Goal: Task Accomplishment & Management: Complete application form

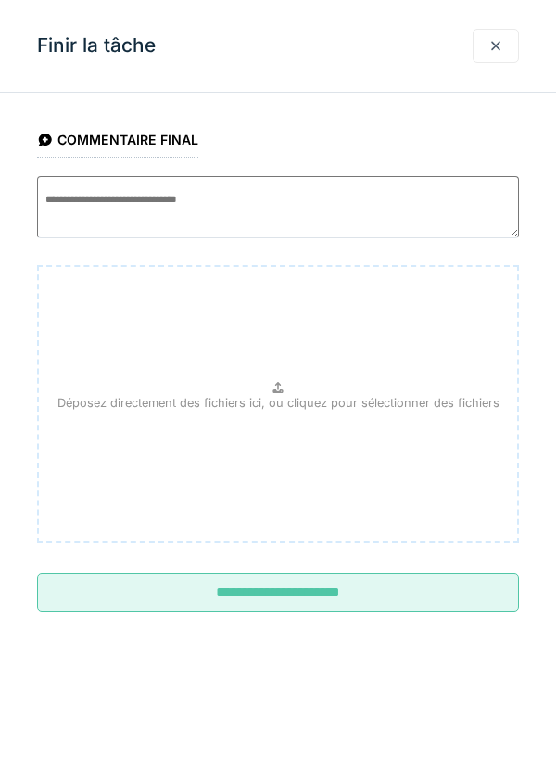
scroll to position [65, 0]
click at [502, 51] on div at bounding box center [496, 46] width 15 height 18
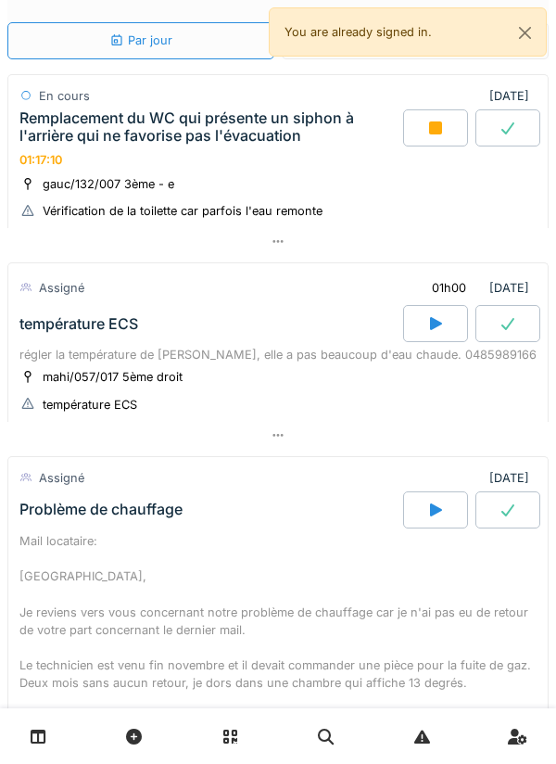
click at [445, 134] on div at bounding box center [435, 127] width 65 height 37
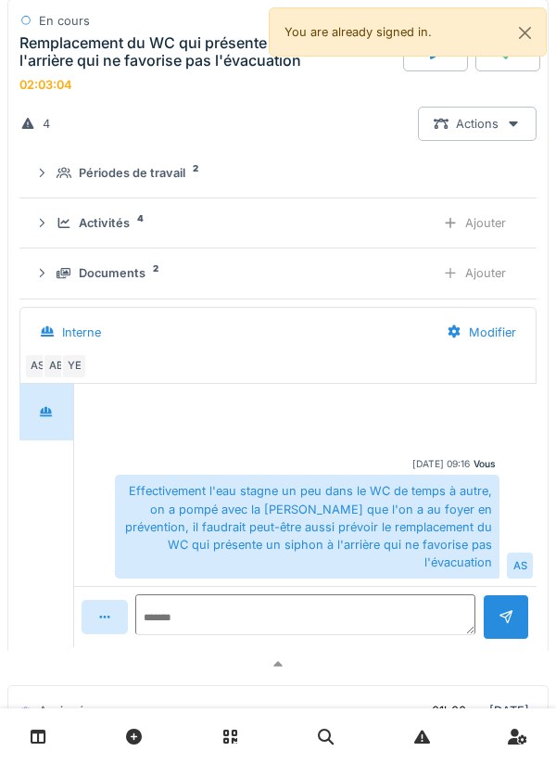
scroll to position [220, 0]
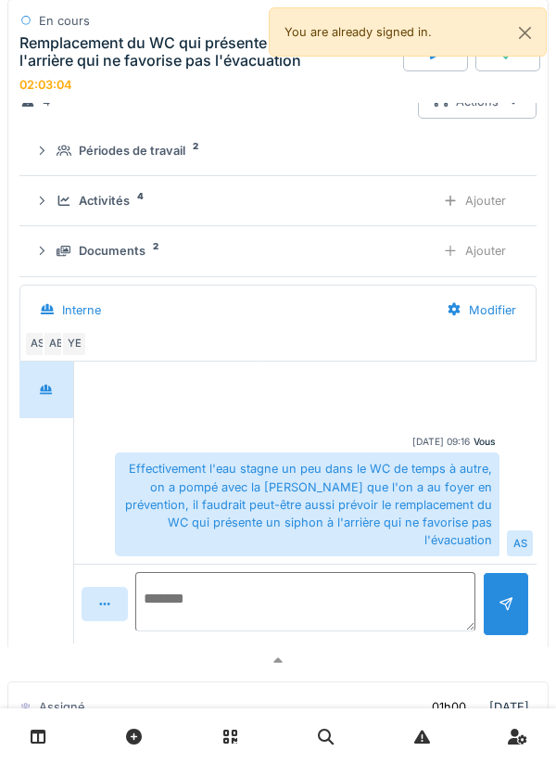
click at [405, 577] on textarea at bounding box center [305, 601] width 340 height 59
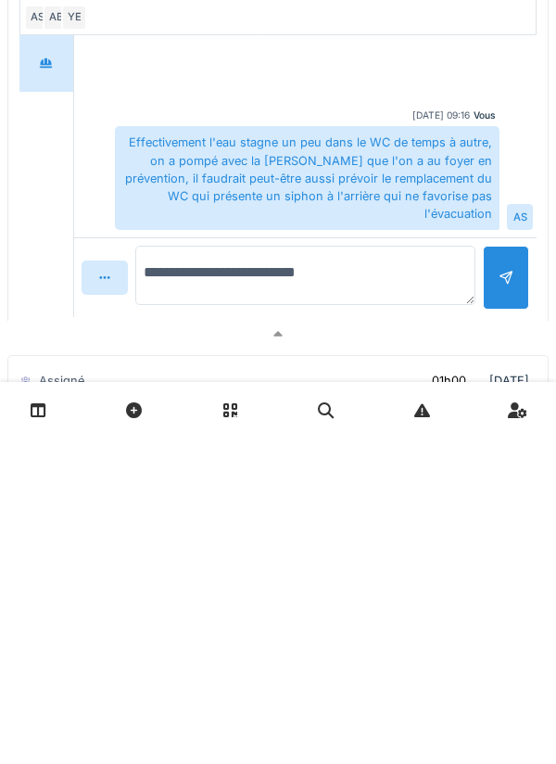
type textarea "**********"
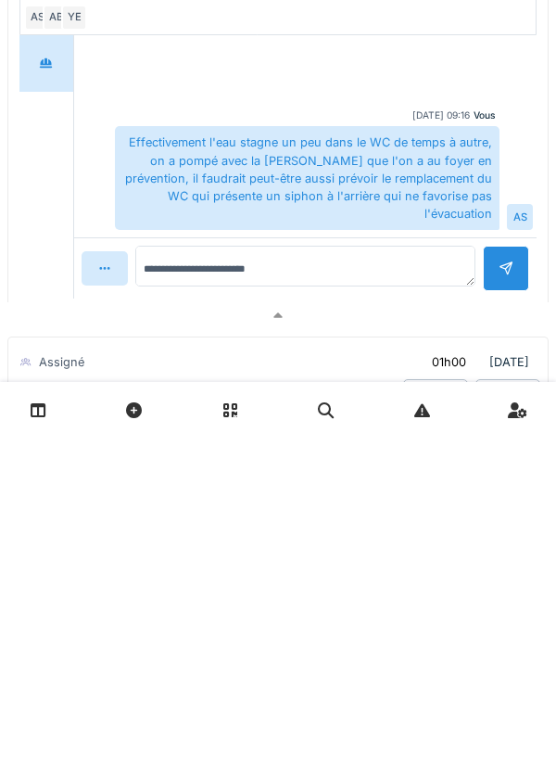
click at [492, 616] on div at bounding box center [506, 594] width 46 height 45
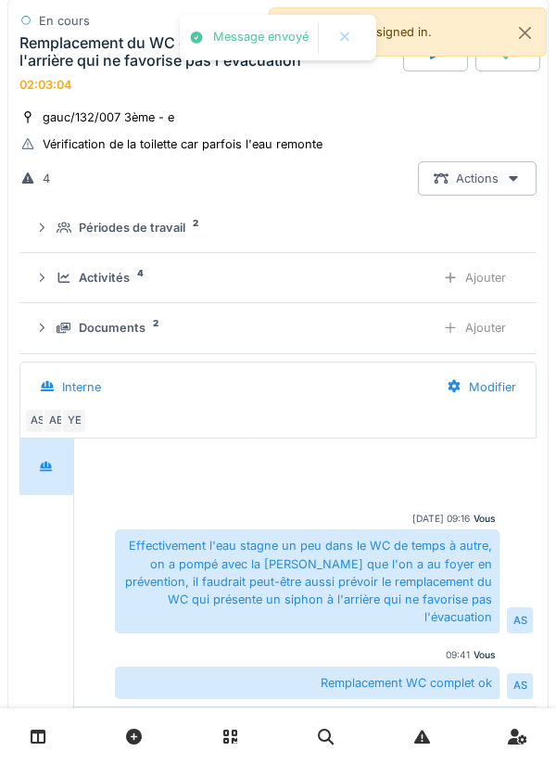
scroll to position [135, 0]
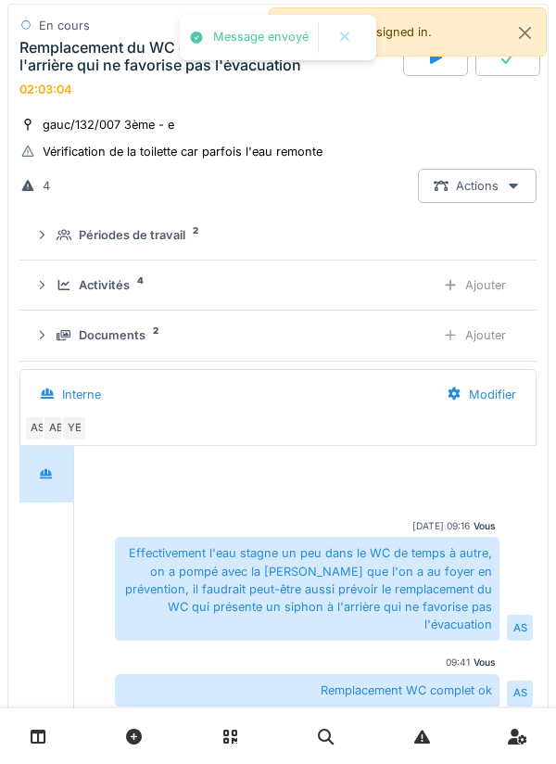
click at [481, 282] on div "Ajouter" at bounding box center [474, 285] width 95 height 34
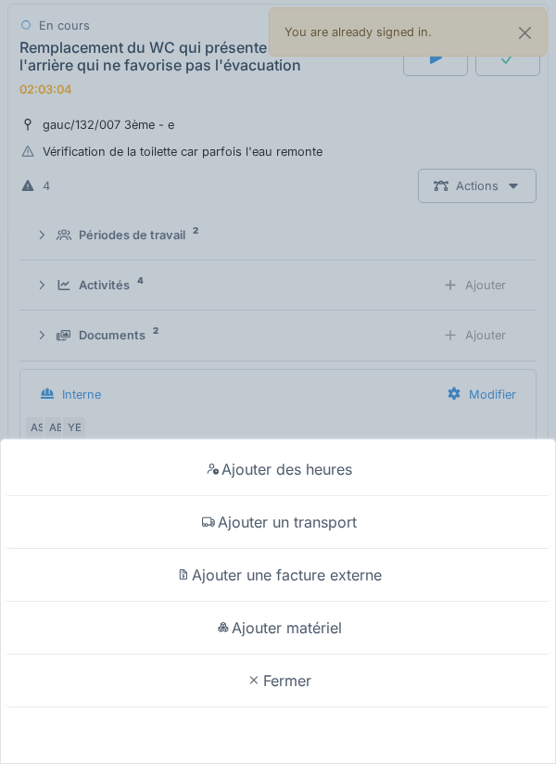
click at [341, 624] on div "Ajouter matériel" at bounding box center [278, 628] width 547 height 53
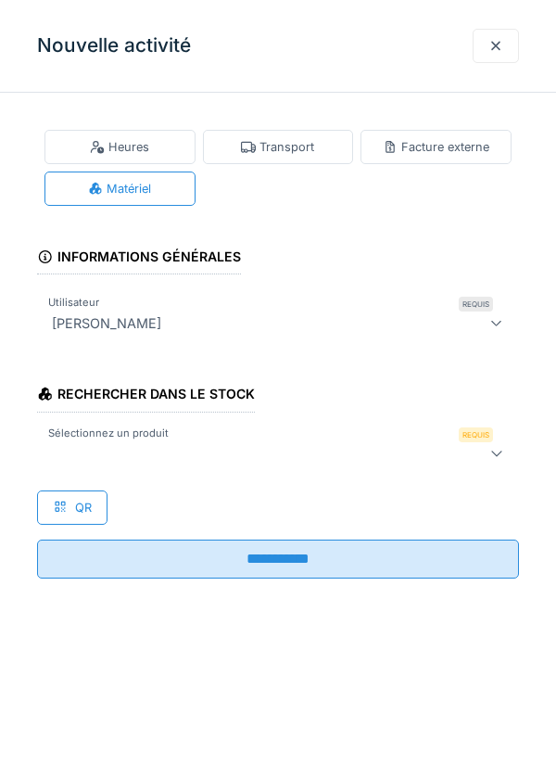
click at [347, 464] on div at bounding box center [278, 453] width 482 height 37
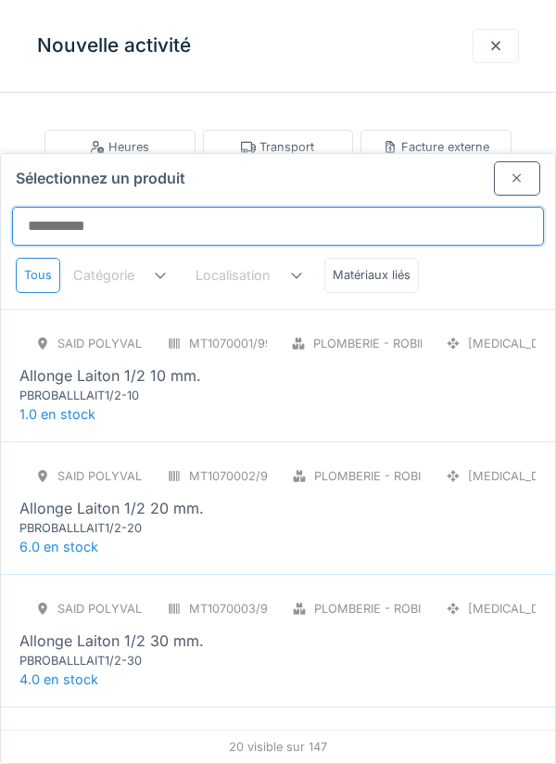
click at [447, 207] on input "Sélectionnez un produit" at bounding box center [278, 226] width 532 height 39
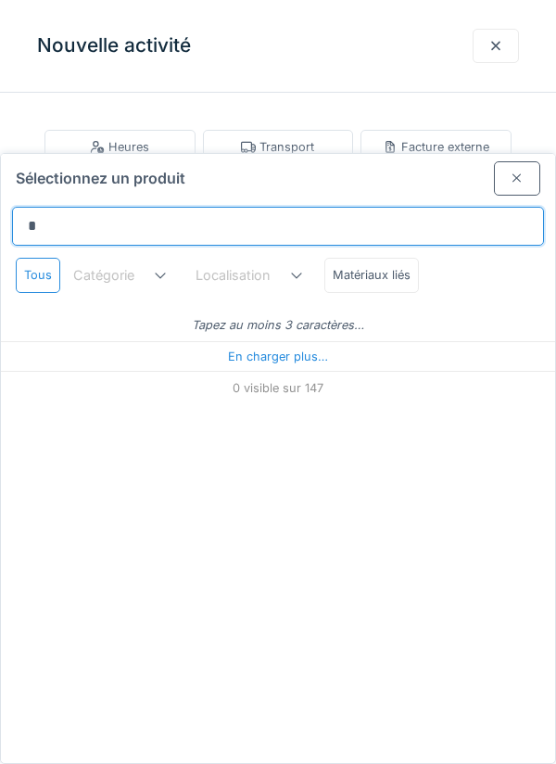
type input "**"
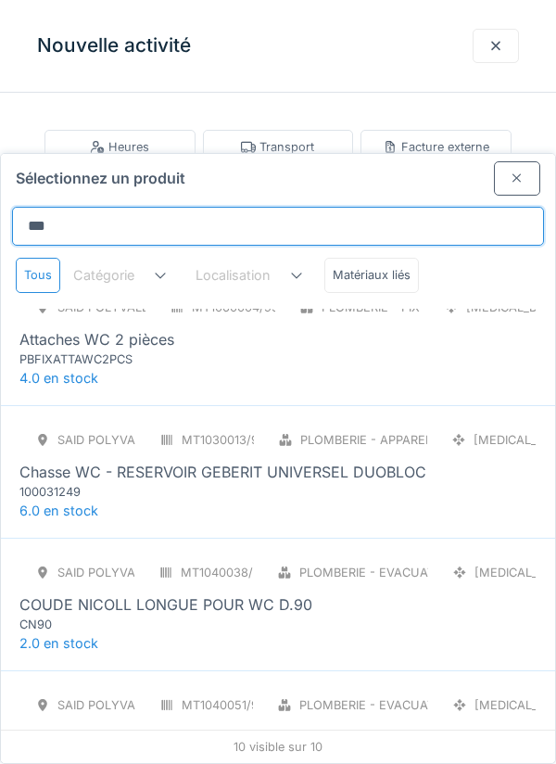
scroll to position [1, 0]
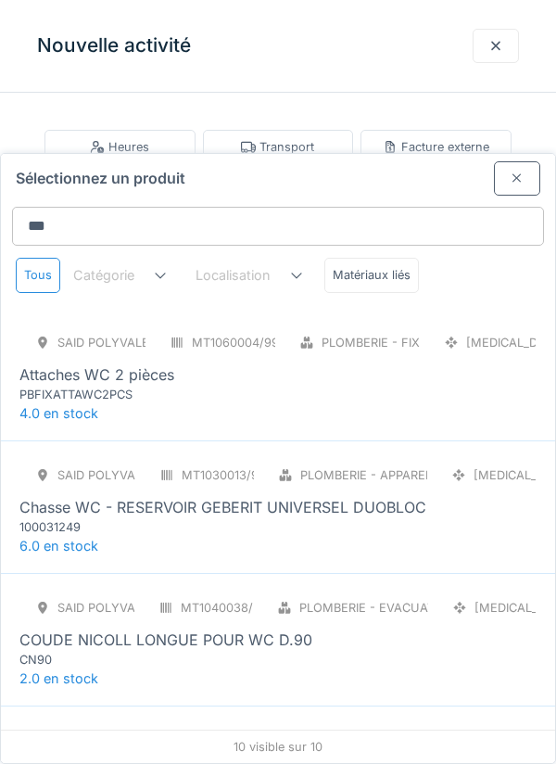
click at [89, 363] on div "Attaches WC 2 pièces" at bounding box center [96, 374] width 155 height 22
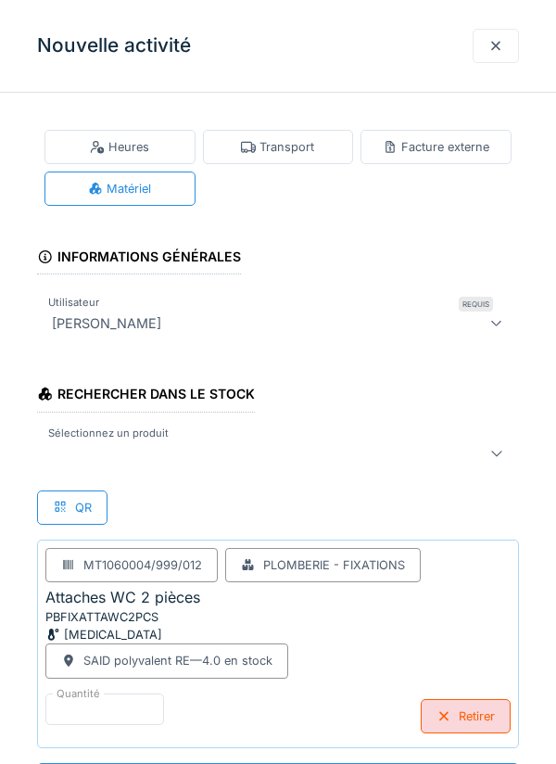
click at [98, 461] on div at bounding box center [247, 453] width 406 height 22
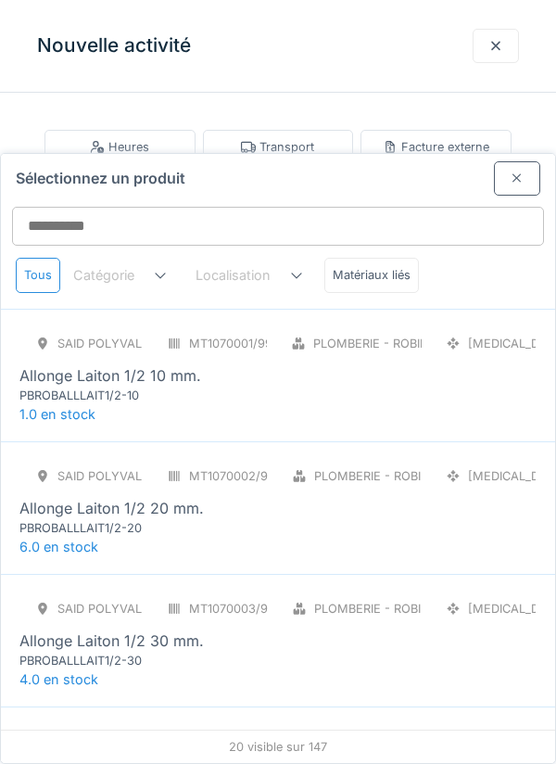
scroll to position [70, 0]
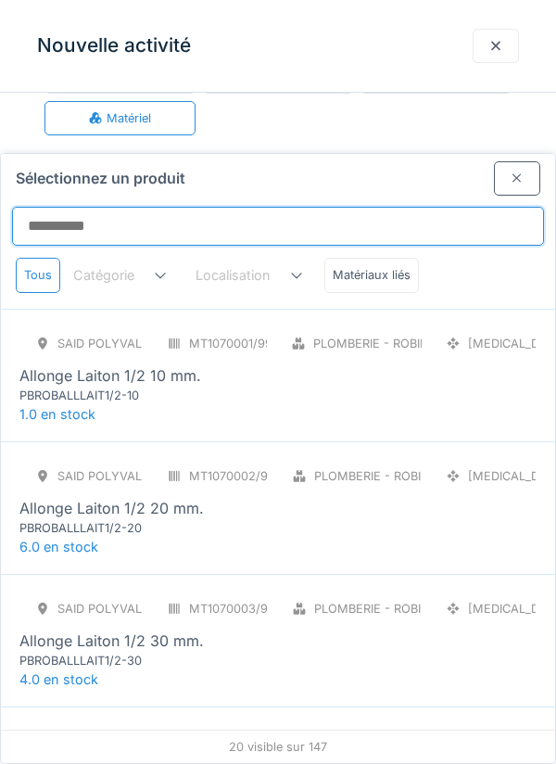
click at [376, 207] on input "Sélectionnez un produit" at bounding box center [278, 226] width 532 height 39
type input "**"
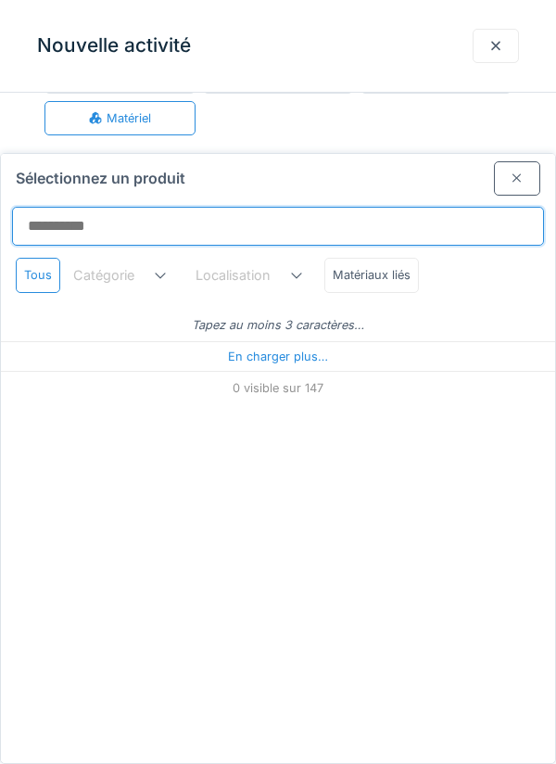
type input "**"
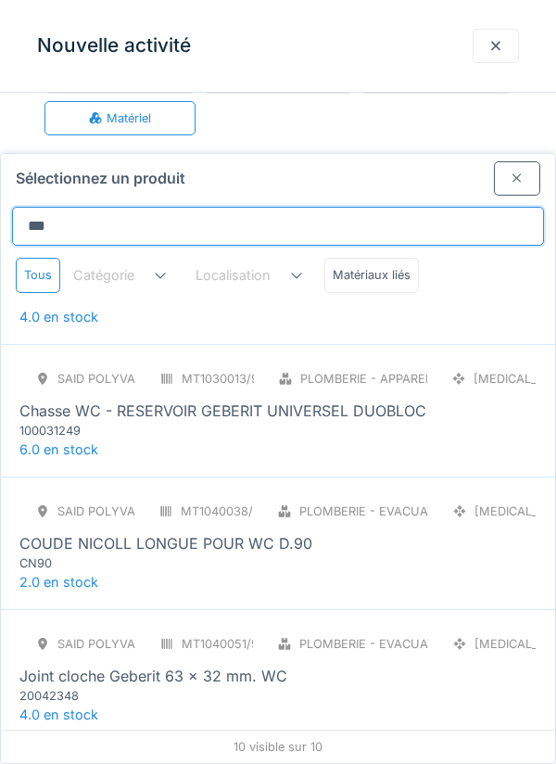
scroll to position [154, 0]
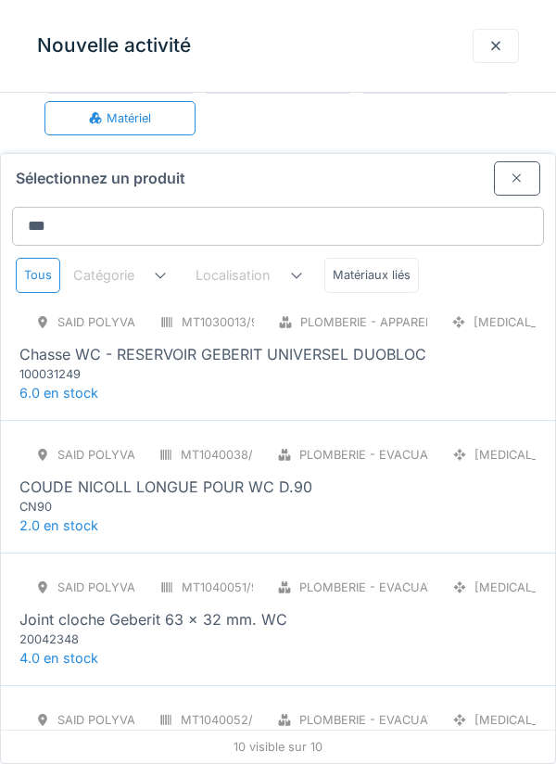
click at [337, 317] on div "SAID polyvalent RE MT1030013/999/012 Plomberie - Appareils sanitaires PCE Chass…" at bounding box center [278, 353] width 554 height 133
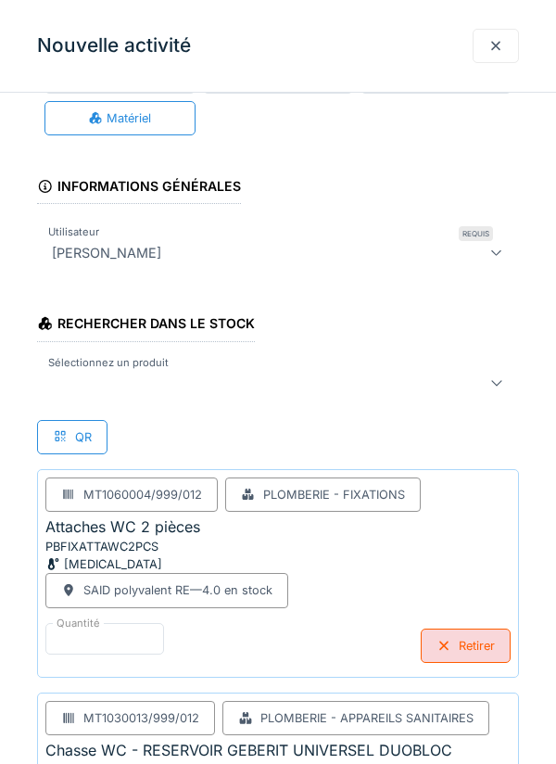
click at [291, 386] on div at bounding box center [247, 383] width 406 height 22
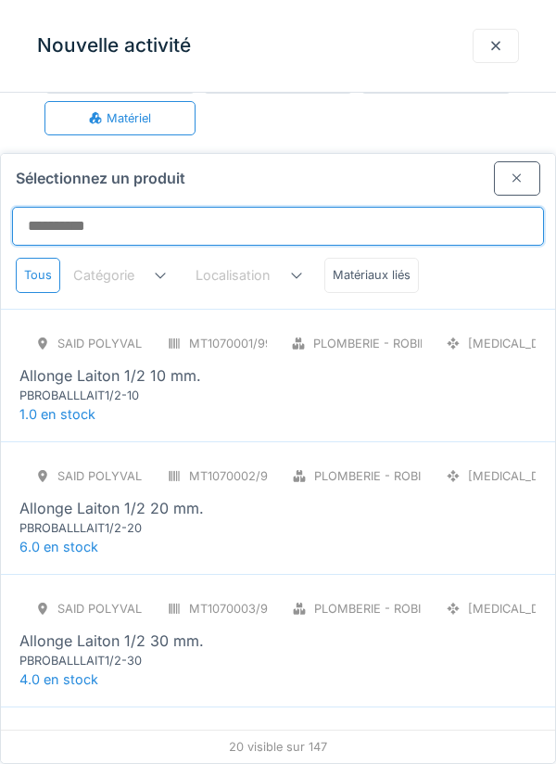
click at [392, 207] on input "Sélectionnez un produit" at bounding box center [278, 226] width 532 height 39
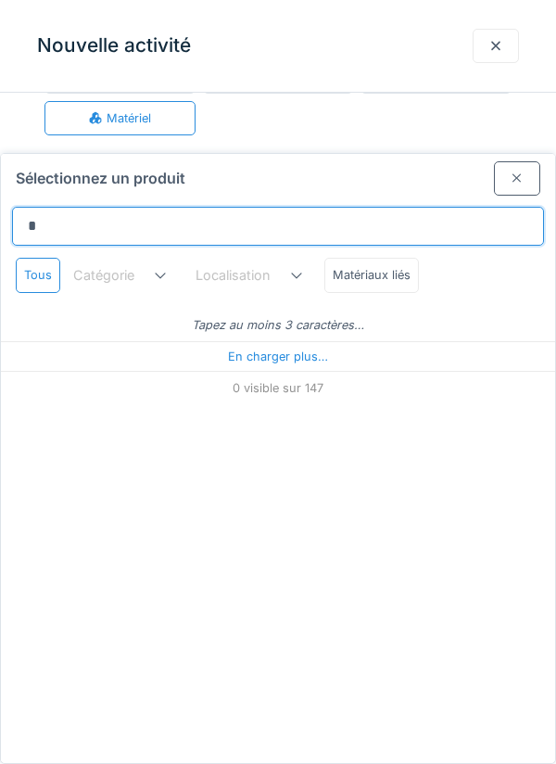
type input "**"
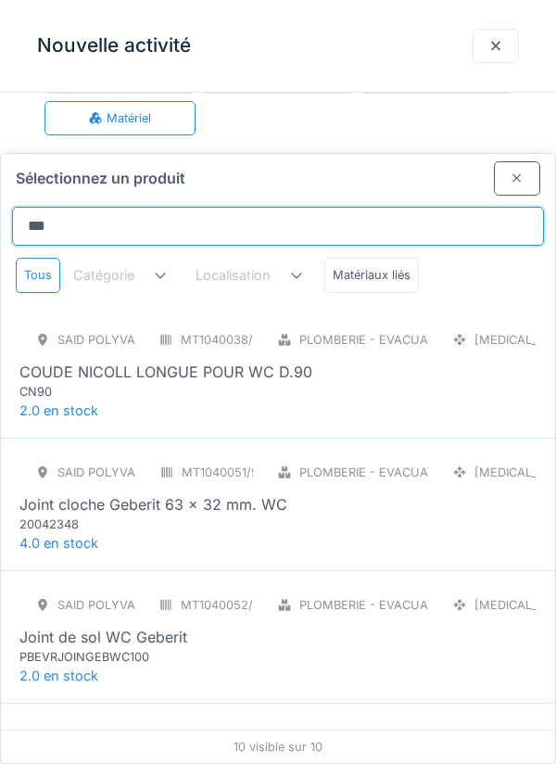
scroll to position [277, 0]
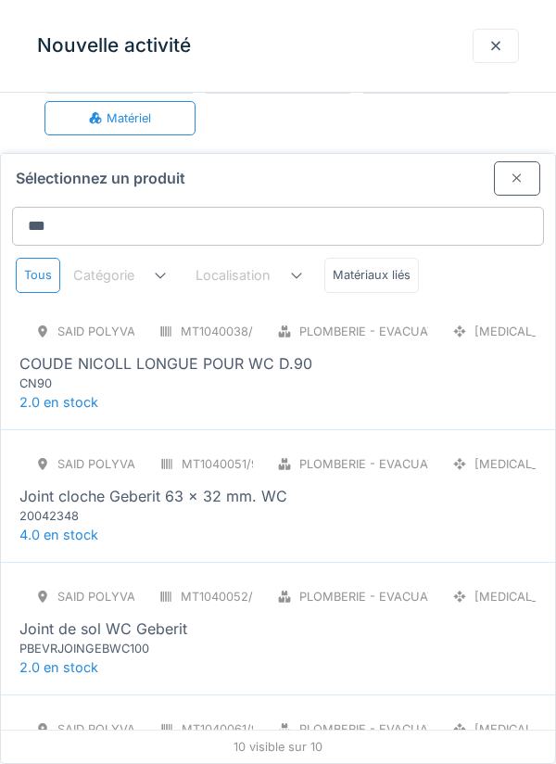
click at [366, 335] on div "SAID polyvalent RE MT1040038/999/012 Plomberie - Evacuation raccord PCE COUDE N…" at bounding box center [278, 363] width 554 height 133
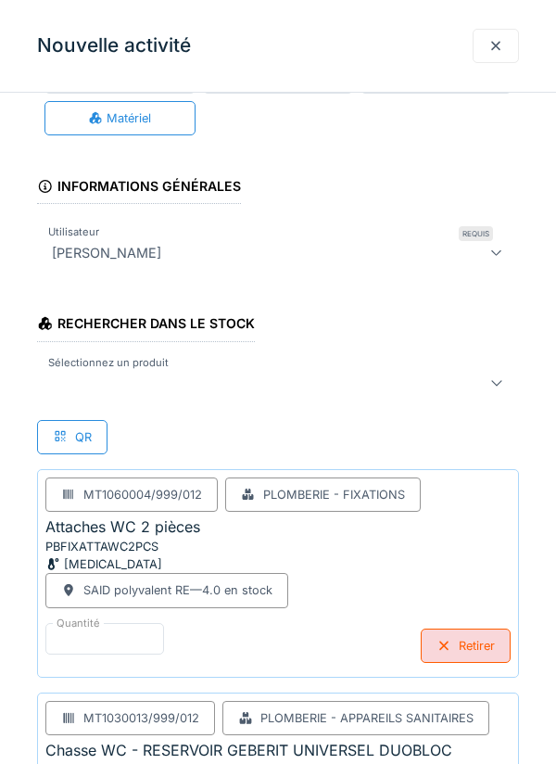
click at [338, 387] on div at bounding box center [247, 383] width 406 height 22
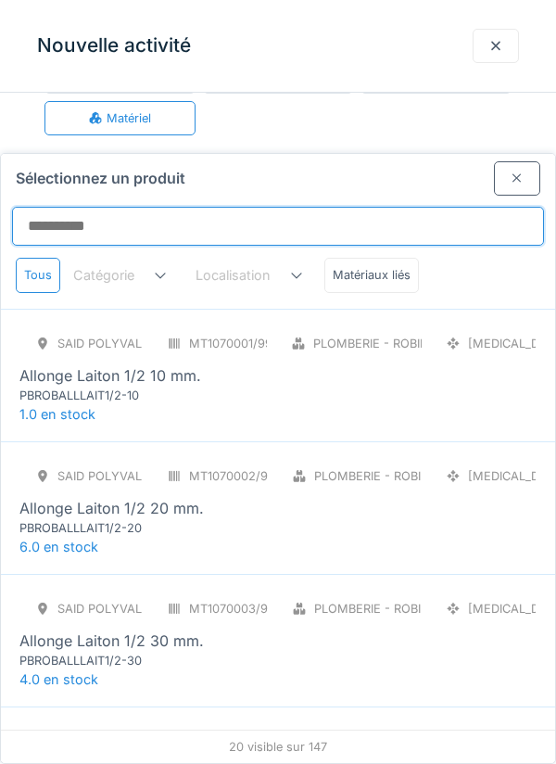
click at [416, 207] on input "Sélectionnez un produit" at bounding box center [278, 226] width 532 height 39
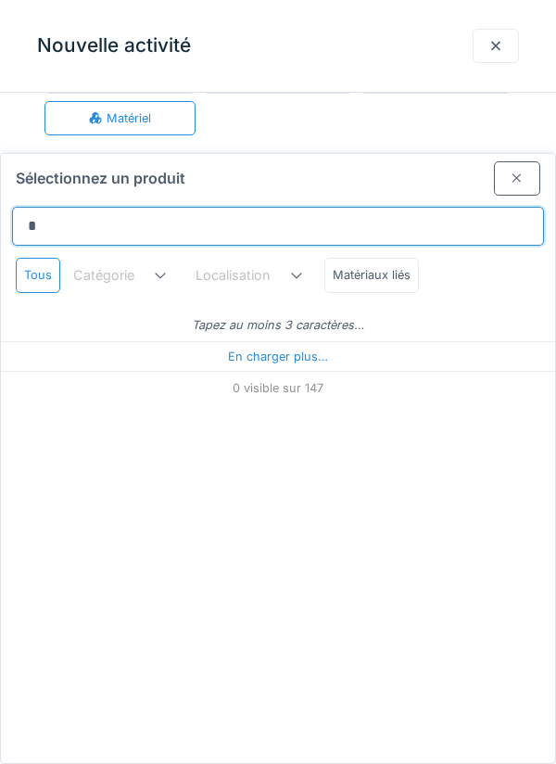
type input "**"
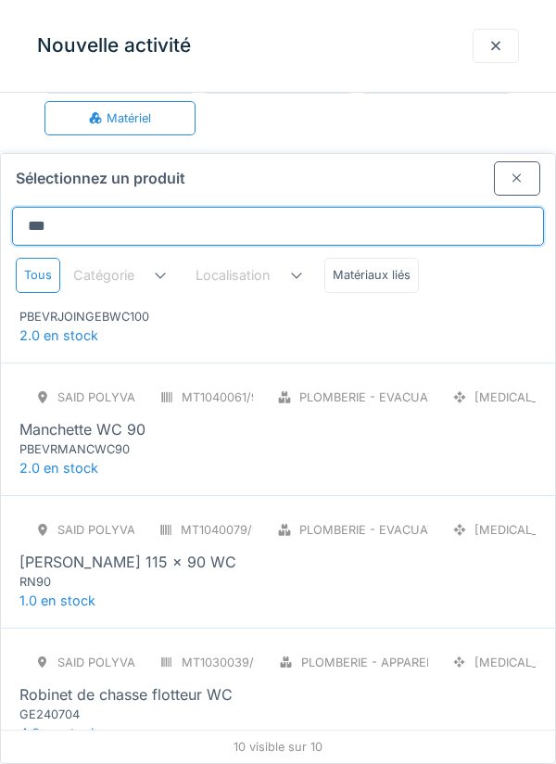
scroll to position [611, 0]
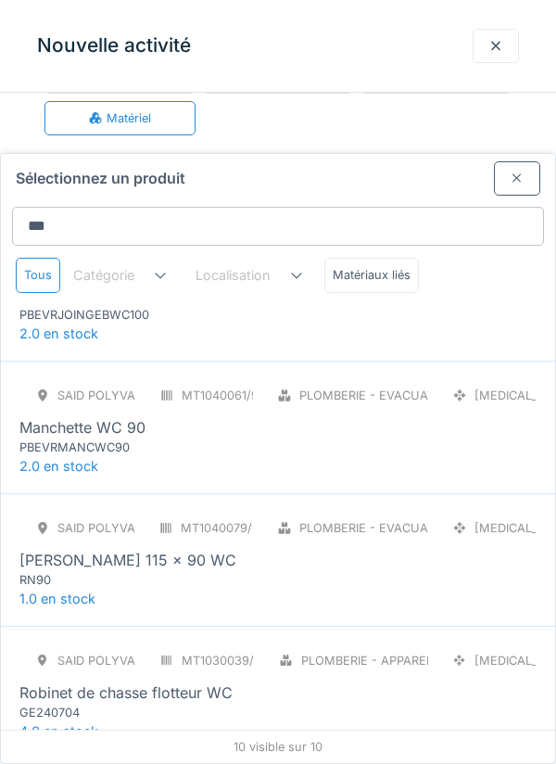
click at [368, 271] on div "SAID polyvalent RE MT1040052/999/012 Plomberie - Evacuation raccord PCE Joint d…" at bounding box center [278, 294] width 554 height 133
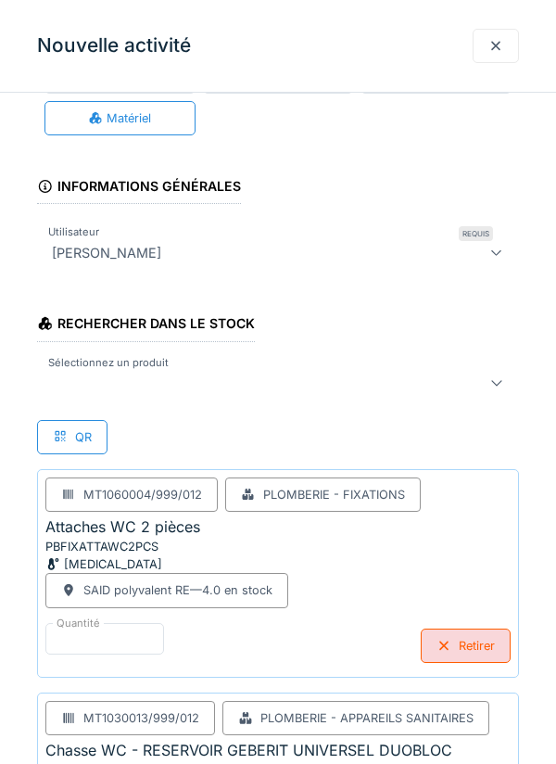
click at [304, 394] on div at bounding box center [278, 382] width 482 height 37
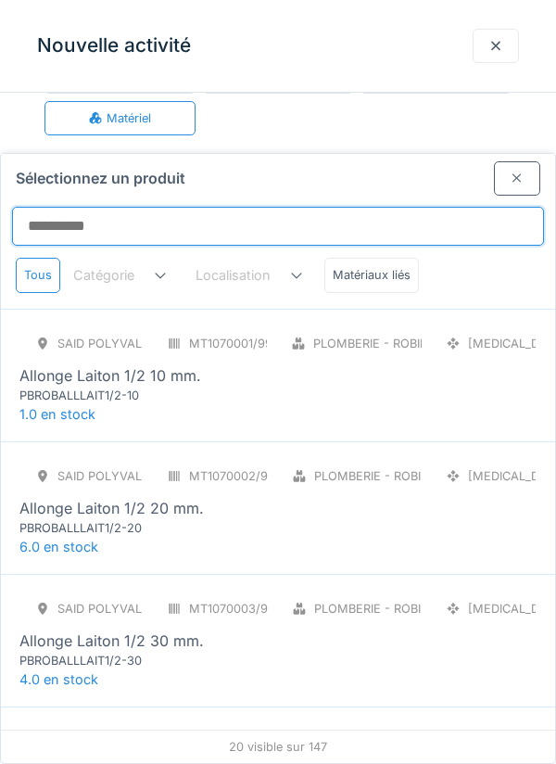
click at [420, 207] on input "Sélectionnez un produit" at bounding box center [278, 226] width 532 height 39
type input "**"
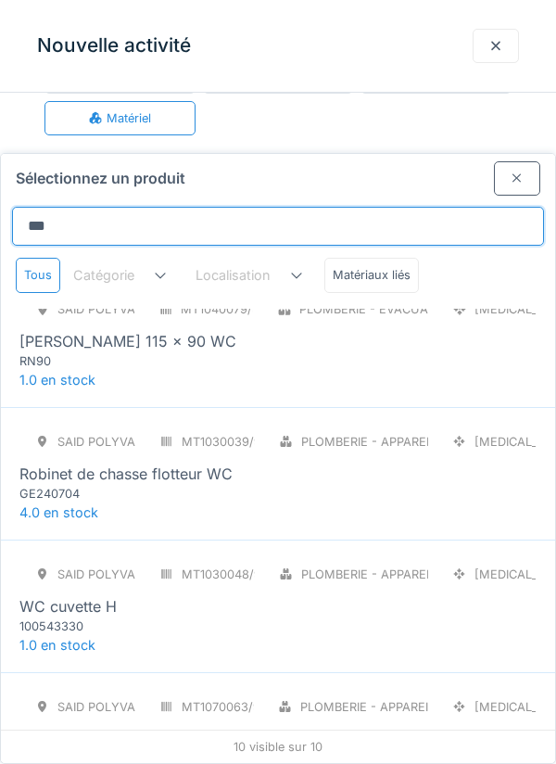
scroll to position [833, 0]
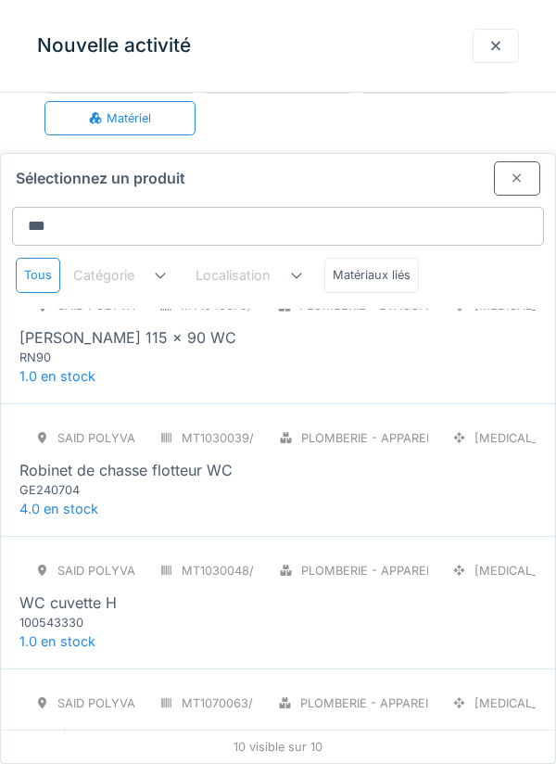
click at [268, 553] on div "SAID polyvalent RE MT1030048/999/012 Plomberie - Appareils sanitaires PCE WC cu…" at bounding box center [277, 592] width 517 height 78
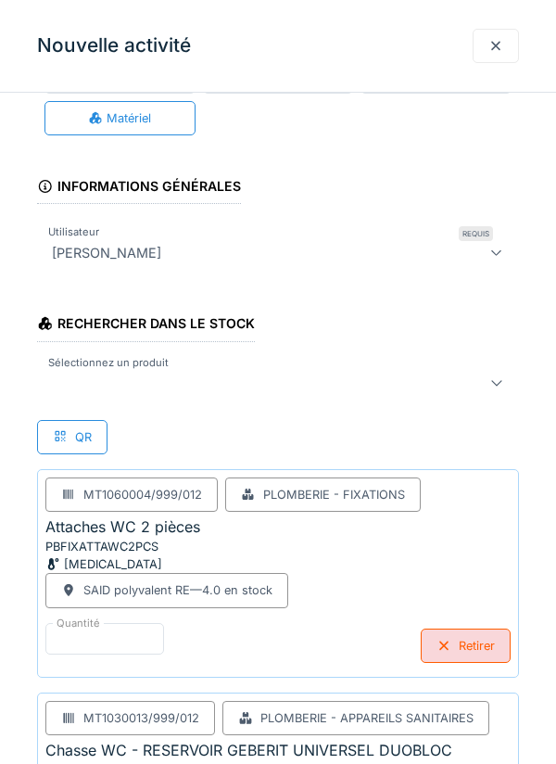
click at [298, 382] on div at bounding box center [247, 383] width 406 height 22
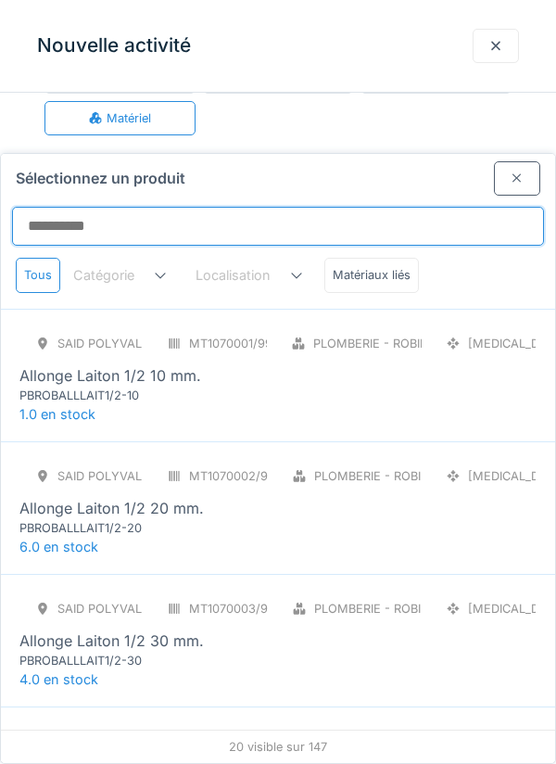
click at [391, 207] on input "Sélectionnez un produit" at bounding box center [278, 226] width 532 height 39
type input "**"
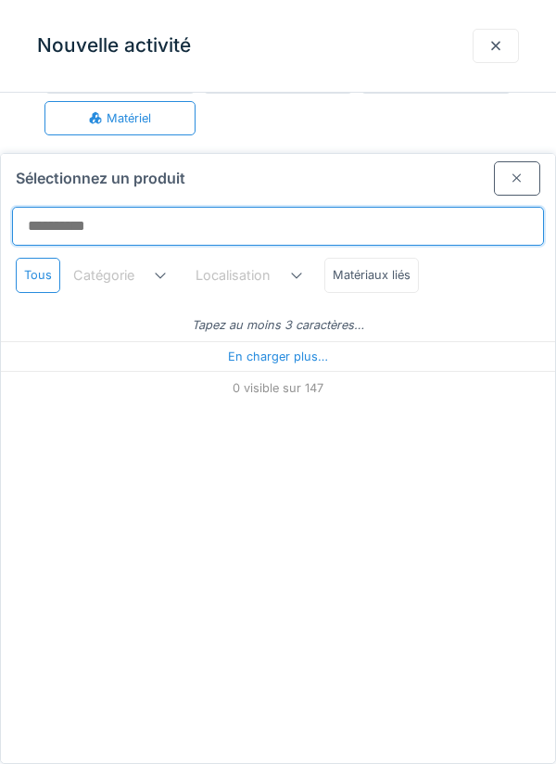
type input "**"
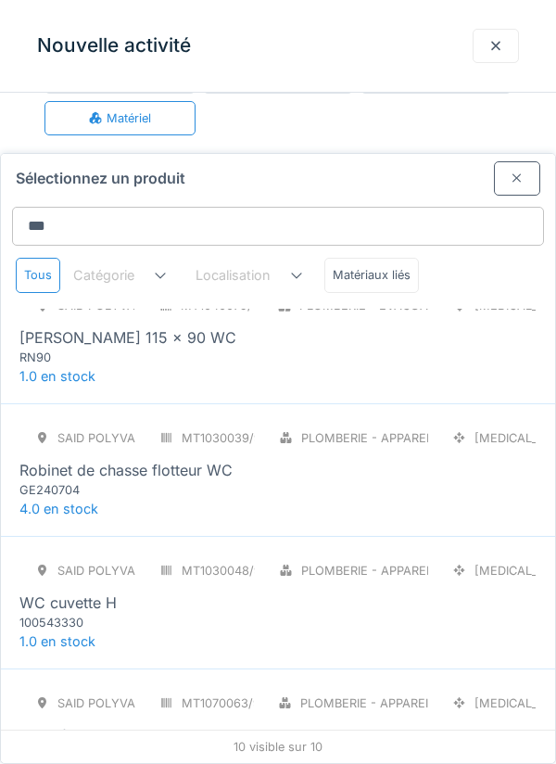
click at [206, 692] on div "SAID polyvalent RE MT1070063/999/012 Plomberie - Appareils sanitaires PCE WC si…" at bounding box center [278, 734] width 554 height 133
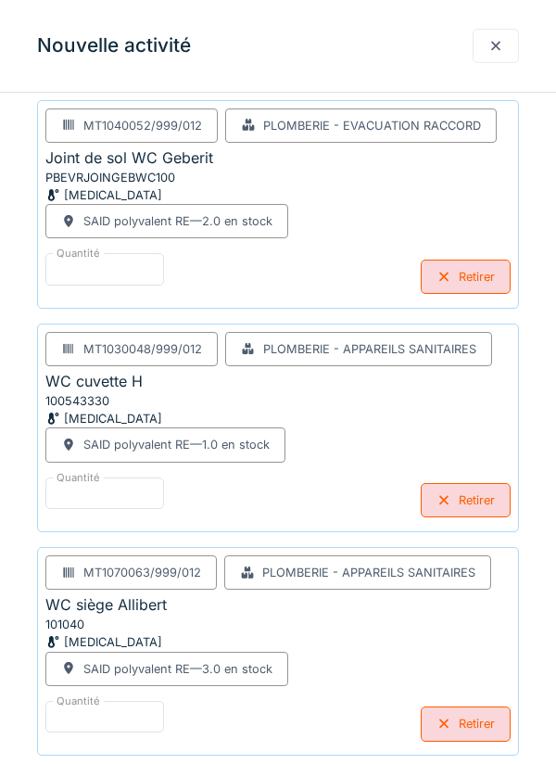
scroll to position [1119, 0]
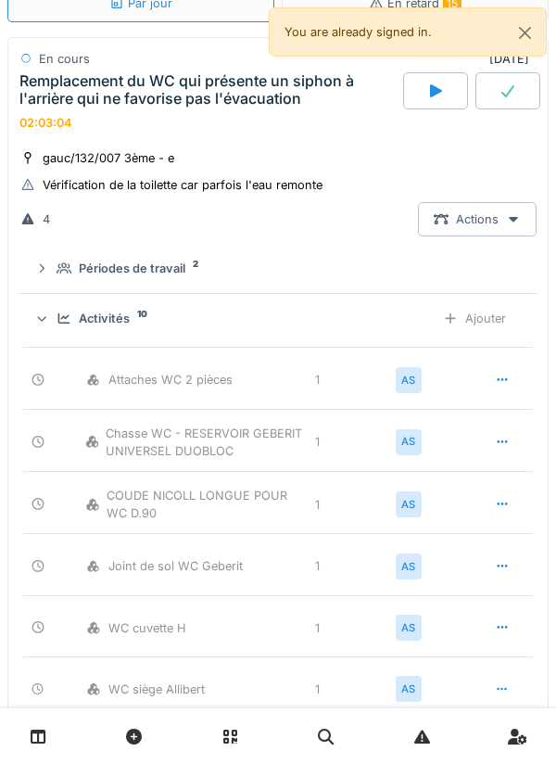
scroll to position [0, 0]
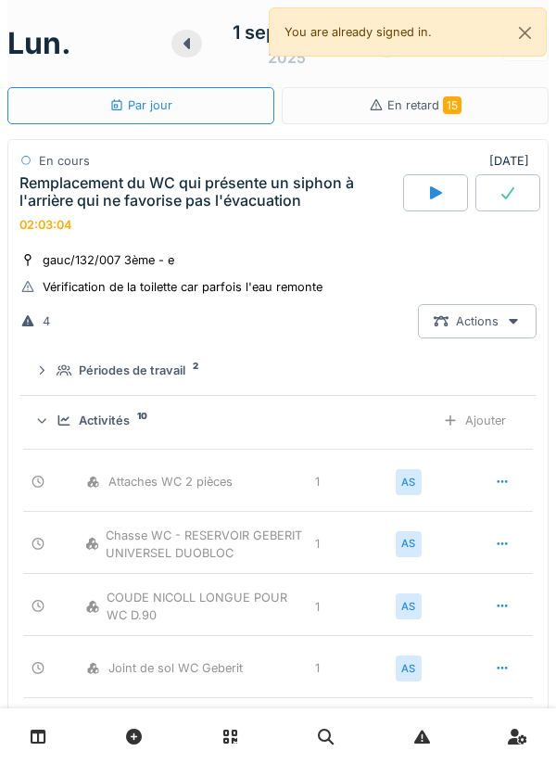
click at [485, 415] on div "Ajouter" at bounding box center [474, 420] width 95 height 34
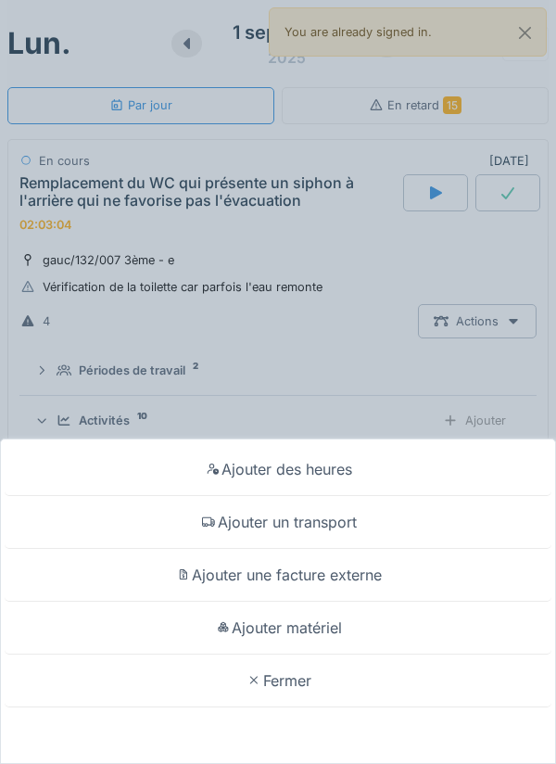
click at [335, 654] on div "Ajouter matériel" at bounding box center [278, 628] width 547 height 53
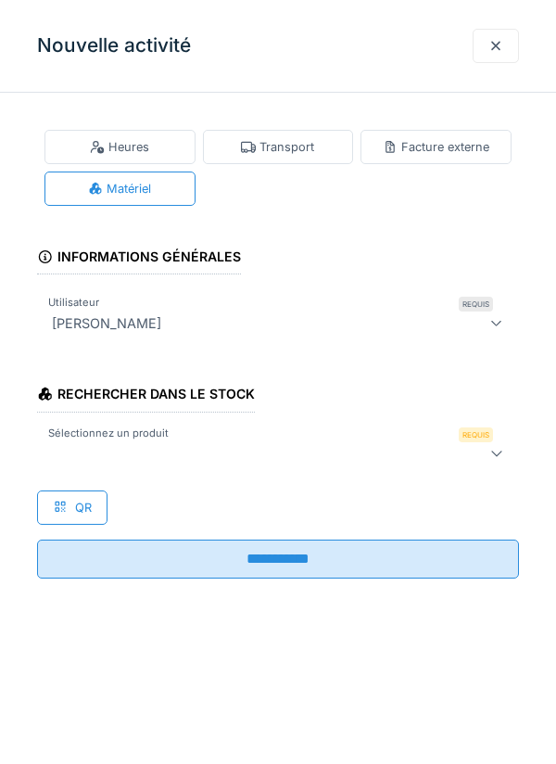
click at [365, 446] on div at bounding box center [247, 453] width 406 height 22
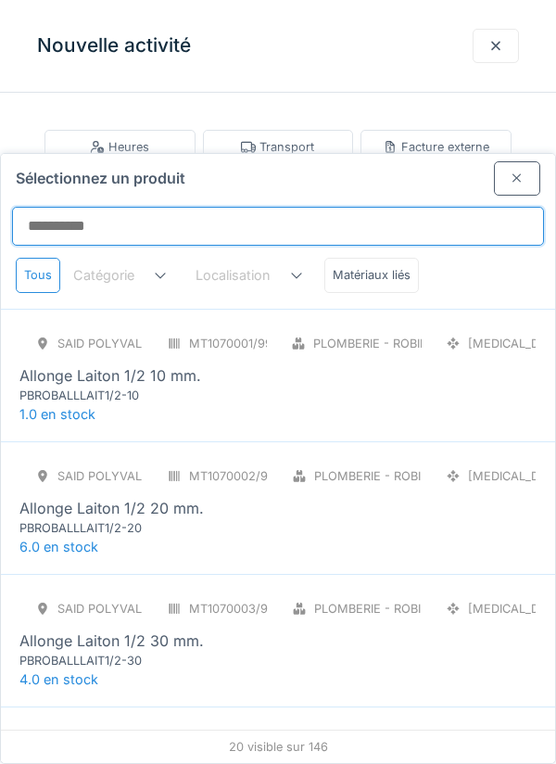
click at [410, 207] on input "Sélectionnez un produit" at bounding box center [278, 226] width 532 height 39
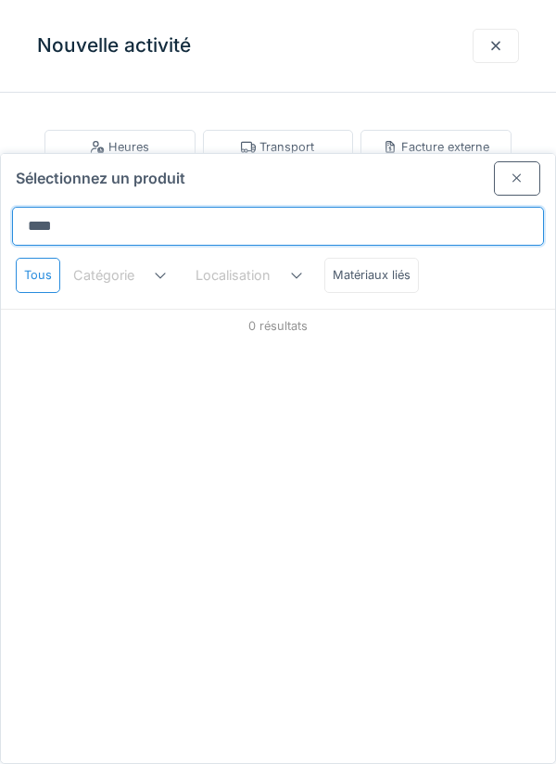
type input "*****"
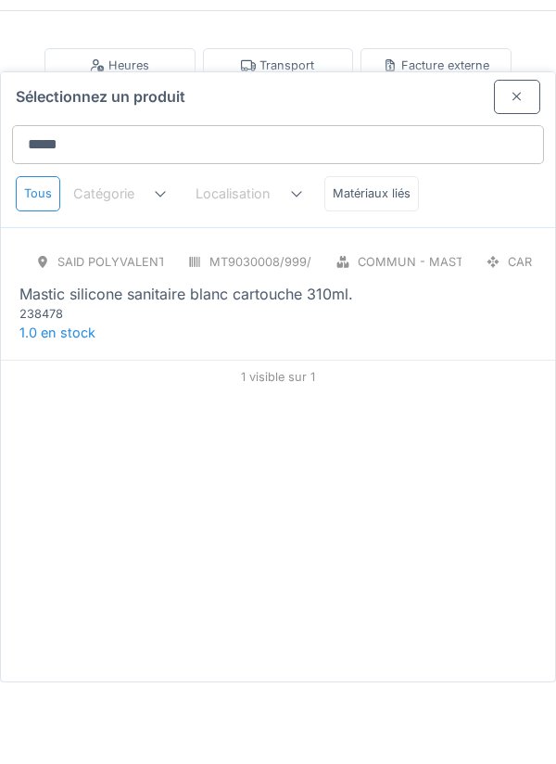
click at [456, 326] on div "SAID polyvalent RE MT9030008/999/012 Commun - Mastics CAR Mastic silicone sanit…" at bounding box center [277, 365] width 517 height 78
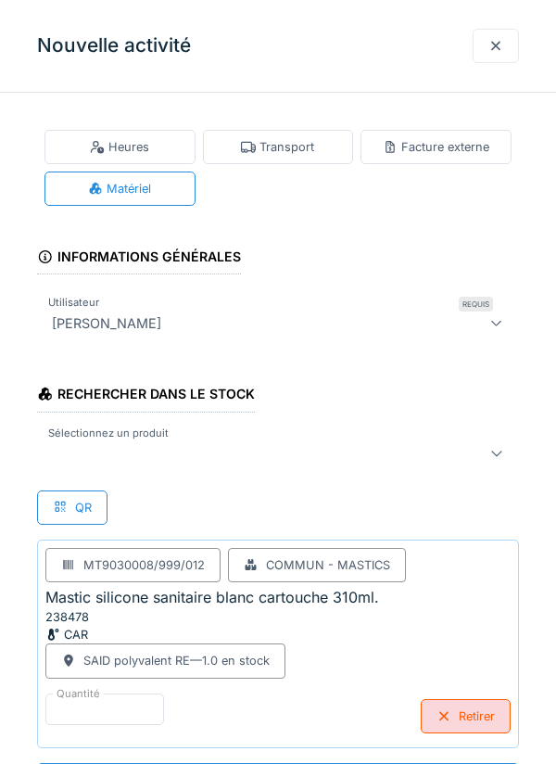
scroll to position [1, 0]
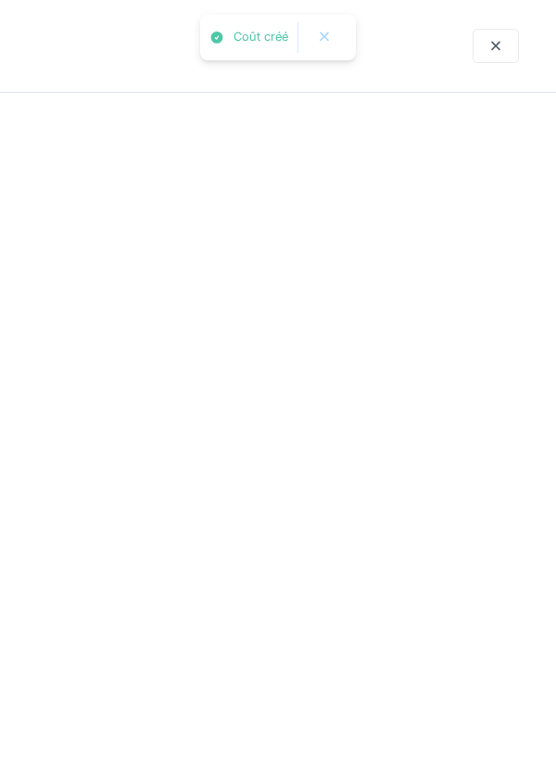
scroll to position [0, 0]
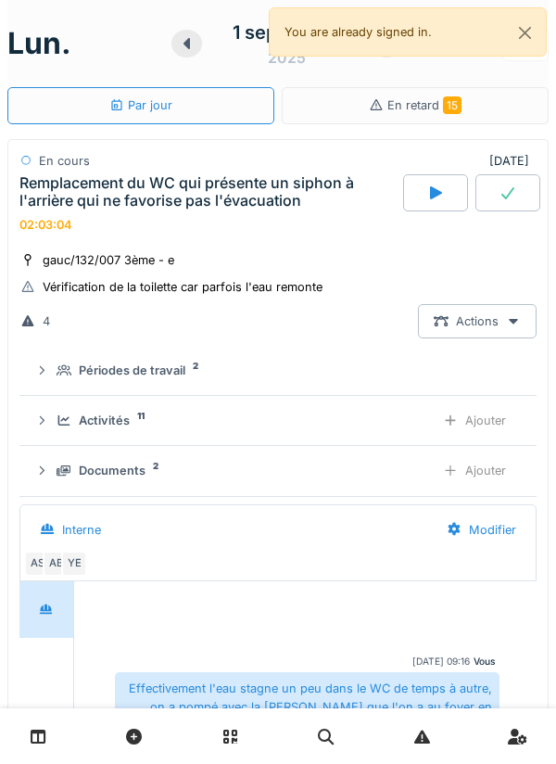
click at [534, 188] on div at bounding box center [508, 192] width 65 height 37
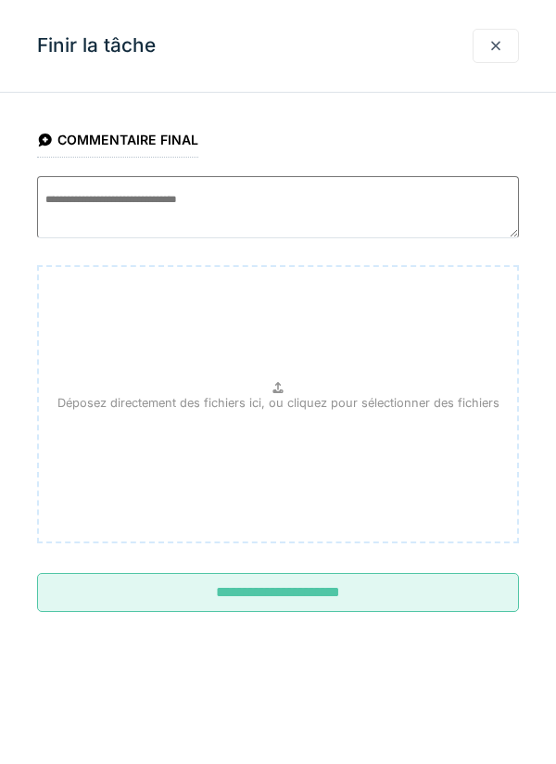
click at [337, 598] on input "**********" at bounding box center [278, 592] width 482 height 39
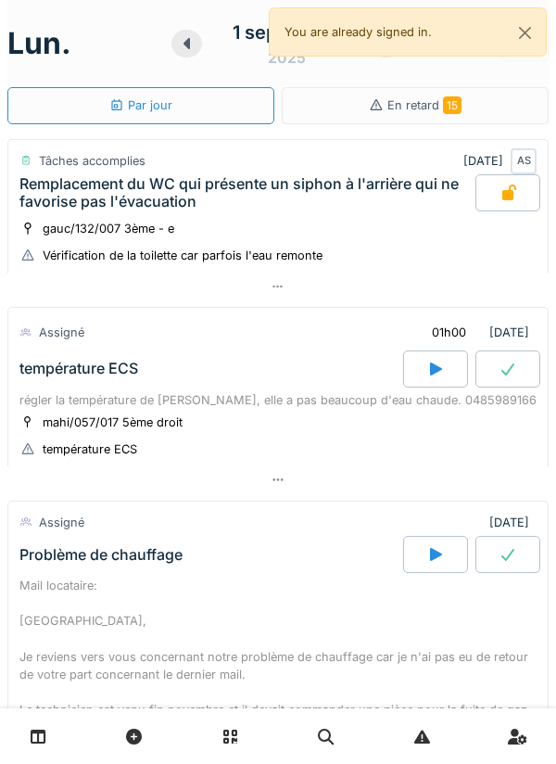
click at [304, 298] on div at bounding box center [277, 286] width 541 height 27
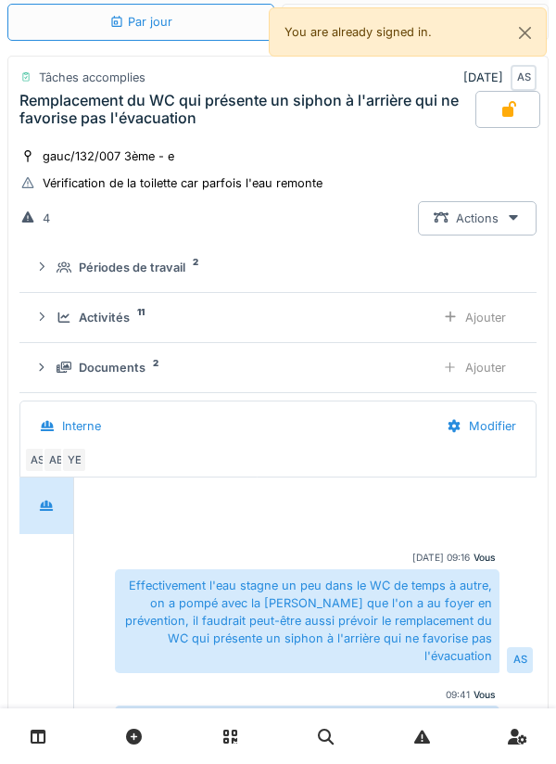
scroll to position [83, 0]
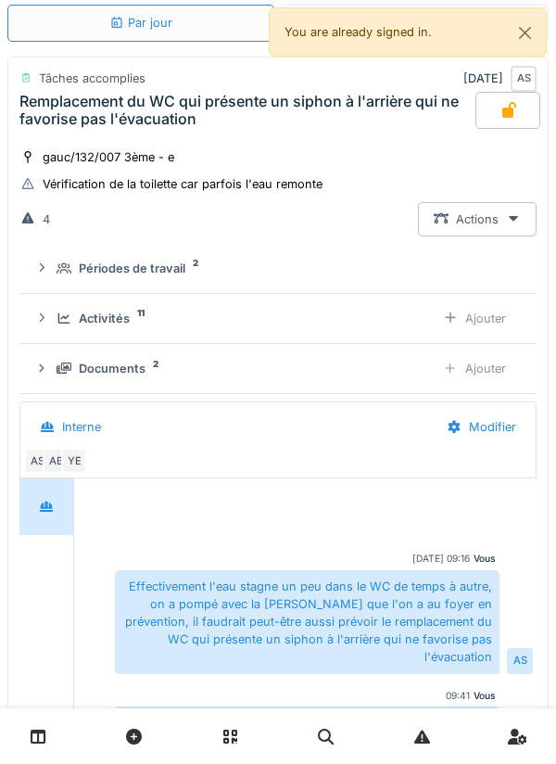
click at [336, 331] on div "Activités 11 Ajouter" at bounding box center [278, 318] width 488 height 34
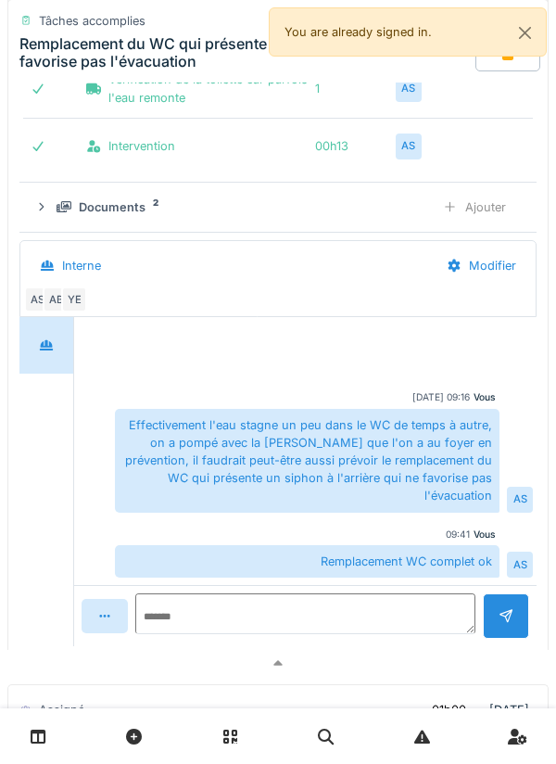
scroll to position [952, 0]
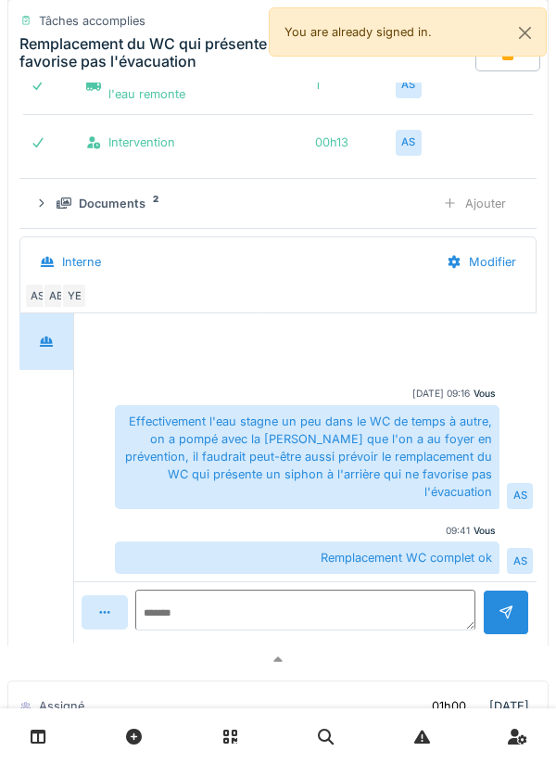
click at [413, 217] on div "Documents 2 Ajouter" at bounding box center [278, 203] width 488 height 34
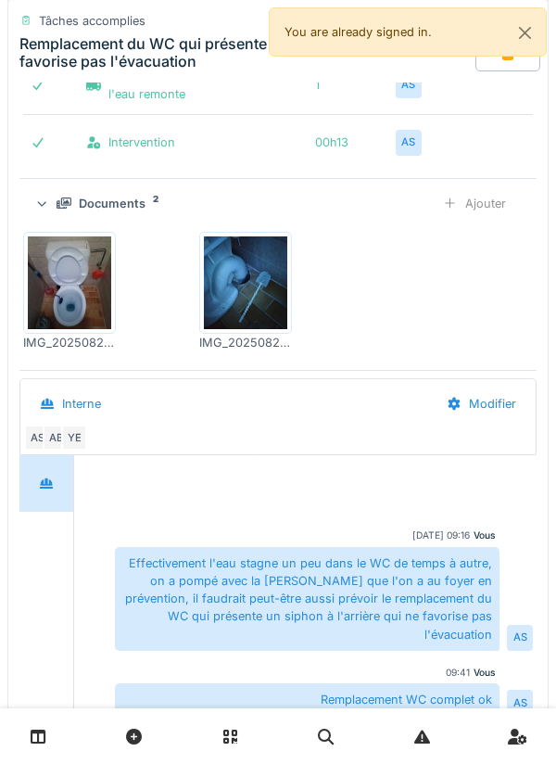
click at [498, 206] on div "Ajouter" at bounding box center [474, 203] width 95 height 34
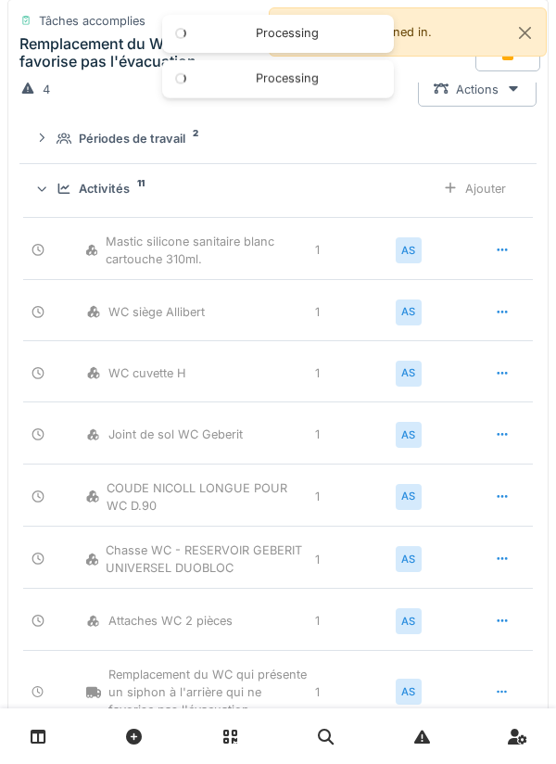
scroll to position [0, 0]
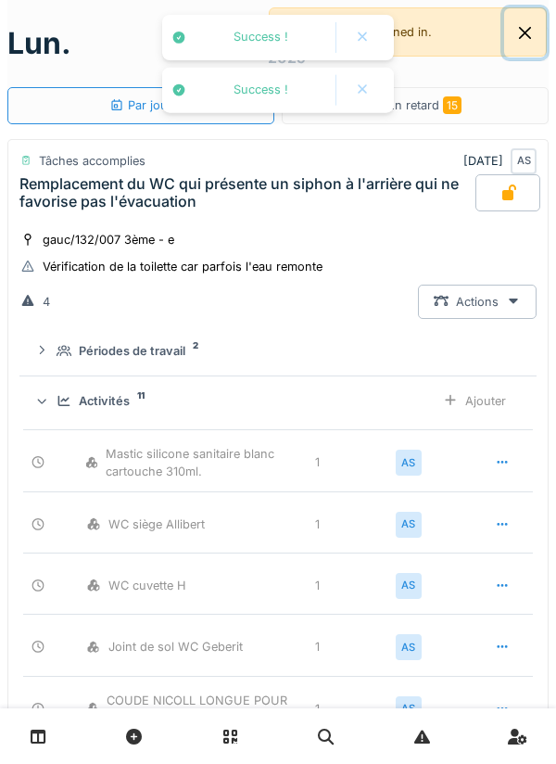
click at [536, 36] on button "Close" at bounding box center [525, 32] width 42 height 49
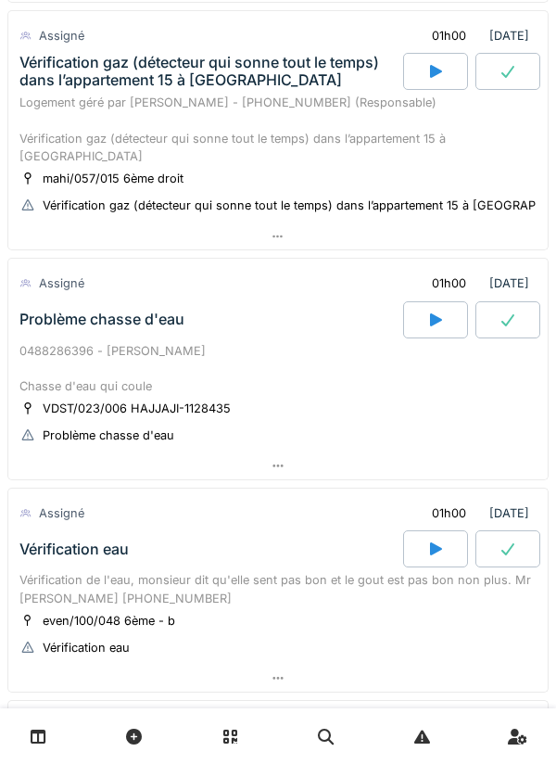
scroll to position [1101, 0]
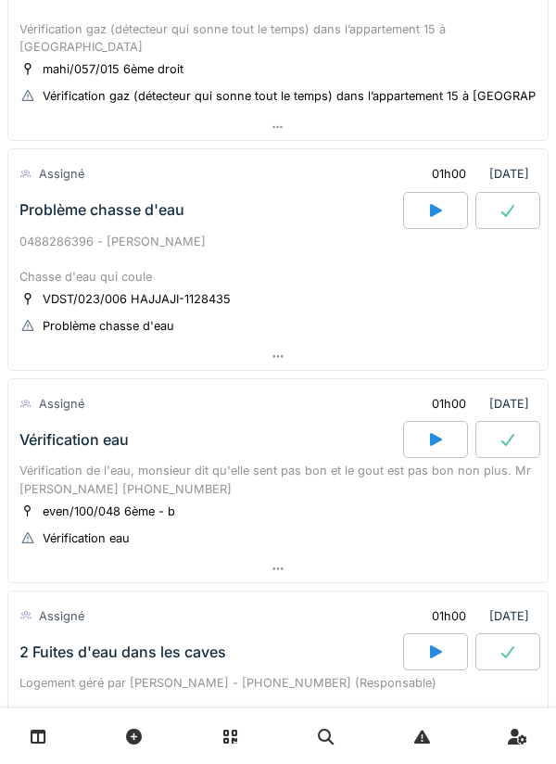
click at [54, 346] on div at bounding box center [278, 356] width 540 height 27
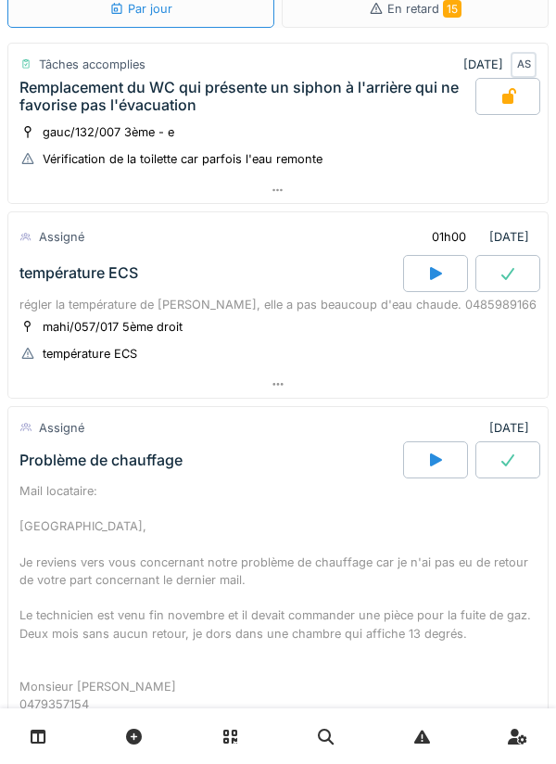
scroll to position [0, 0]
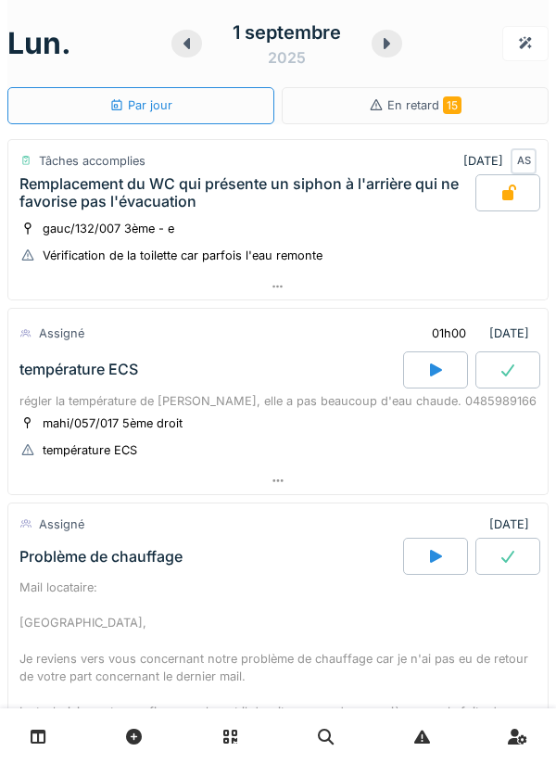
click at [429, 372] on icon at bounding box center [435, 369] width 19 height 15
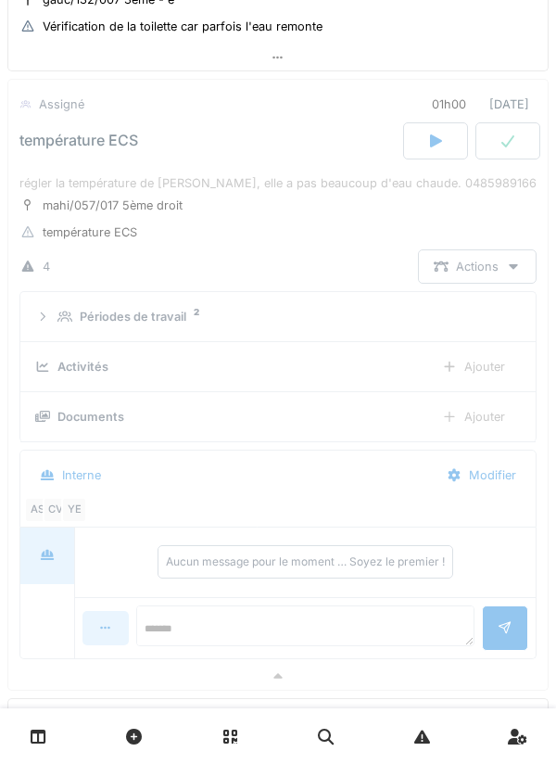
scroll to position [234, 0]
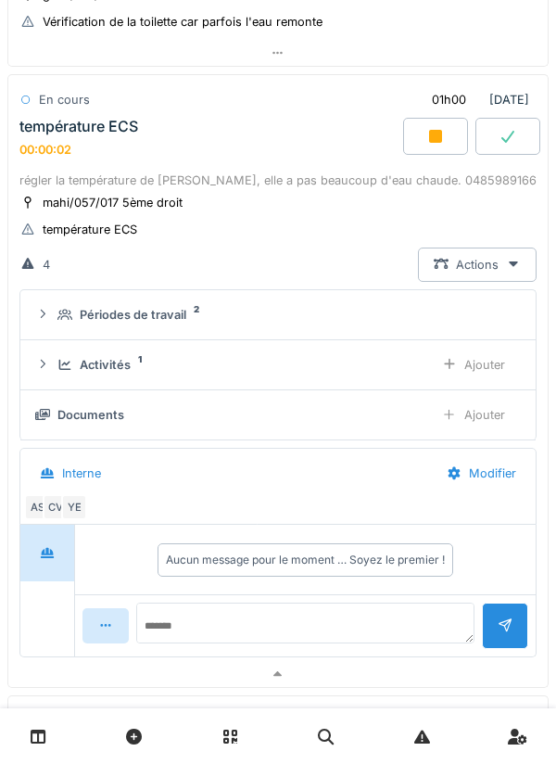
click at [483, 409] on div "Ajouter" at bounding box center [473, 415] width 95 height 34
click at [485, 374] on div "Ajouter" at bounding box center [473, 365] width 95 height 34
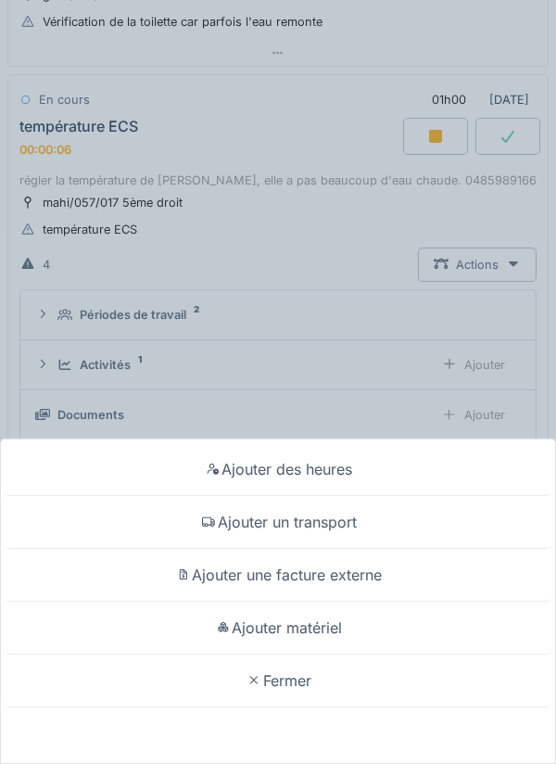
click at [340, 527] on div "Ajouter un transport" at bounding box center [278, 522] width 547 height 53
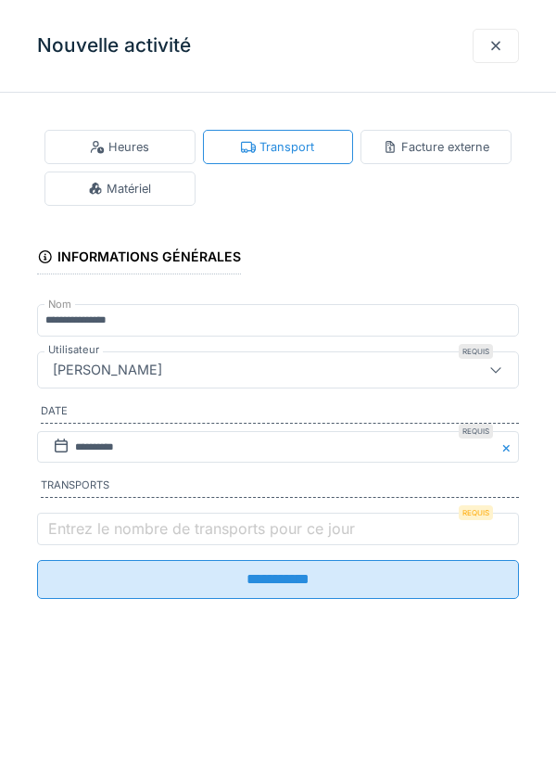
click at [219, 540] on label "Entrez le nombre de transports pour ce jour" at bounding box center [201, 528] width 314 height 22
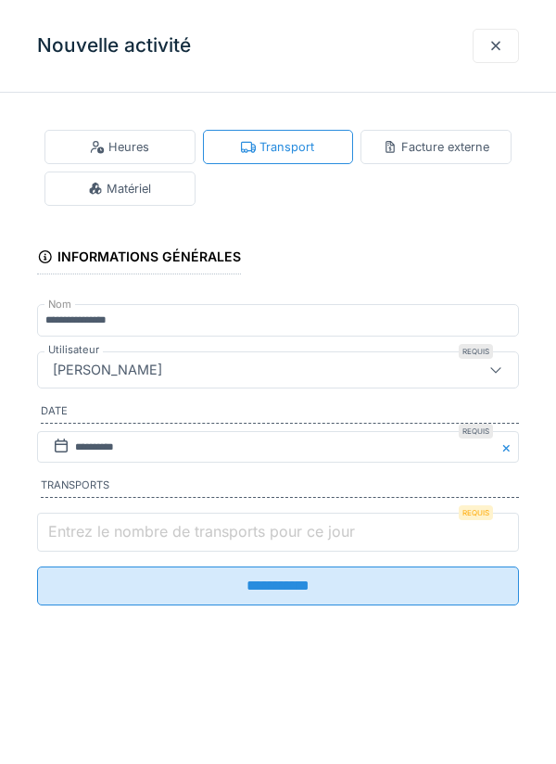
click at [219, 541] on input "Entrez le nombre de transports pour ce jour" at bounding box center [278, 532] width 482 height 39
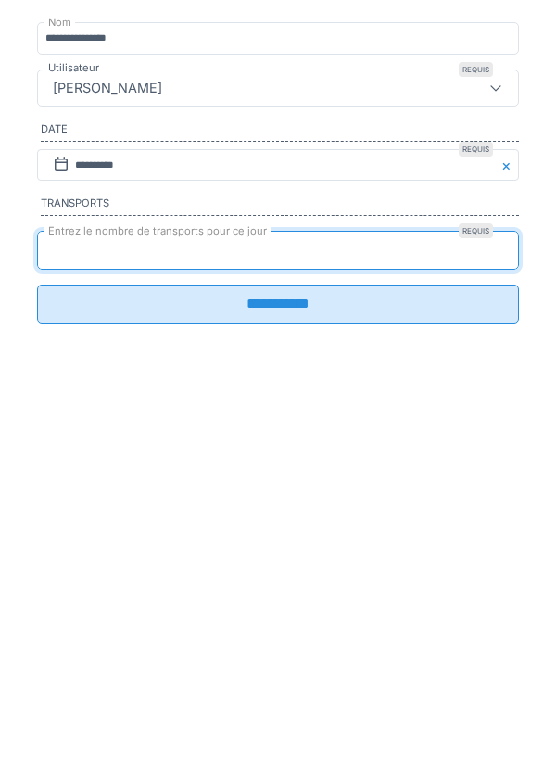
type input "*"
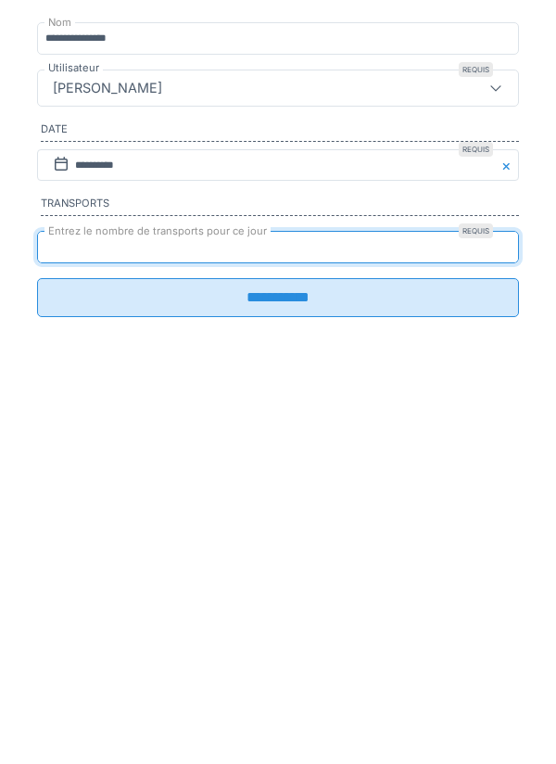
click at [299, 591] on input "**********" at bounding box center [278, 579] width 482 height 39
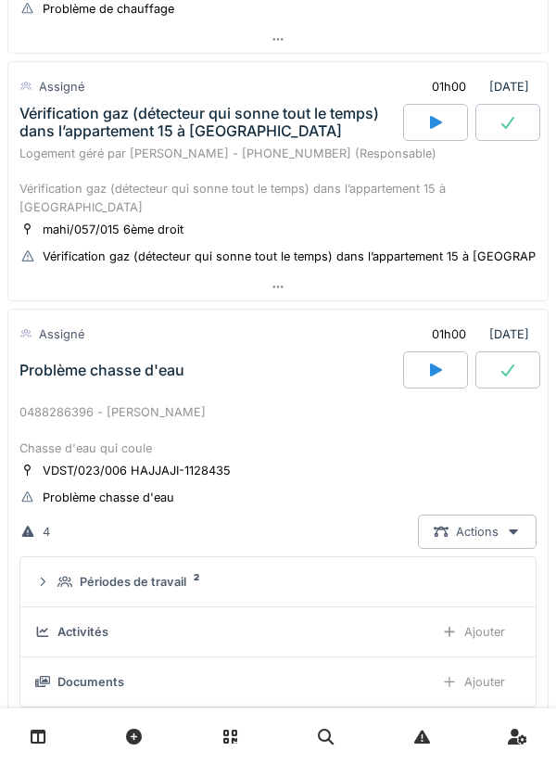
scroll to position [1542, 0]
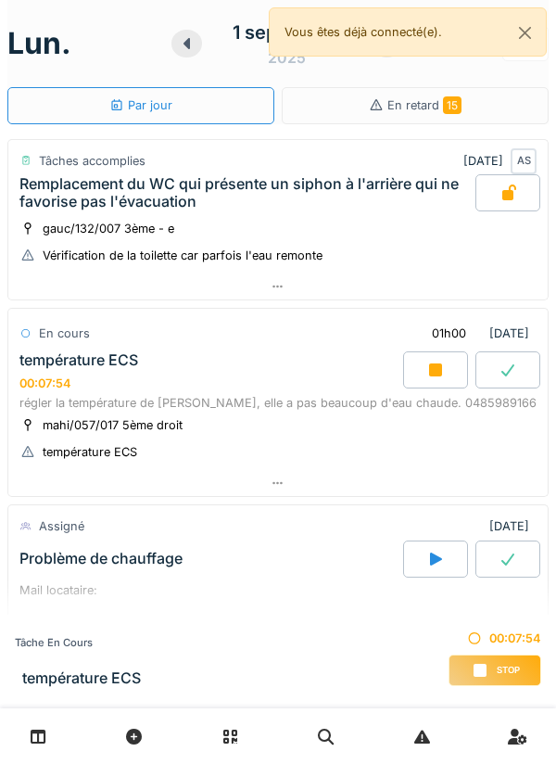
click at [308, 477] on div at bounding box center [278, 483] width 540 height 27
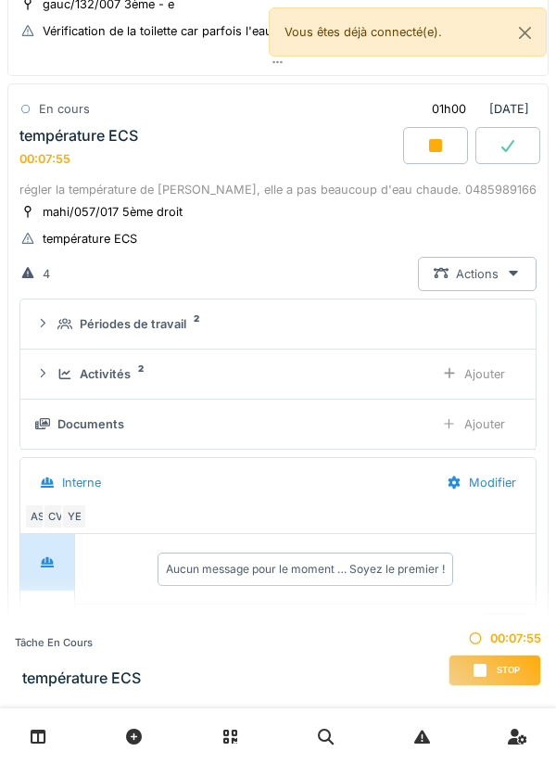
scroll to position [234, 0]
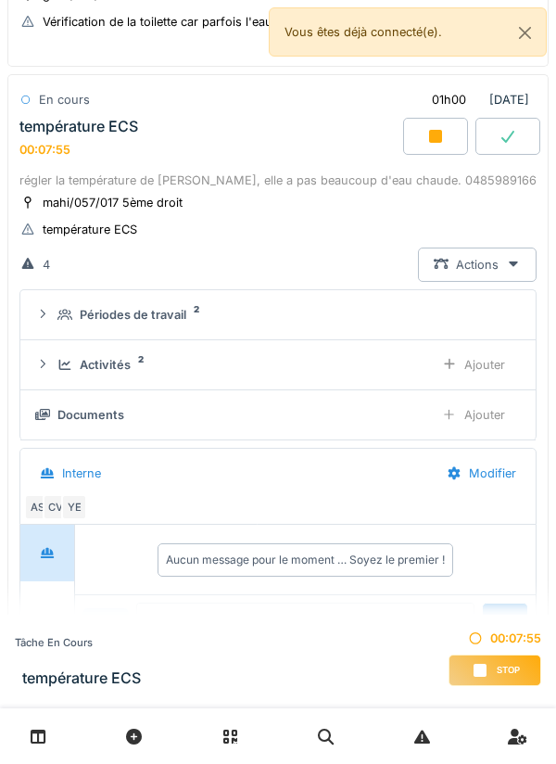
click at [295, 552] on div "Aucun message pour le moment … Soyez le premier !" at bounding box center [305, 560] width 279 height 17
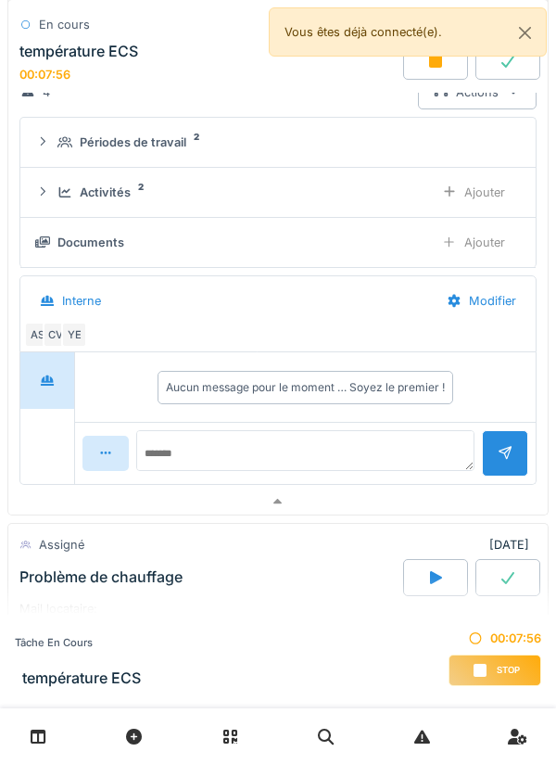
scroll to position [405, 0]
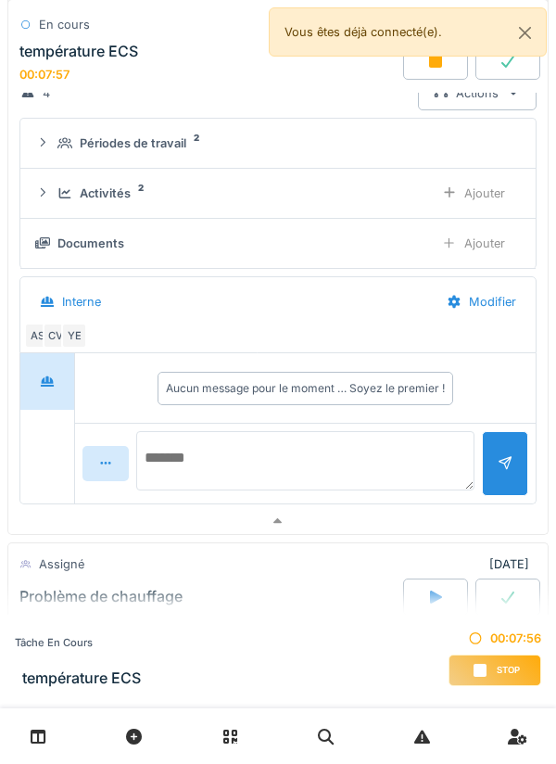
click at [306, 451] on textarea at bounding box center [305, 460] width 338 height 59
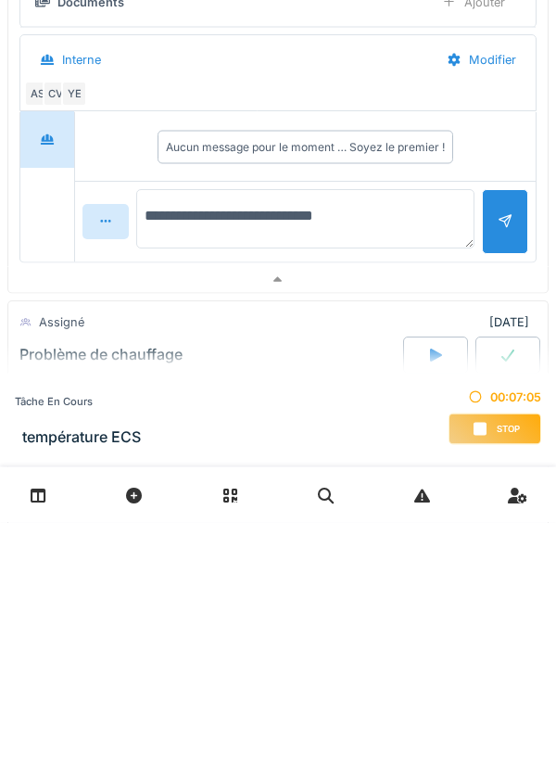
type textarea "**********"
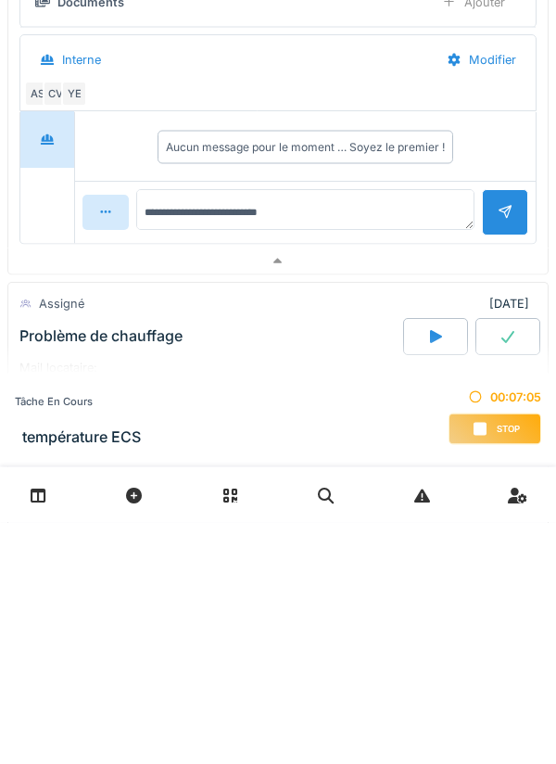
click at [494, 456] on div at bounding box center [505, 453] width 46 height 45
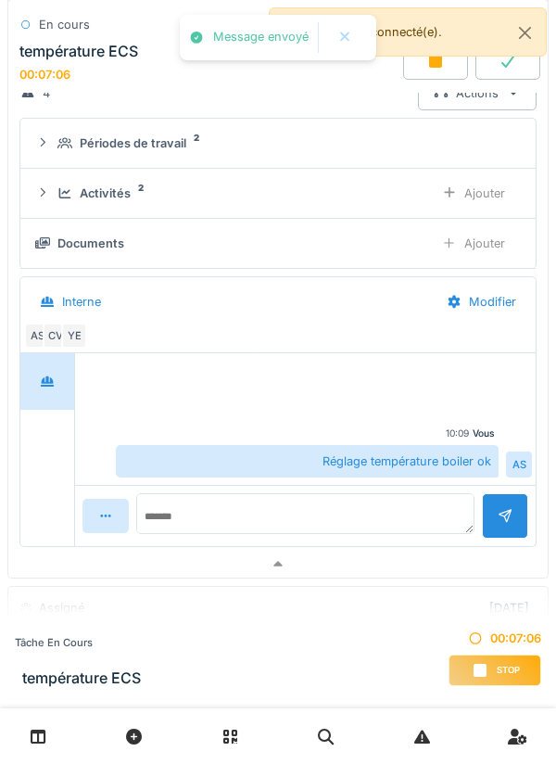
scroll to position [250, 0]
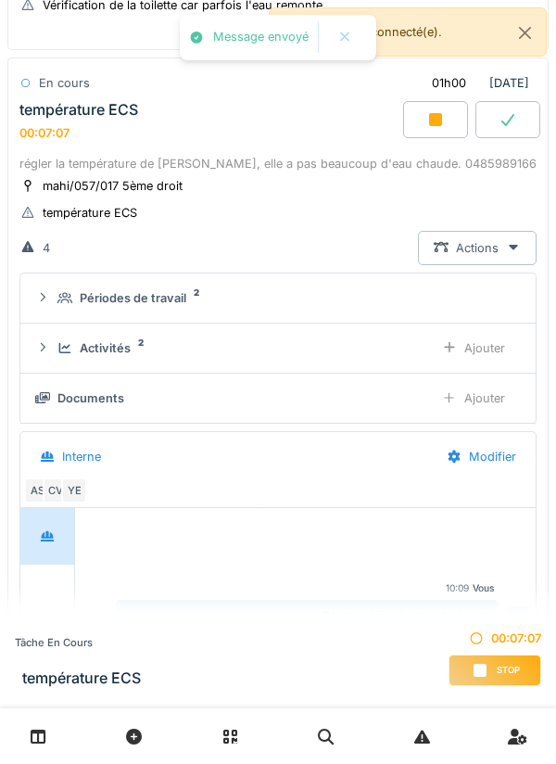
click at [514, 123] on icon at bounding box center [508, 119] width 19 height 15
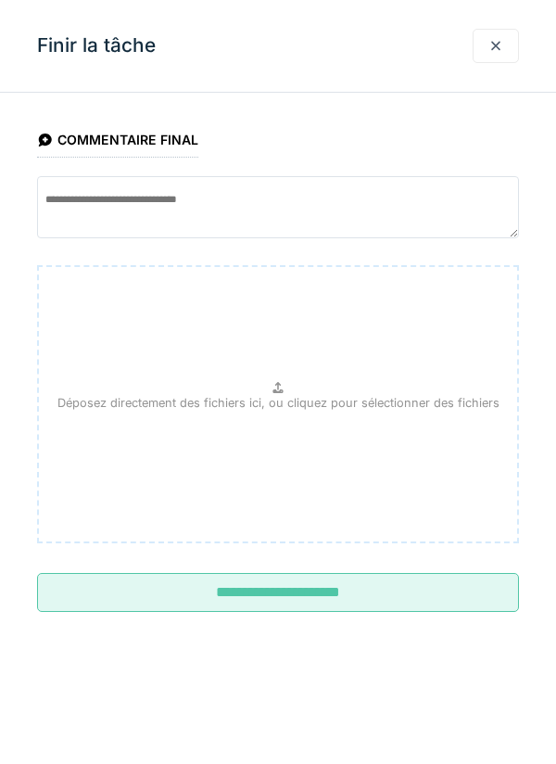
click at [328, 585] on input "**********" at bounding box center [278, 592] width 482 height 39
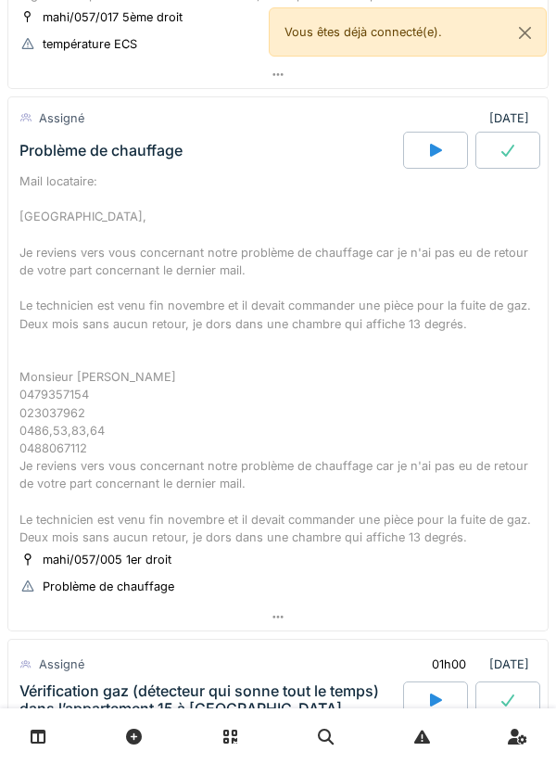
scroll to position [410, 0]
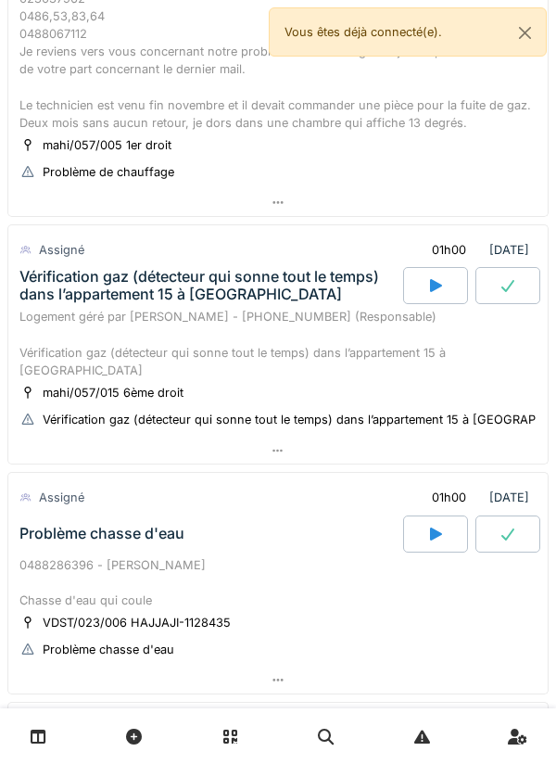
scroll to position [820, 0]
click at [142, 442] on div at bounding box center [278, 451] width 540 height 27
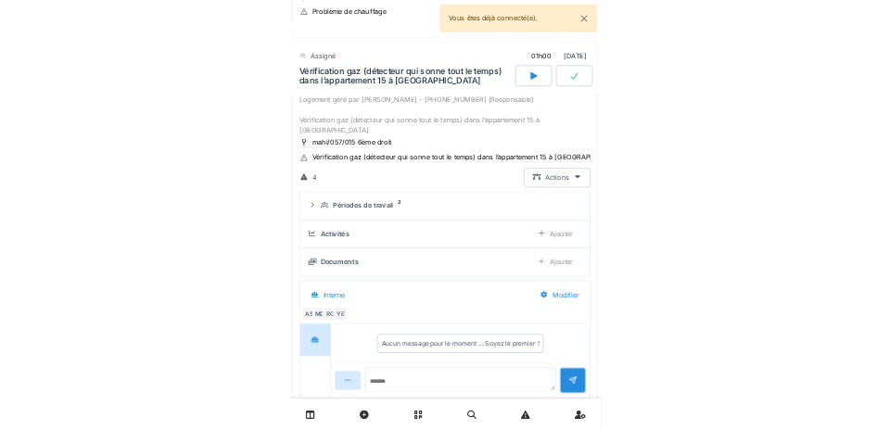
scroll to position [1012, 0]
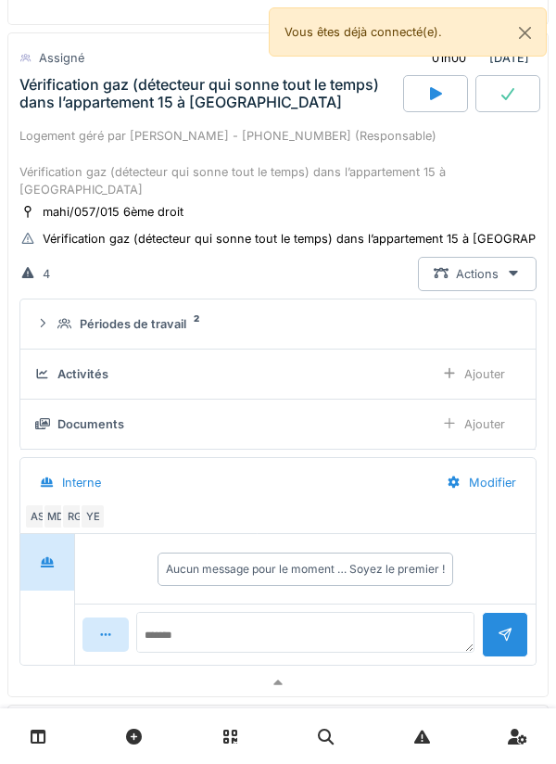
click at [83, 503] on div "YE" at bounding box center [93, 516] width 26 height 26
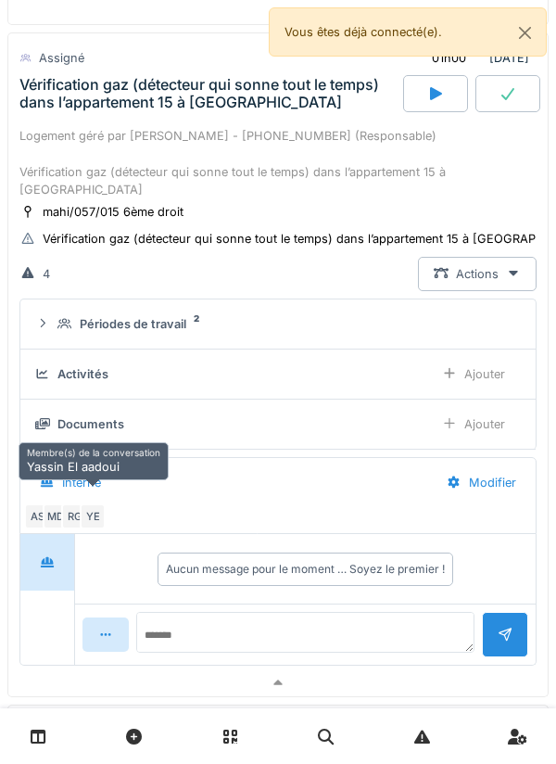
click at [72, 503] on div "RG" at bounding box center [74, 516] width 26 height 26
click at [505, 91] on icon at bounding box center [508, 93] width 19 height 15
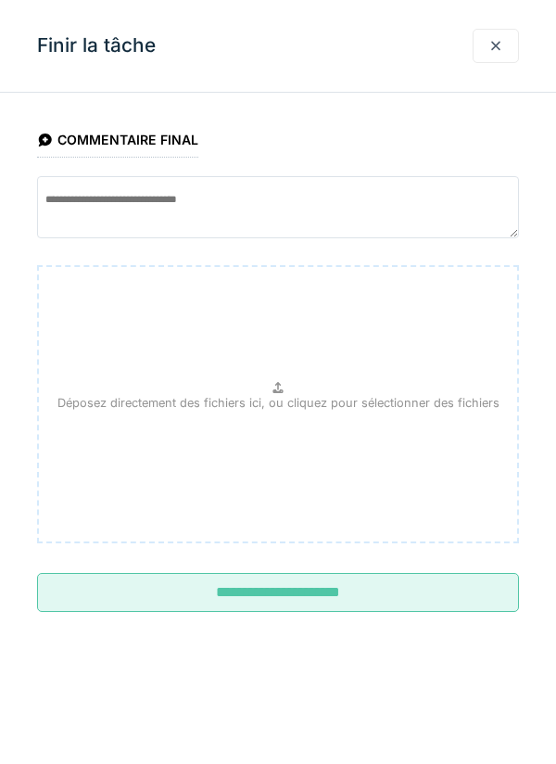
click at [500, 44] on div at bounding box center [496, 46] width 15 height 18
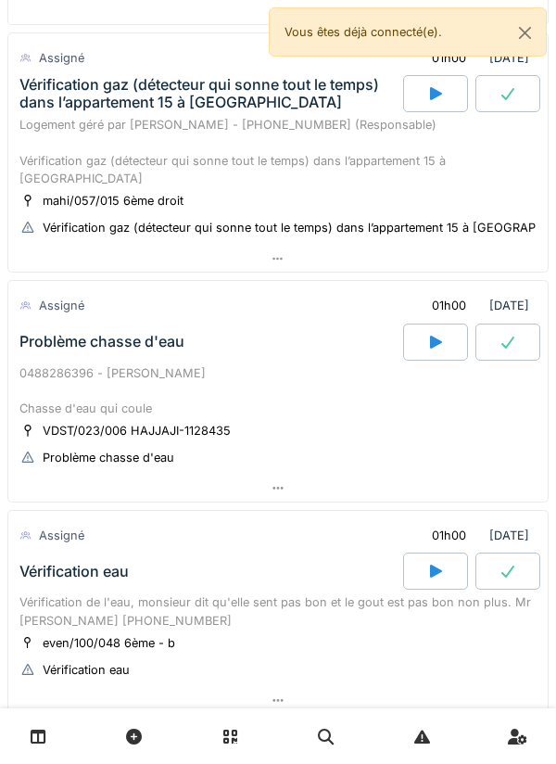
click at [443, 88] on icon at bounding box center [435, 93] width 19 height 15
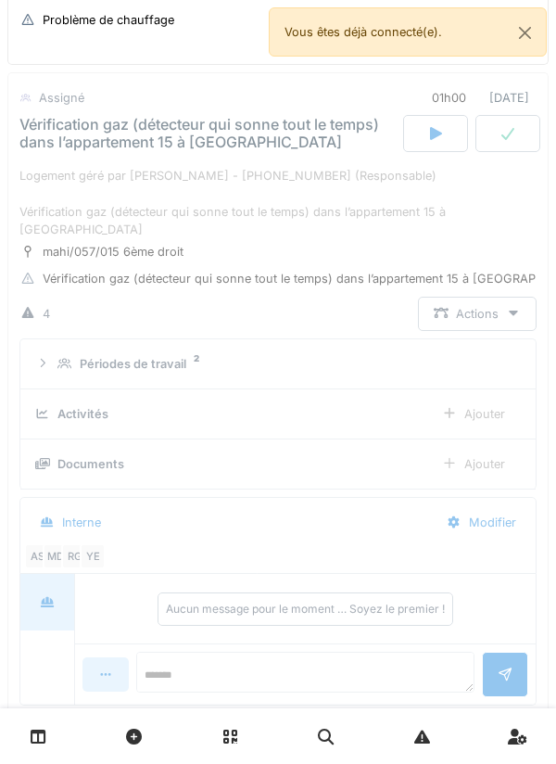
scroll to position [971, 0]
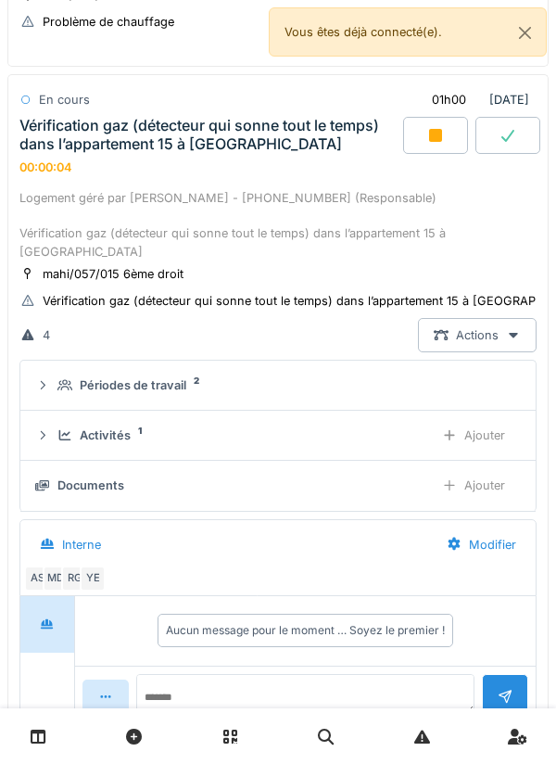
click at [451, 120] on div at bounding box center [435, 135] width 65 height 37
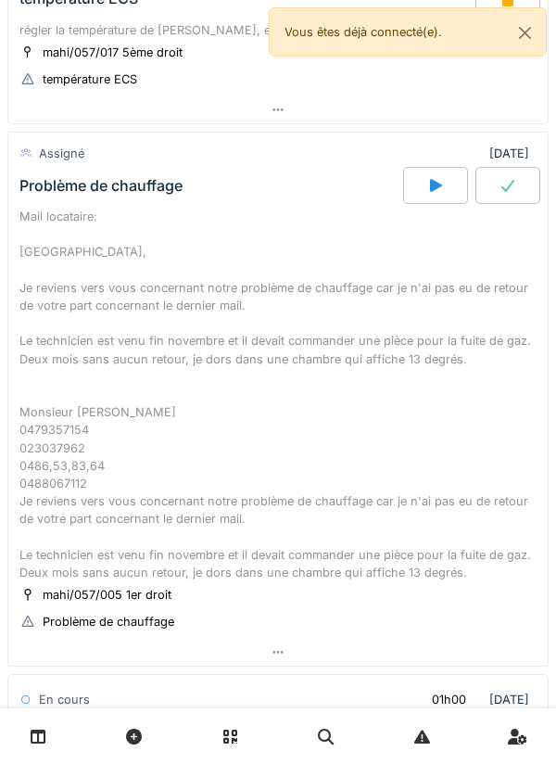
scroll to position [367, 0]
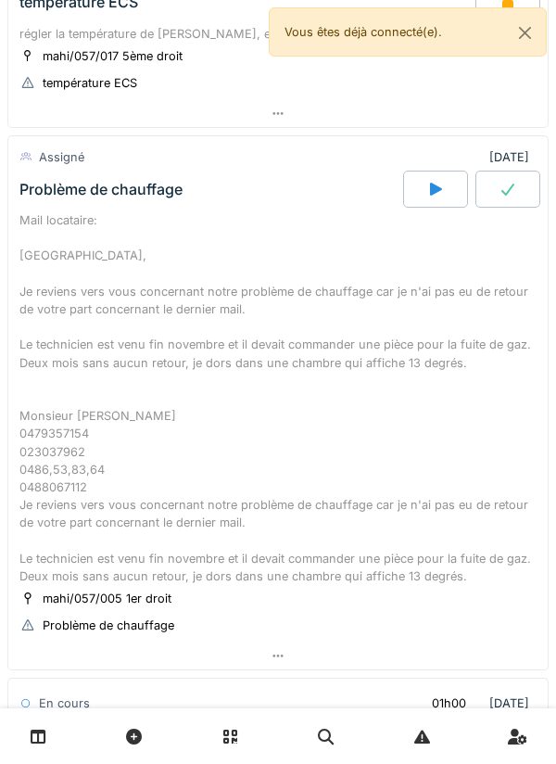
click at [421, 191] on div at bounding box center [435, 189] width 65 height 37
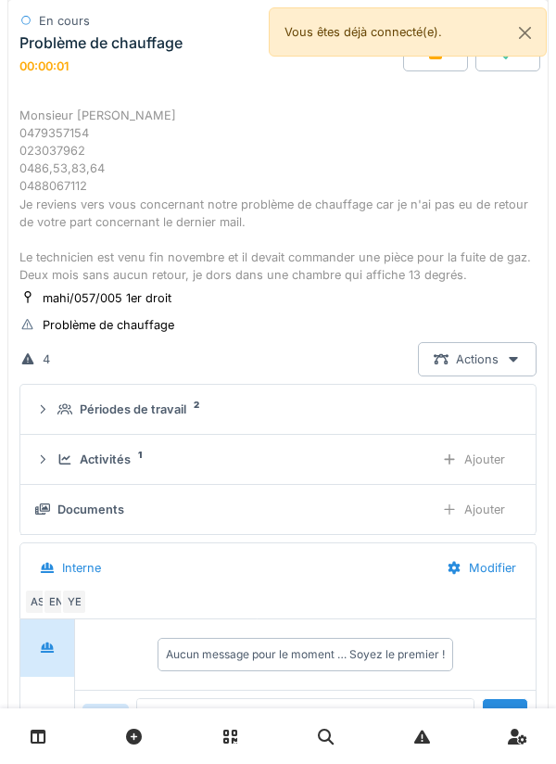
scroll to position [717, 0]
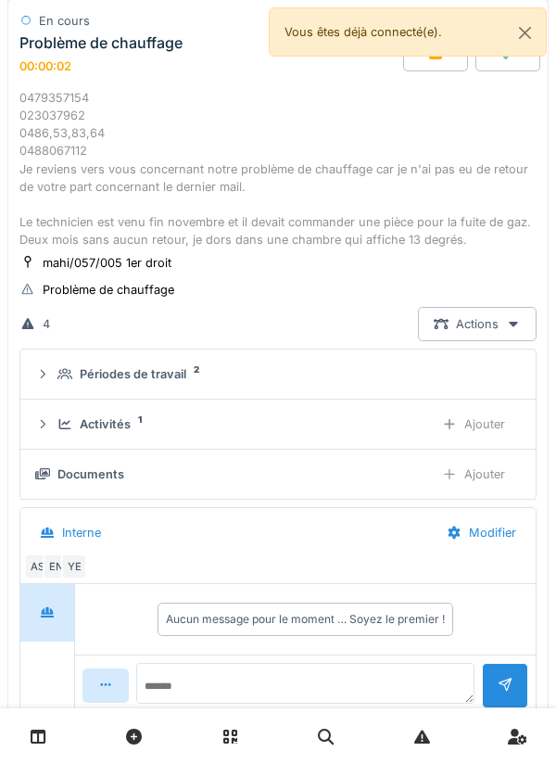
click at [330, 419] on div "Activités 1" at bounding box center [238, 424] width 362 height 18
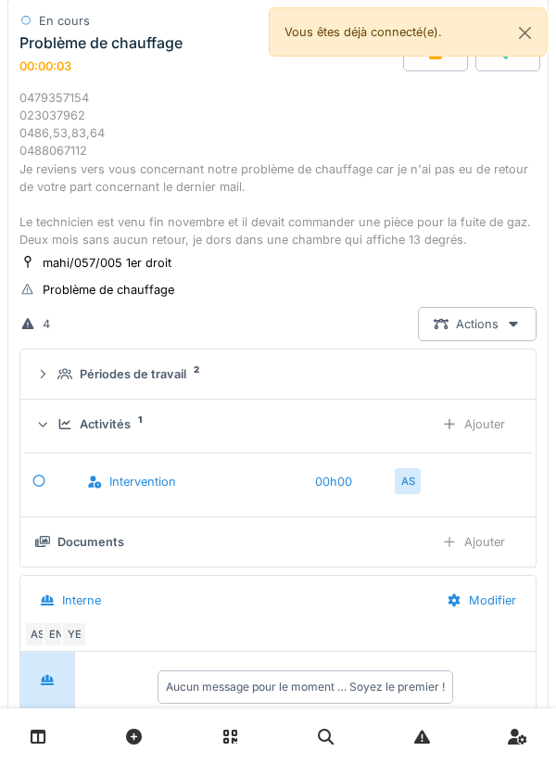
click at [472, 420] on div "Ajouter" at bounding box center [473, 424] width 95 height 34
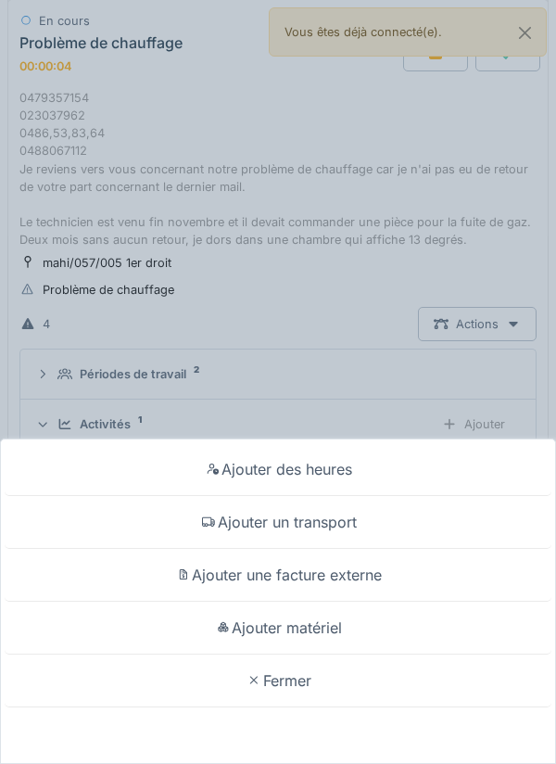
click at [336, 519] on div "Ajouter un transport" at bounding box center [278, 522] width 547 height 53
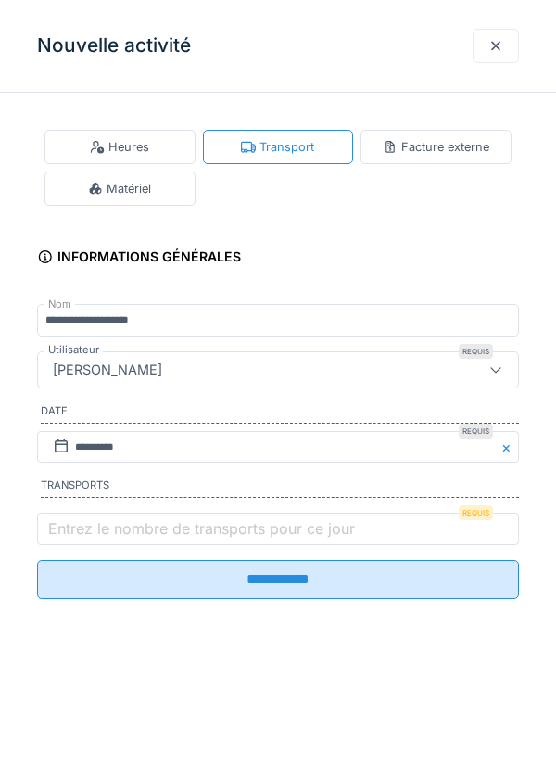
click at [255, 527] on label "Entrez le nombre de transports pour ce jour" at bounding box center [201, 528] width 314 height 22
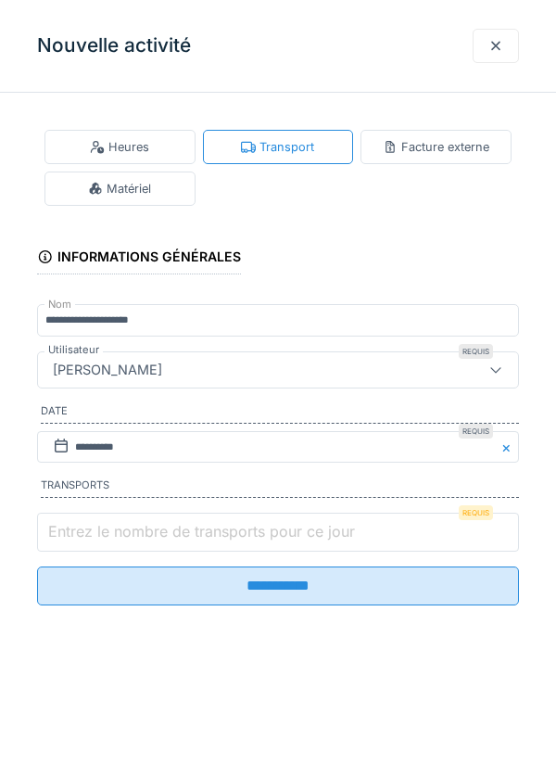
click at [255, 527] on input "Entrez le nombre de transports pour ce jour" at bounding box center [278, 532] width 482 height 39
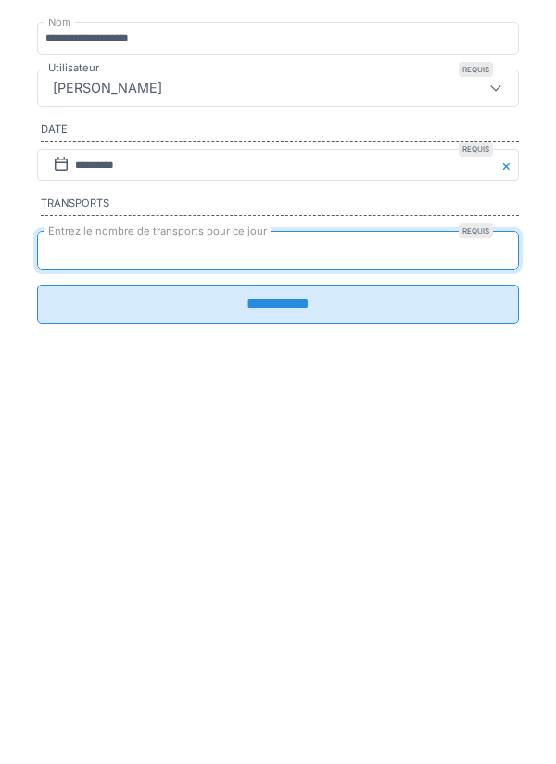
type input "*"
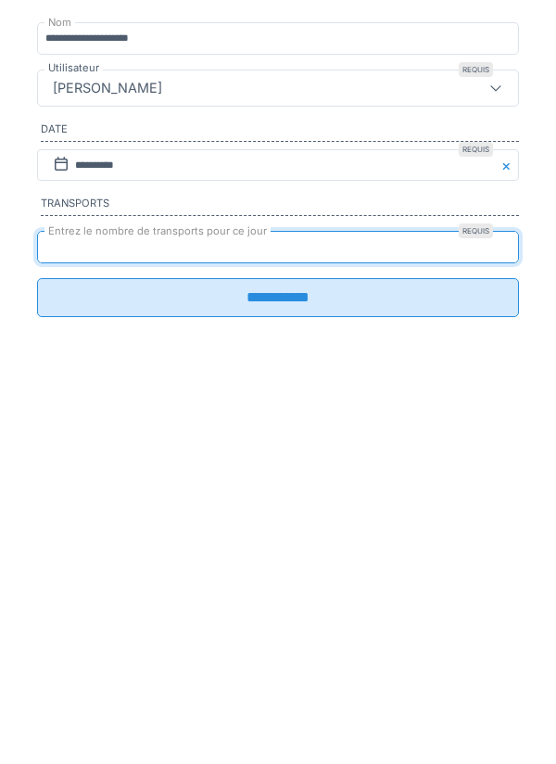
click at [252, 599] on input "**********" at bounding box center [278, 579] width 482 height 39
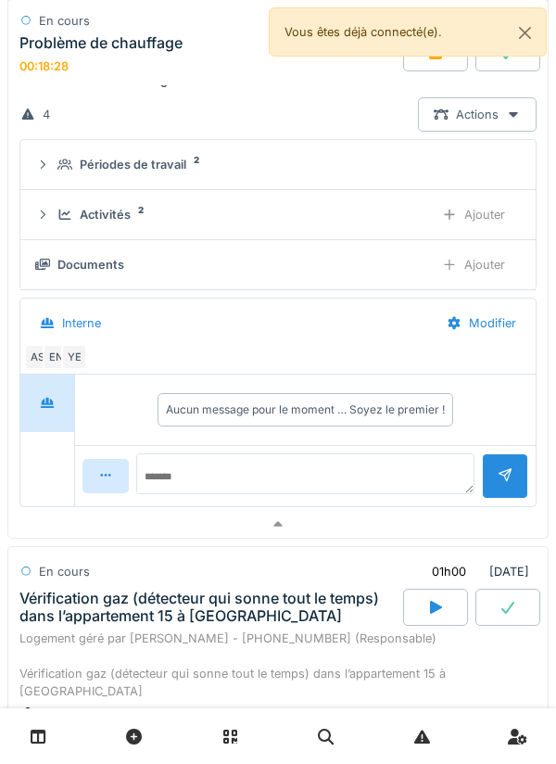
scroll to position [976, 0]
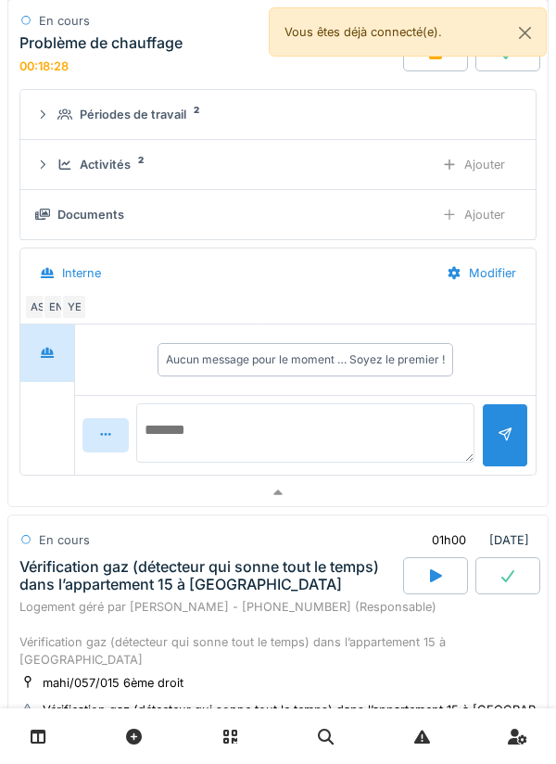
click at [337, 422] on textarea at bounding box center [305, 432] width 338 height 59
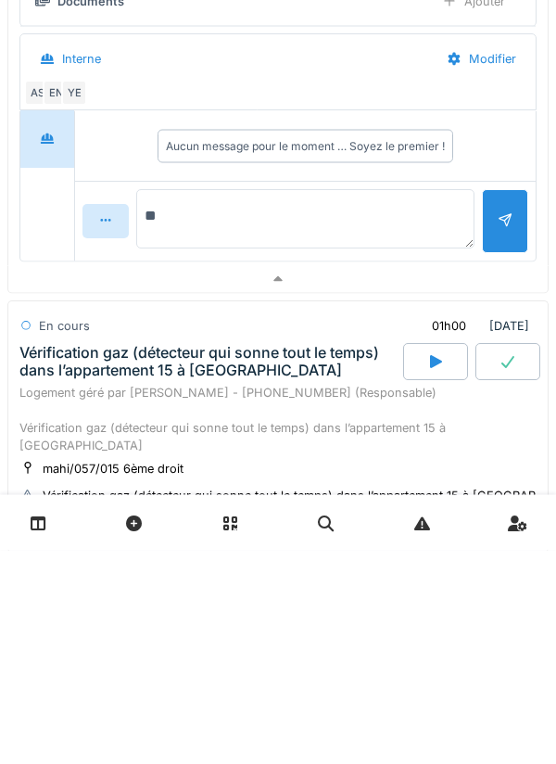
type textarea "*"
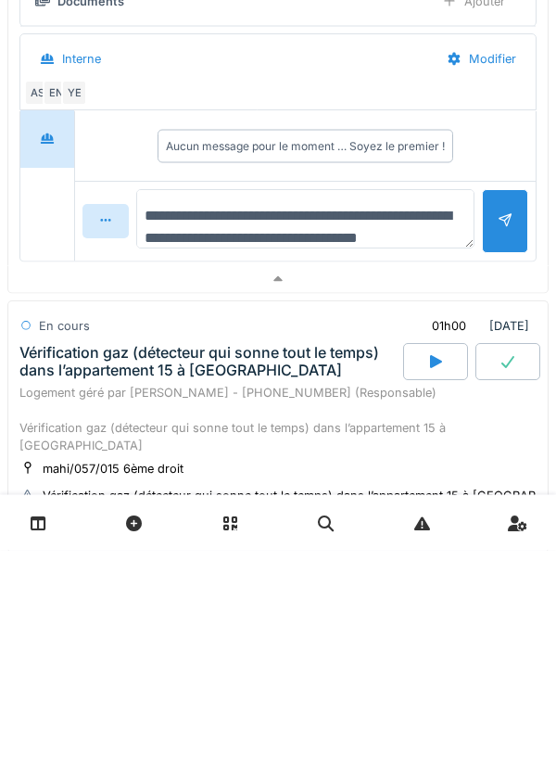
scroll to position [21, 0]
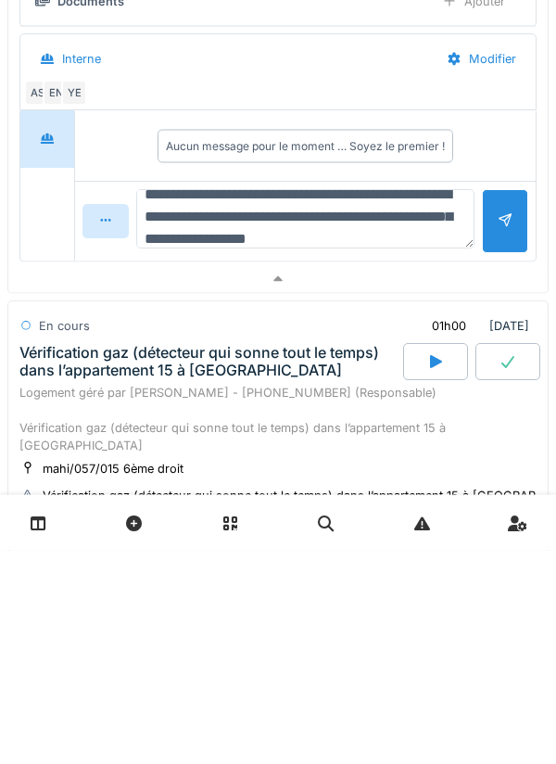
type textarea "**********"
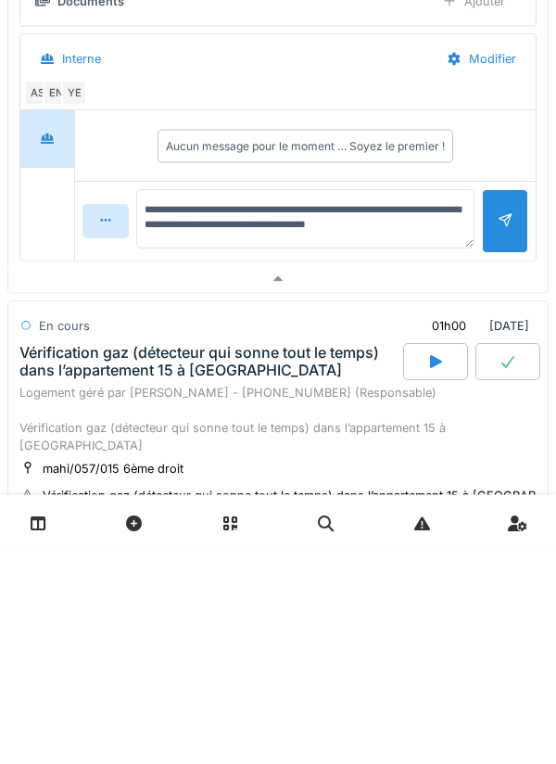
click at [503, 434] on div at bounding box center [505, 435] width 15 height 18
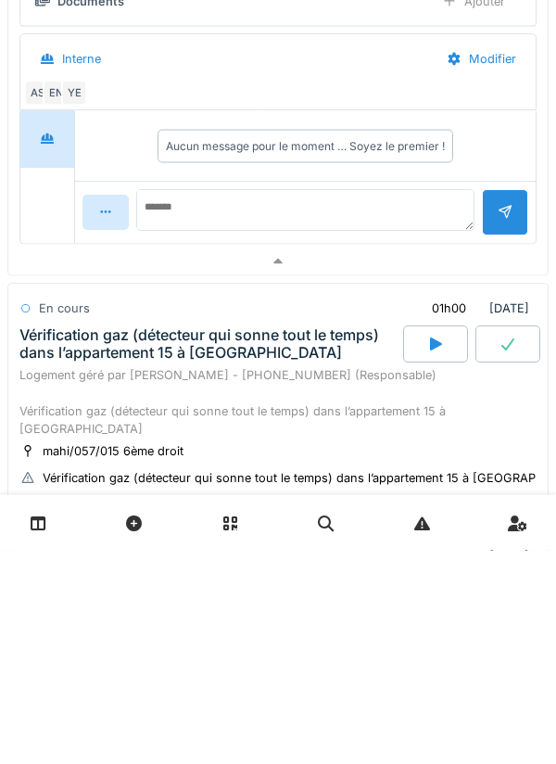
scroll to position [0, 0]
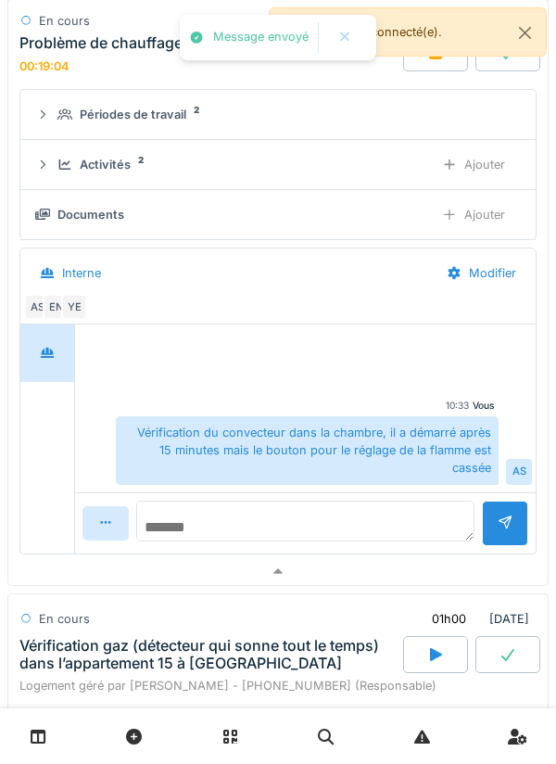
click at [416, 501] on textarea at bounding box center [305, 521] width 338 height 41
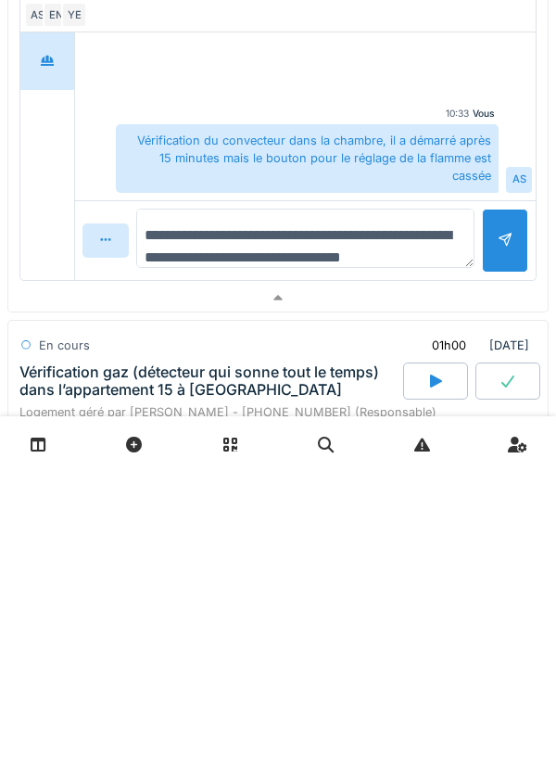
scroll to position [22, 0]
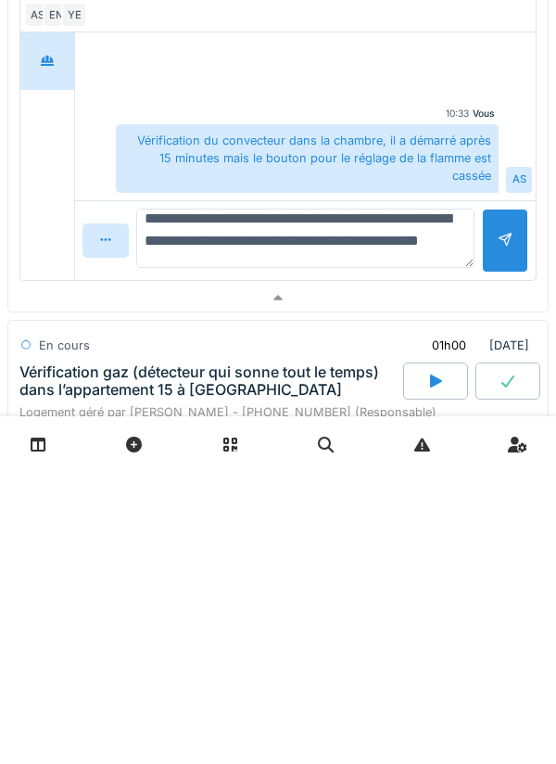
click at [447, 527] on textarea "**********" at bounding box center [305, 530] width 338 height 59
click at [451, 516] on textarea "**********" at bounding box center [305, 530] width 338 height 59
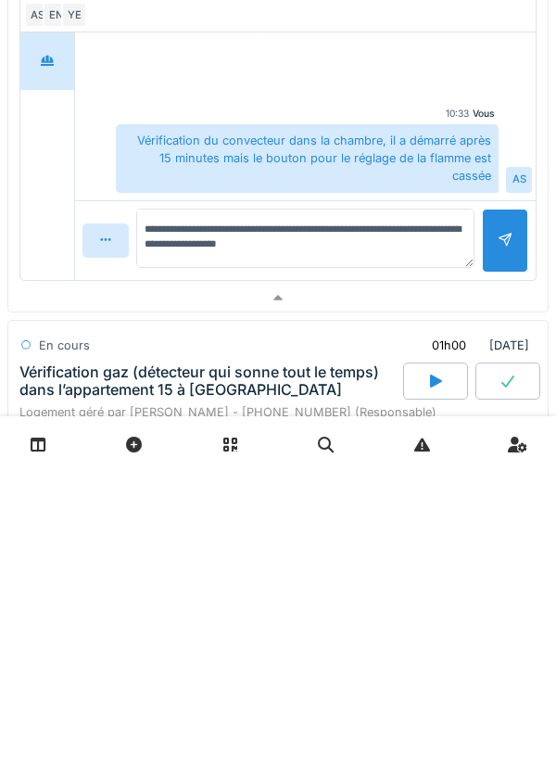
click at [466, 467] on div "Vous 10:33 Vérification du convecteur dans la chambre, il a démarré après 15 mi…" at bounding box center [305, 407] width 461 height 167
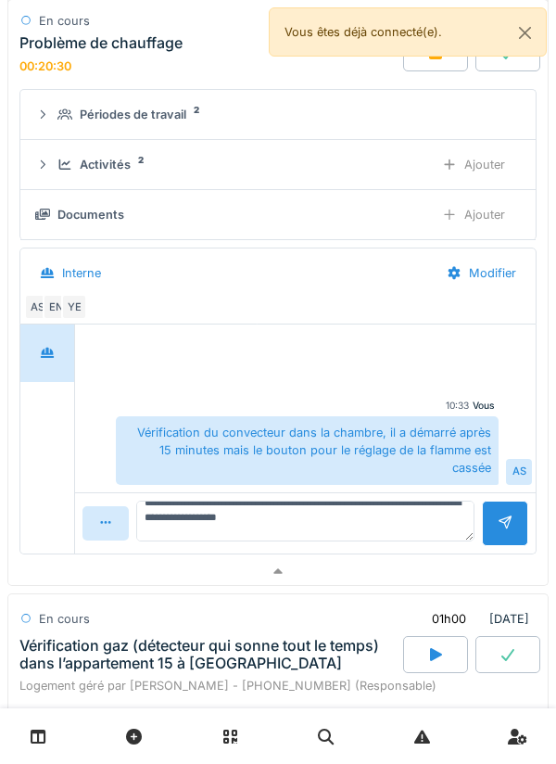
scroll to position [19, 0]
click at [456, 223] on div at bounding box center [449, 215] width 15 height 18
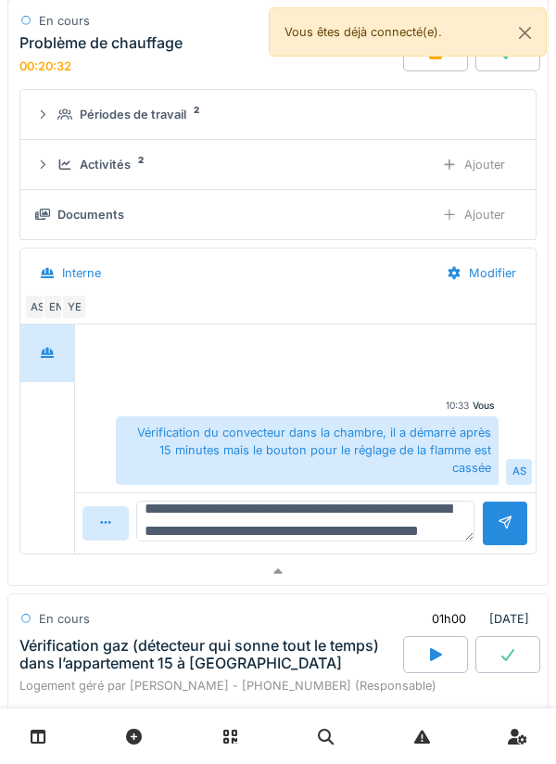
click at [449, 501] on textarea "**********" at bounding box center [305, 521] width 338 height 41
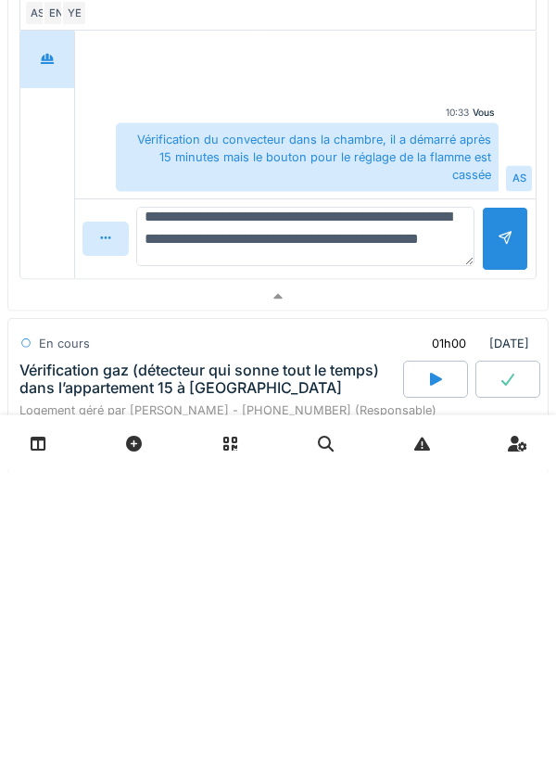
click at [450, 511] on textarea "**********" at bounding box center [305, 530] width 338 height 59
click at [459, 507] on textarea "**********" at bounding box center [305, 530] width 338 height 59
click at [461, 510] on textarea "**********" at bounding box center [305, 530] width 338 height 59
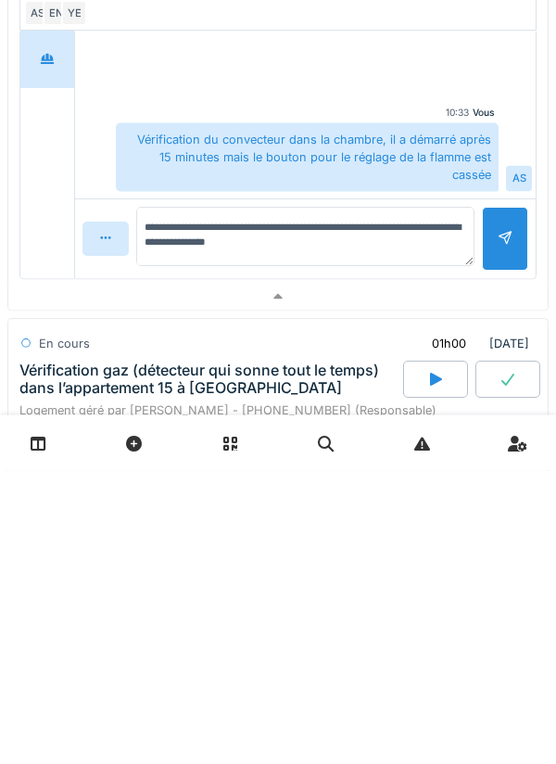
click at [413, 542] on div "**********" at bounding box center [305, 533] width 338 height 64
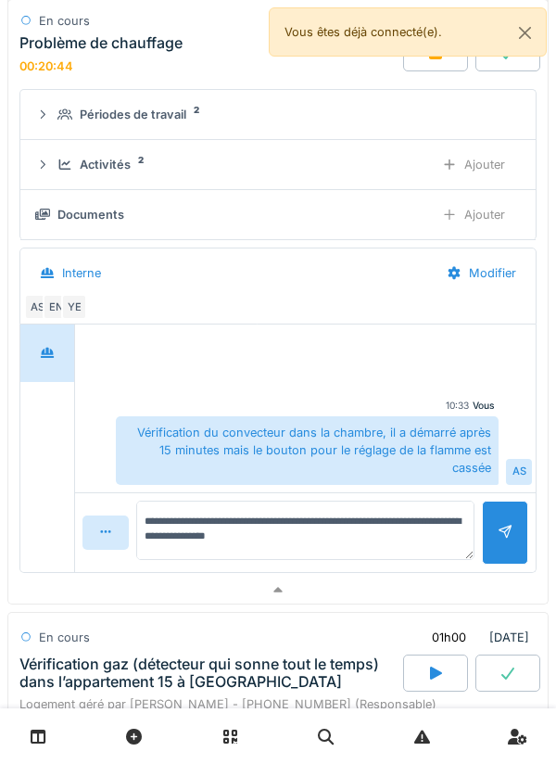
scroll to position [19, 0]
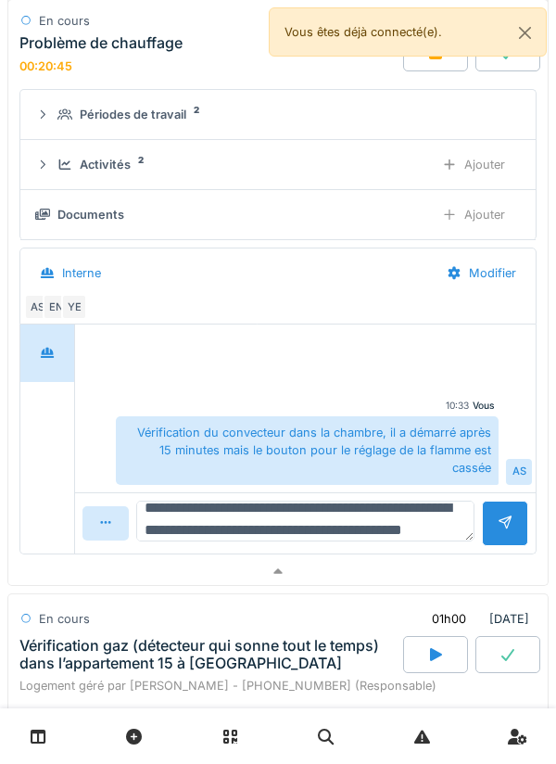
click at [375, 501] on textarea "**********" at bounding box center [305, 521] width 338 height 41
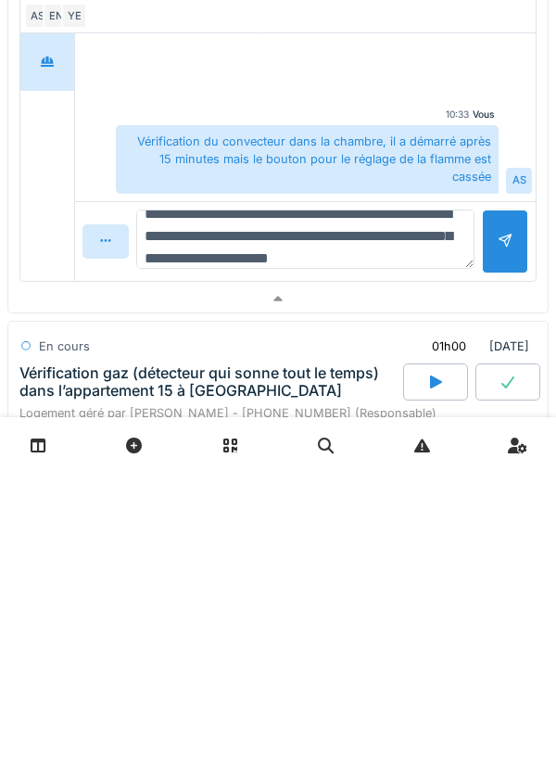
scroll to position [44, 0]
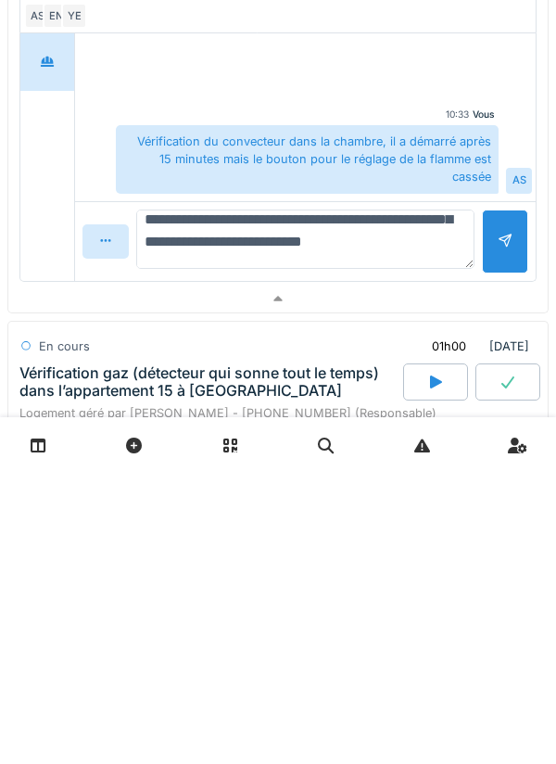
click at [451, 512] on textarea "**********" at bounding box center [305, 530] width 338 height 59
click at [454, 508] on textarea "**********" at bounding box center [305, 530] width 338 height 59
click at [460, 509] on textarea "**********" at bounding box center [305, 530] width 338 height 59
click at [303, 530] on textarea "**********" at bounding box center [305, 530] width 338 height 59
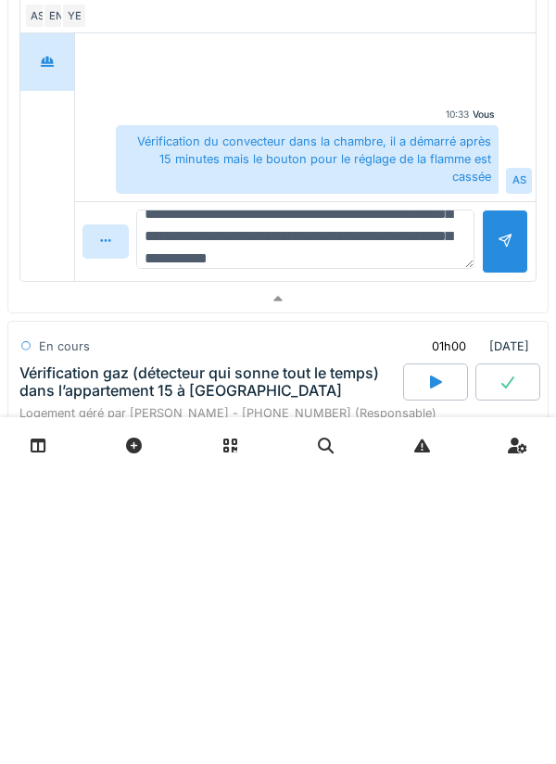
type textarea "**********"
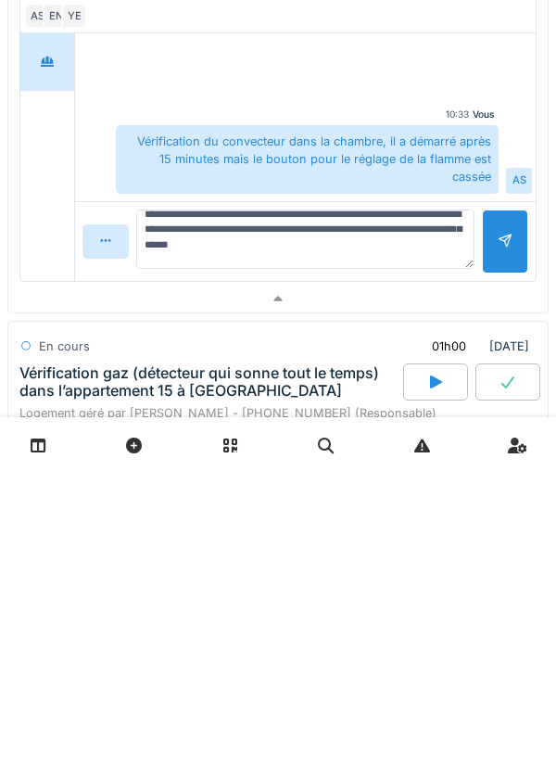
click at [500, 524] on div at bounding box center [505, 533] width 15 height 18
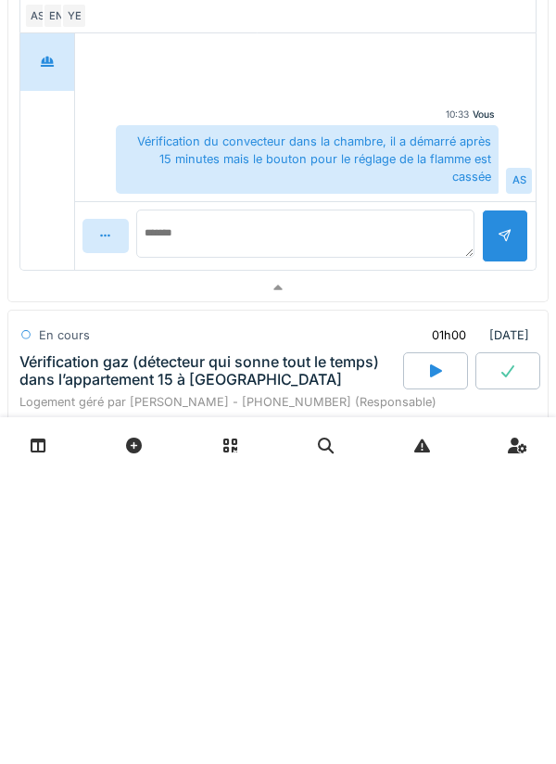
scroll to position [0, 0]
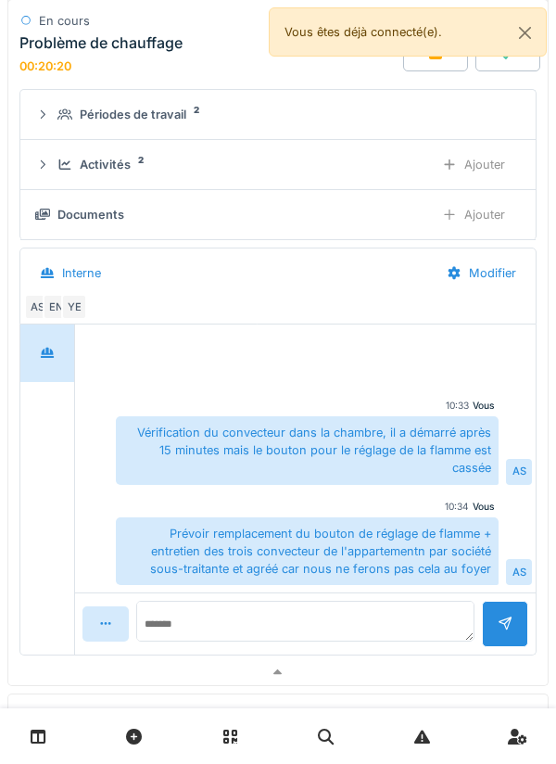
click at [231, 659] on div at bounding box center [278, 672] width 540 height 27
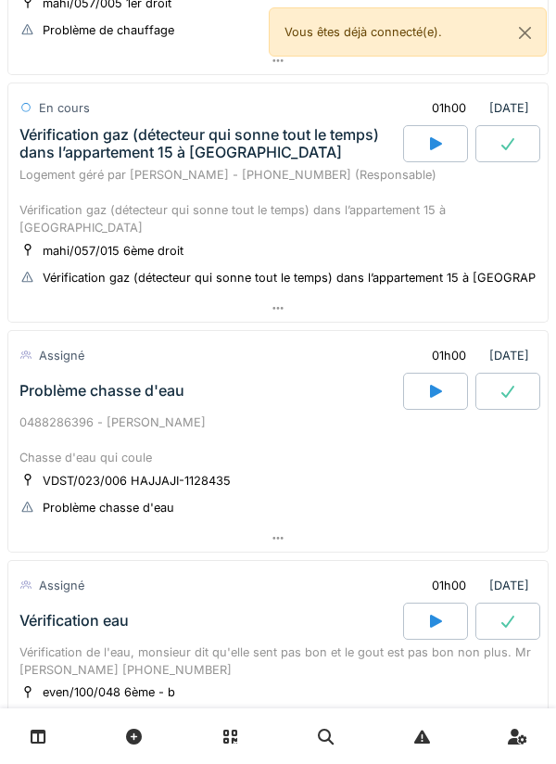
click at [265, 603] on div "Vérification eau" at bounding box center [209, 621] width 387 height 37
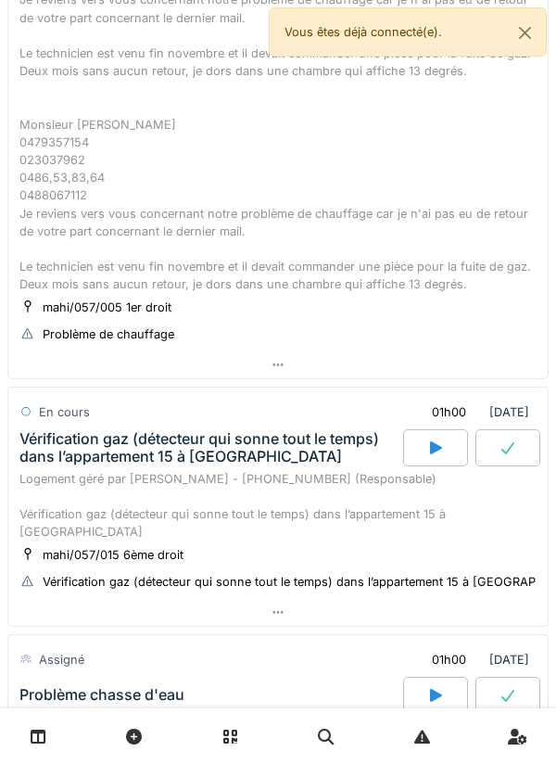
click at [385, 362] on div at bounding box center [278, 364] width 540 height 27
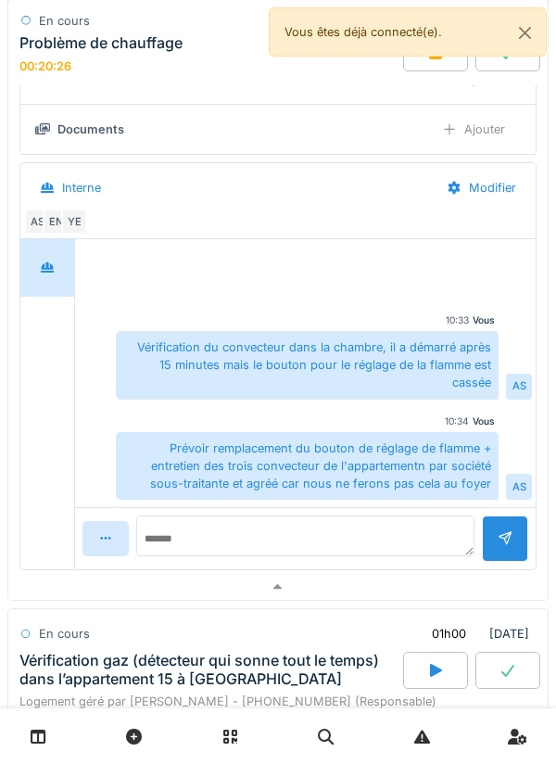
scroll to position [1061, 0]
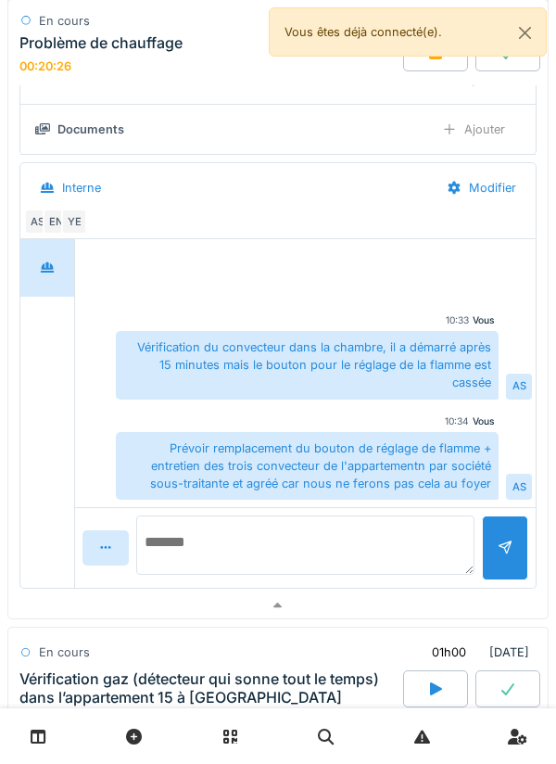
click at [304, 518] on textarea at bounding box center [305, 544] width 338 height 59
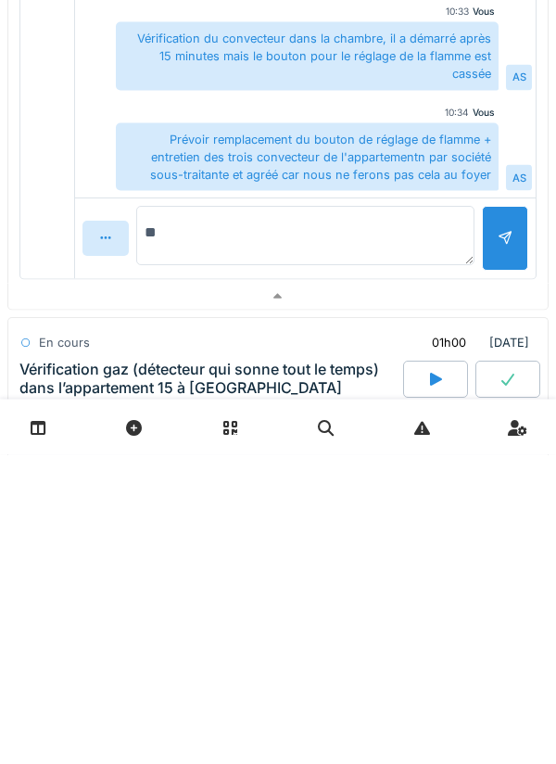
click at [331, 531] on textarea "**" at bounding box center [305, 544] width 338 height 59
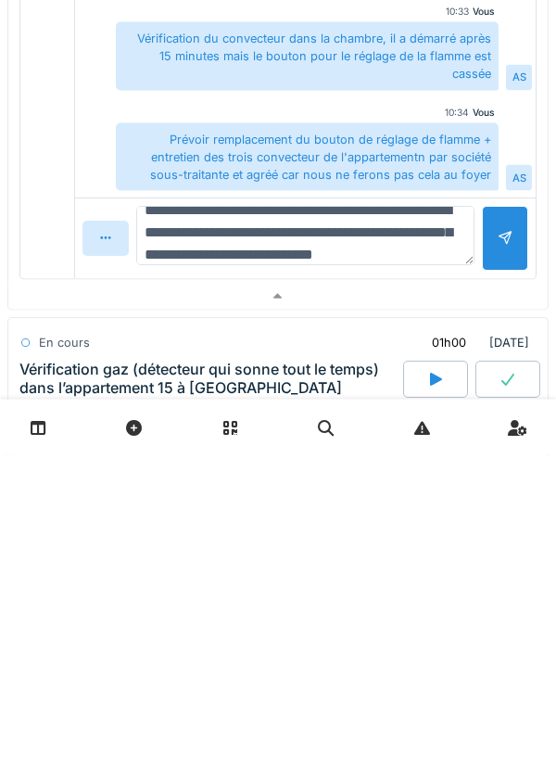
scroll to position [44, 0]
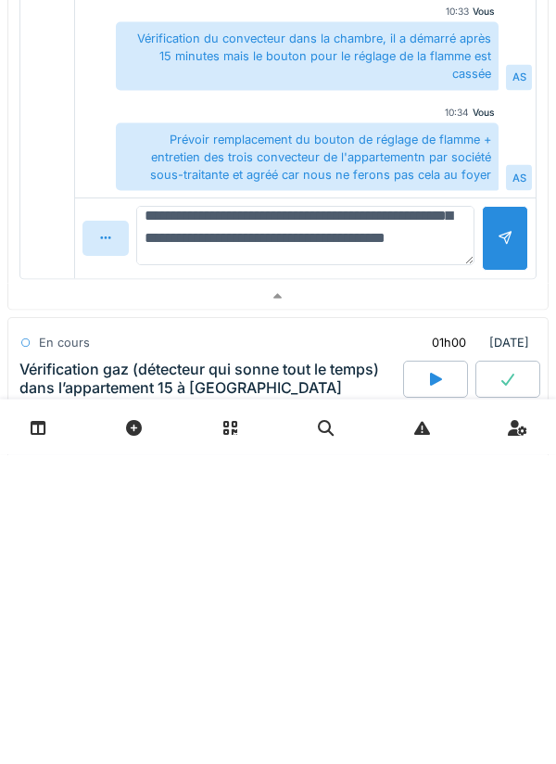
type textarea "**********"
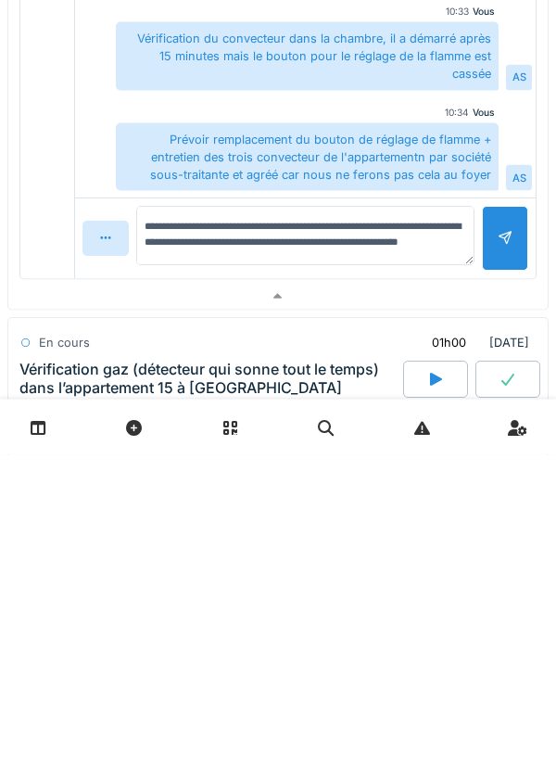
click at [494, 554] on div at bounding box center [505, 547] width 46 height 64
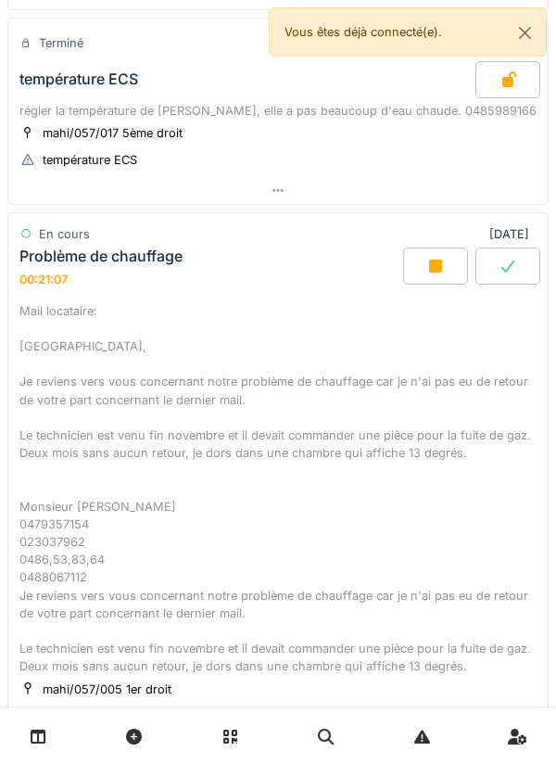
scroll to position [293, 0]
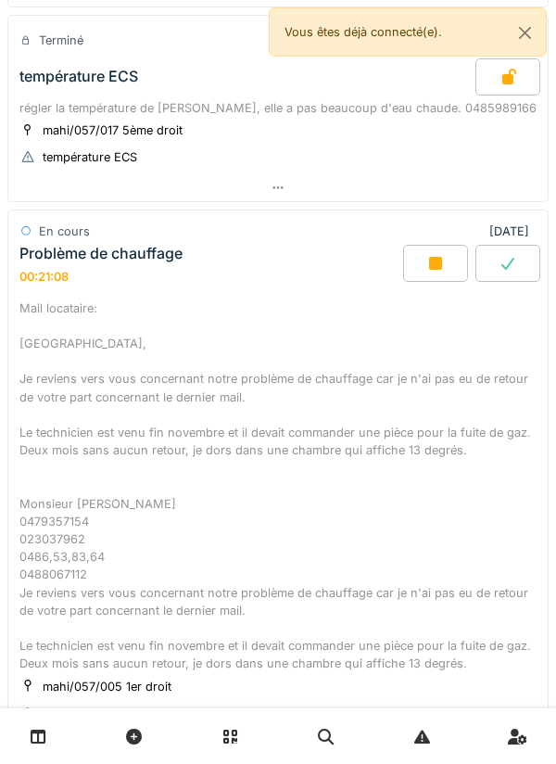
click at [496, 260] on div at bounding box center [508, 263] width 65 height 37
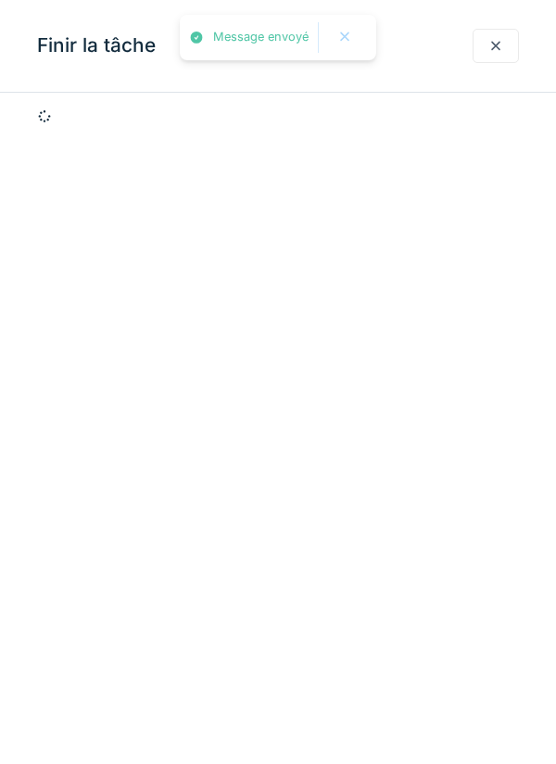
click at [490, 54] on div at bounding box center [496, 46] width 15 height 18
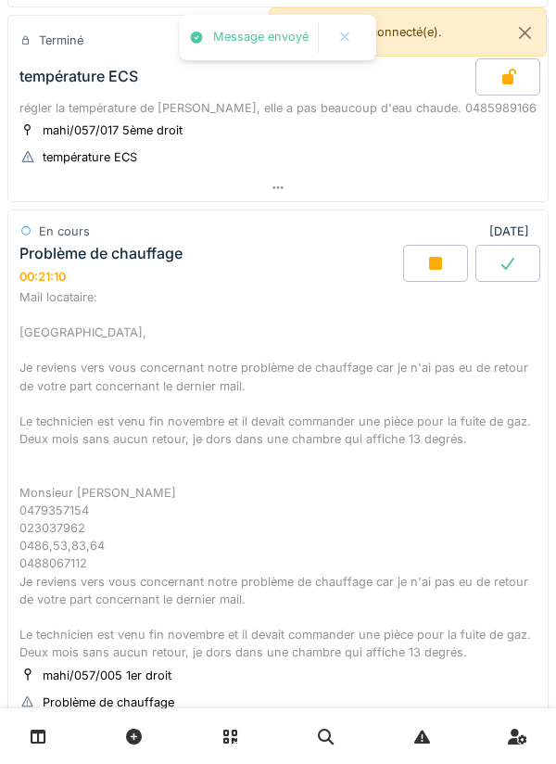
click at [425, 276] on div at bounding box center [435, 263] width 65 height 37
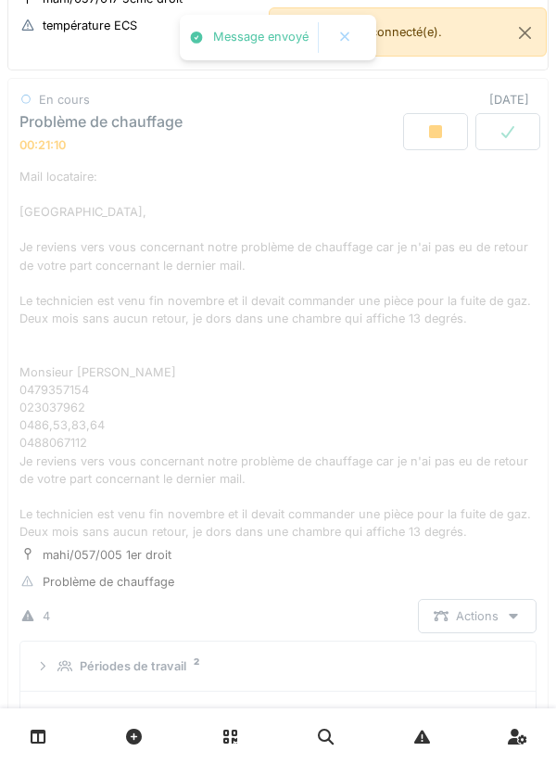
scroll to position [428, 0]
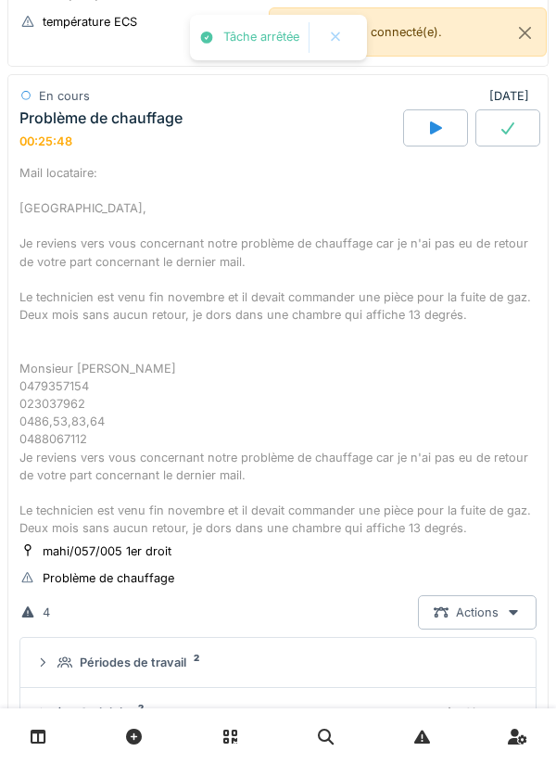
click at [505, 164] on div "Mail locataire: [GEOGRAPHIC_DATA], Je reviens vers vous concernant notre problè…" at bounding box center [277, 351] width 517 height 374
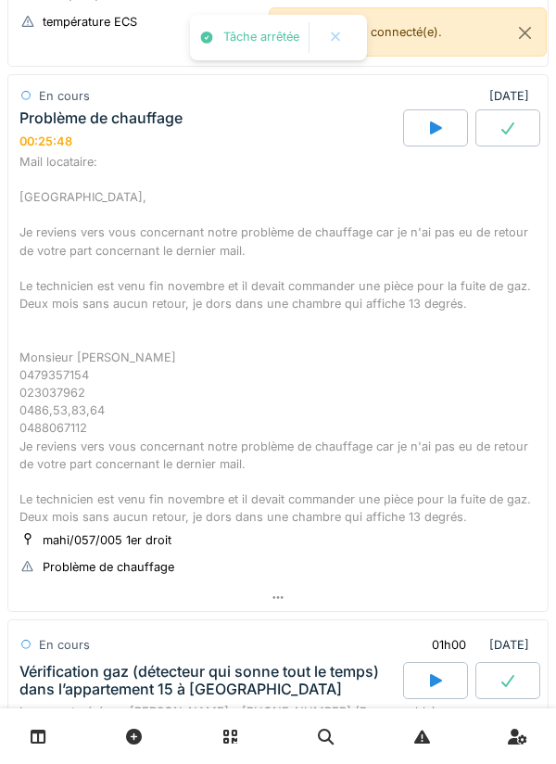
click at [520, 122] on div at bounding box center [508, 127] width 65 height 37
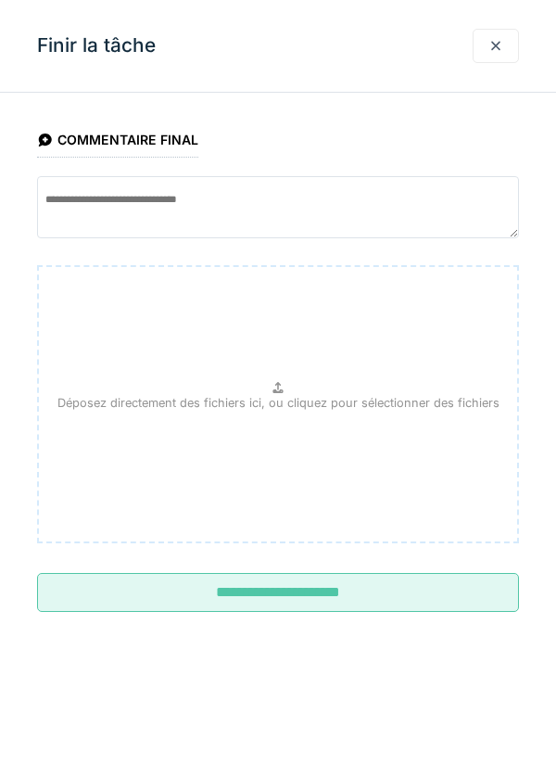
click at [491, 56] on div at bounding box center [496, 46] width 46 height 34
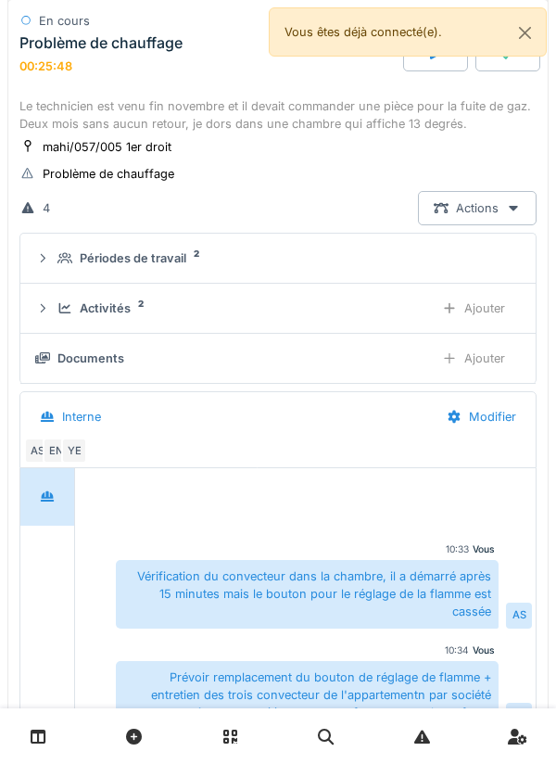
scroll to position [842, 0]
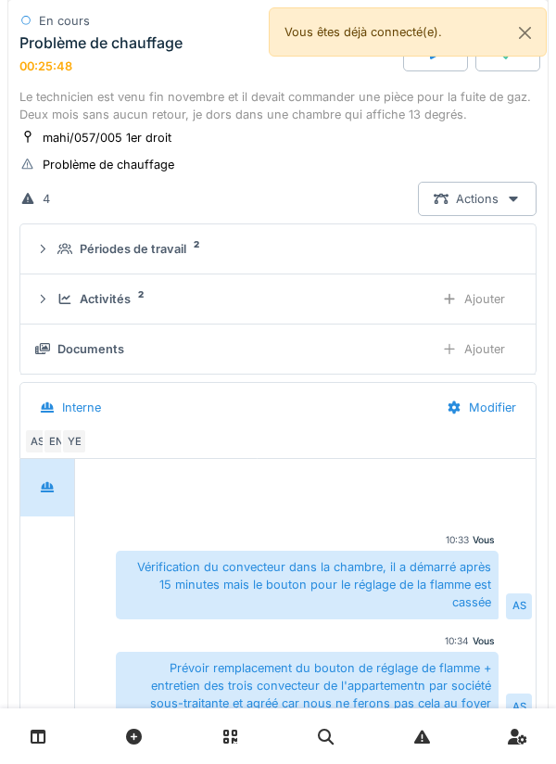
click at [345, 362] on div "Documents Ajouter" at bounding box center [278, 349] width 486 height 34
click at [469, 346] on div "Ajouter" at bounding box center [473, 349] width 95 height 34
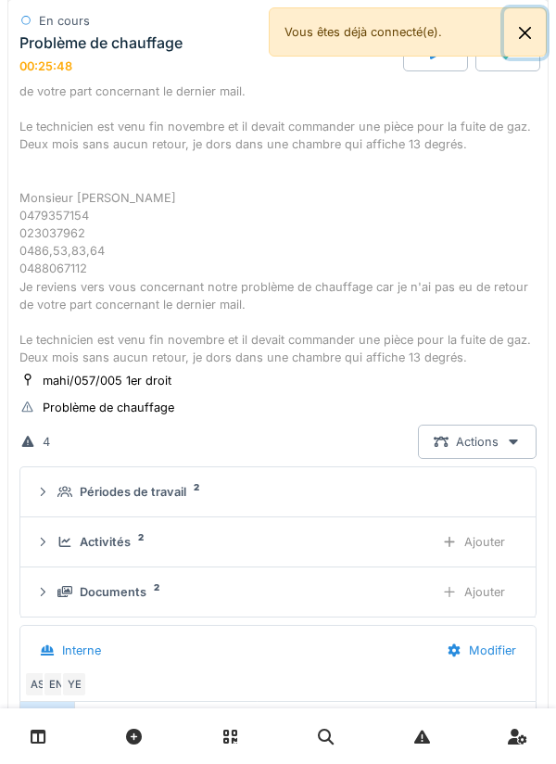
click at [533, 33] on button "Close" at bounding box center [525, 32] width 42 height 49
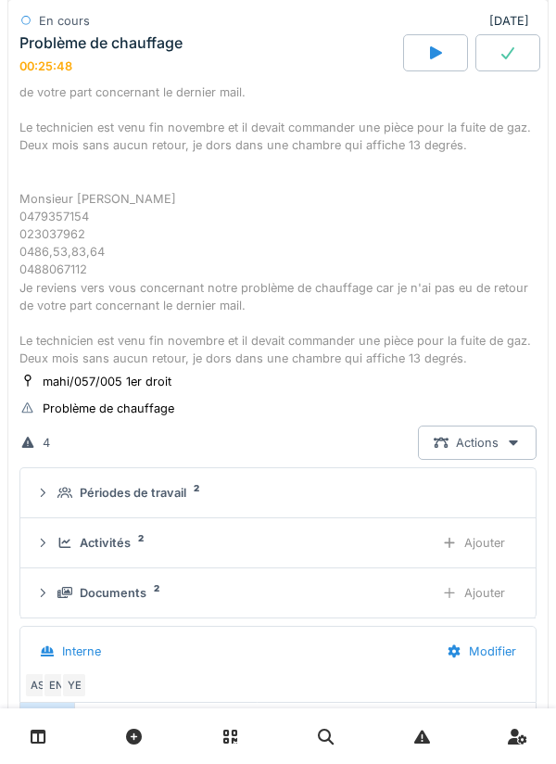
click at [510, 65] on div at bounding box center [508, 52] width 65 height 37
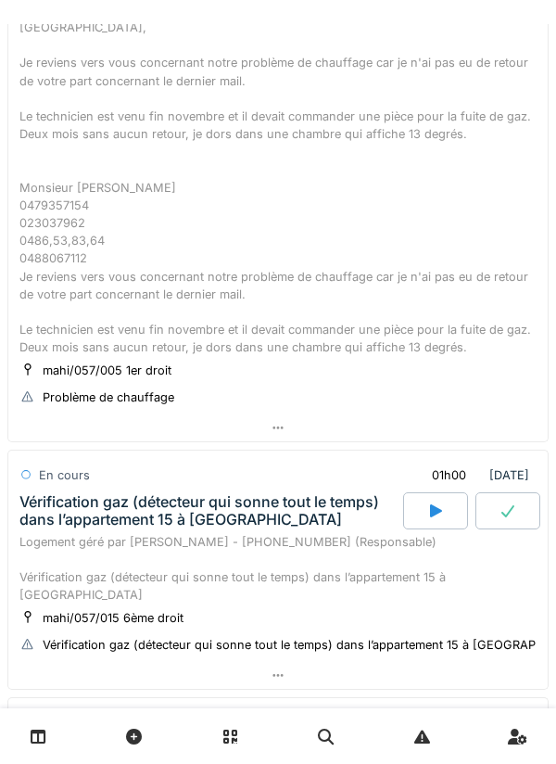
scroll to position [587, 0]
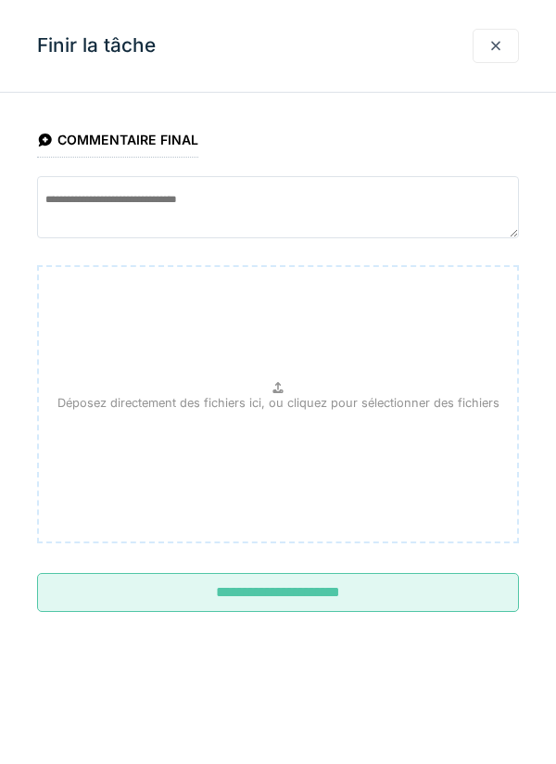
click at [375, 608] on input "**********" at bounding box center [278, 592] width 482 height 39
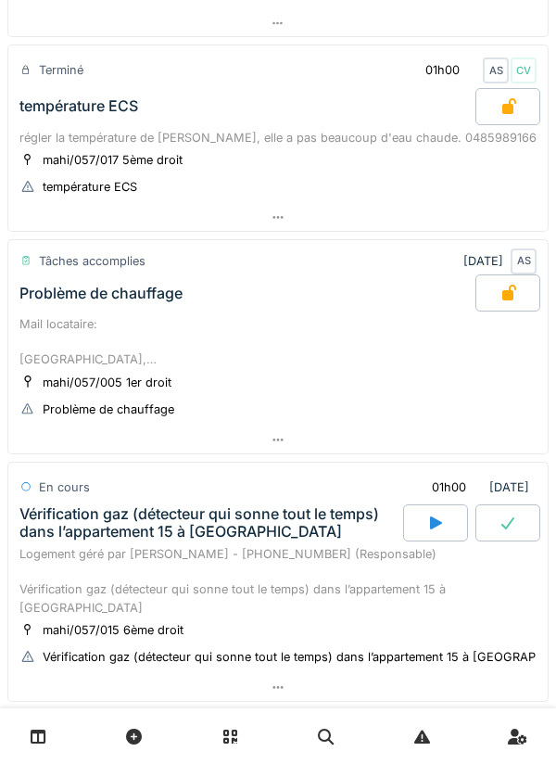
click at [302, 438] on div at bounding box center [278, 439] width 540 height 27
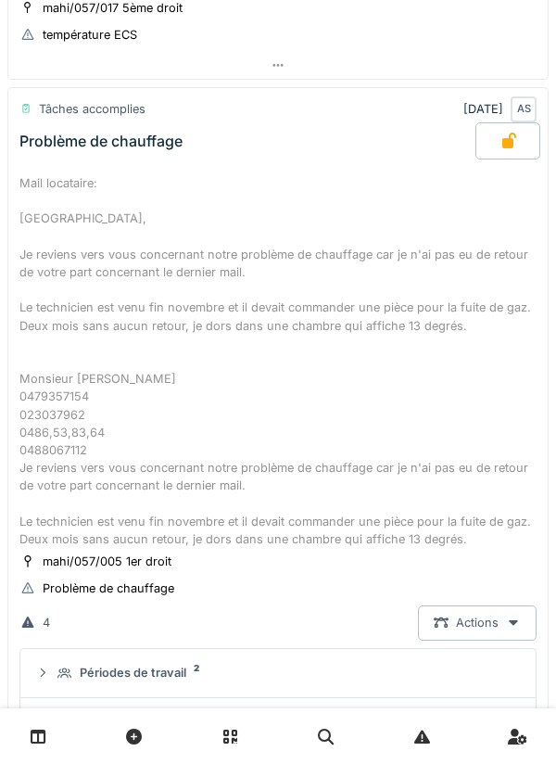
scroll to position [428, 0]
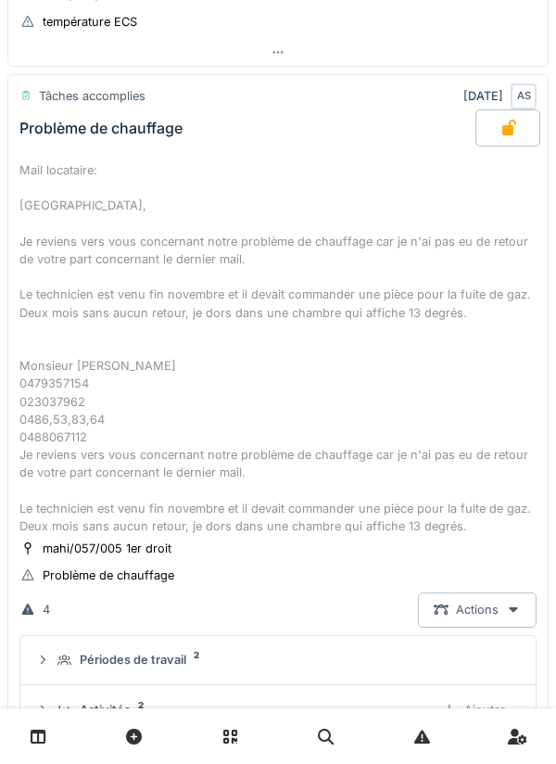
click at [527, 133] on div at bounding box center [508, 127] width 65 height 37
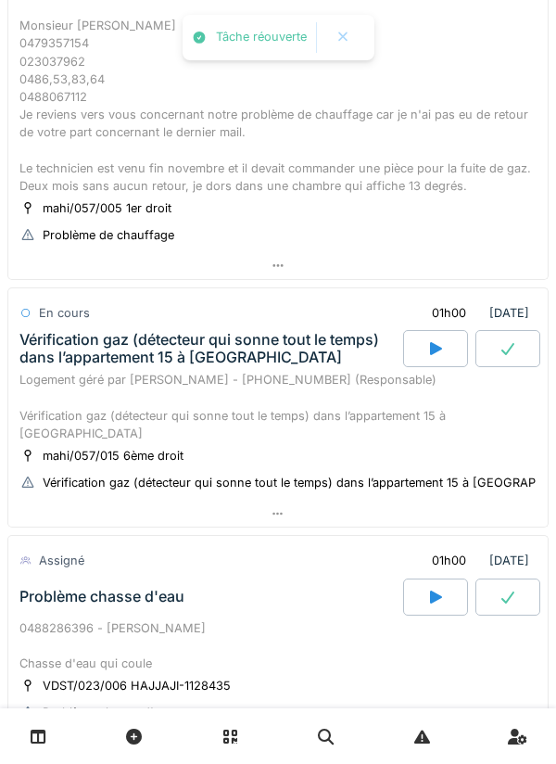
scroll to position [757, 0]
click at [337, 501] on div at bounding box center [278, 514] width 540 height 27
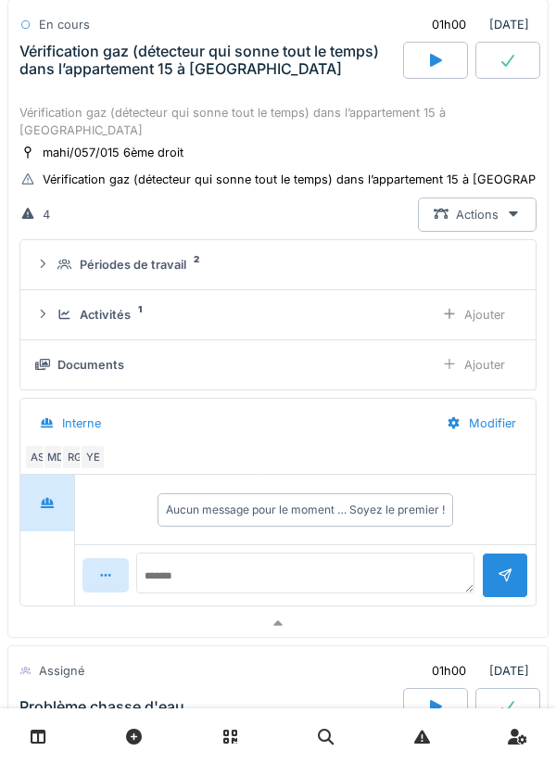
scroll to position [1118, 0]
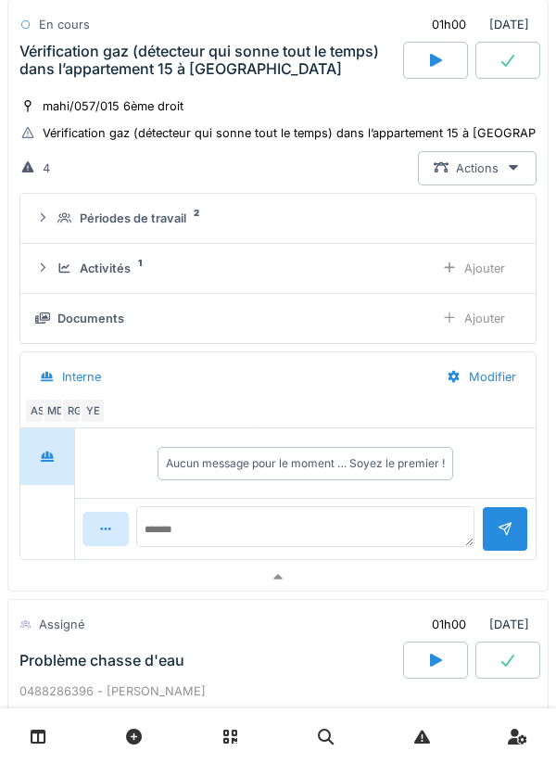
click at [469, 306] on div "Ajouter" at bounding box center [473, 318] width 95 height 34
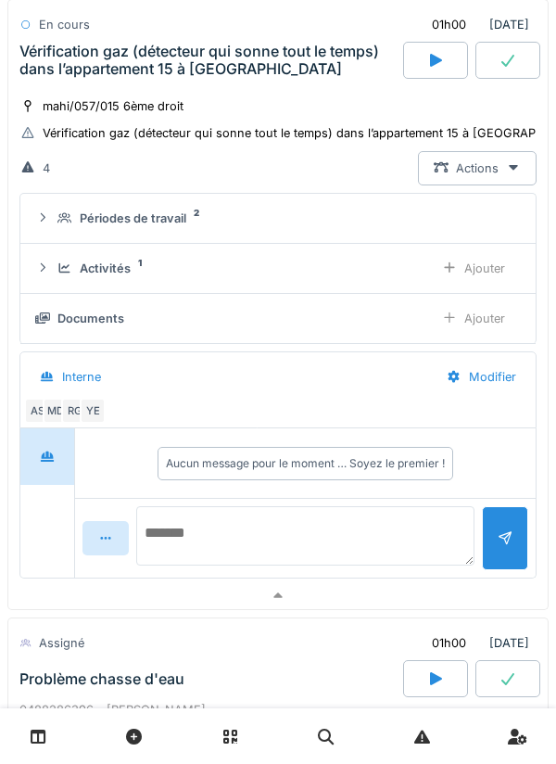
click at [339, 515] on textarea at bounding box center [305, 535] width 338 height 59
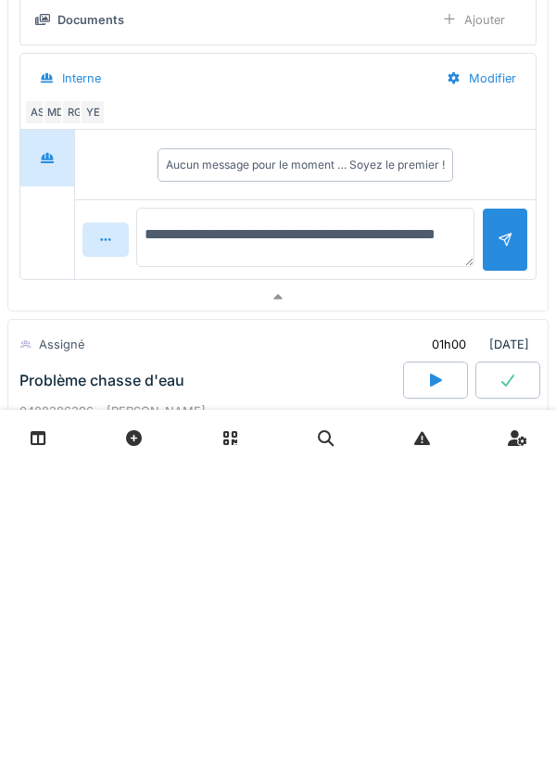
type textarea "**********"
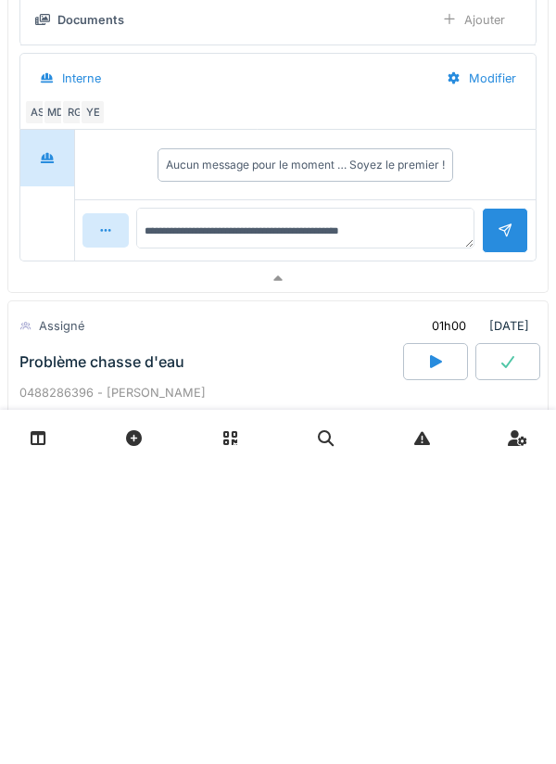
click at [504, 535] on div at bounding box center [505, 528] width 46 height 45
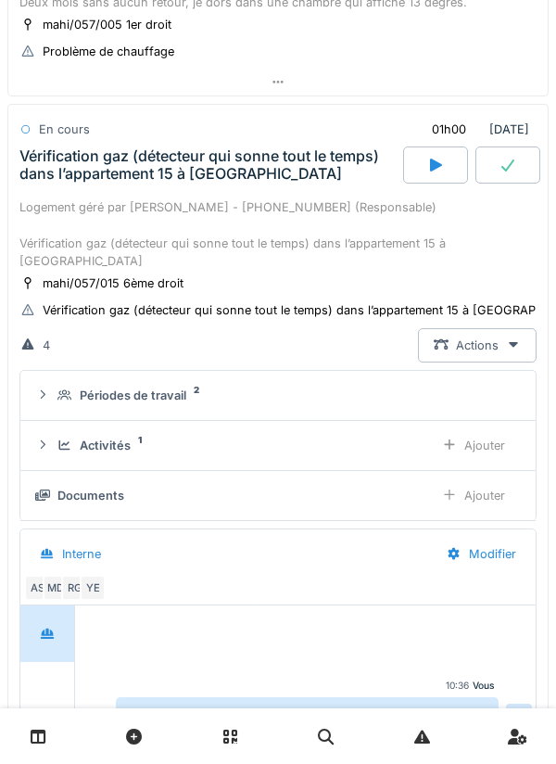
scroll to position [939, 0]
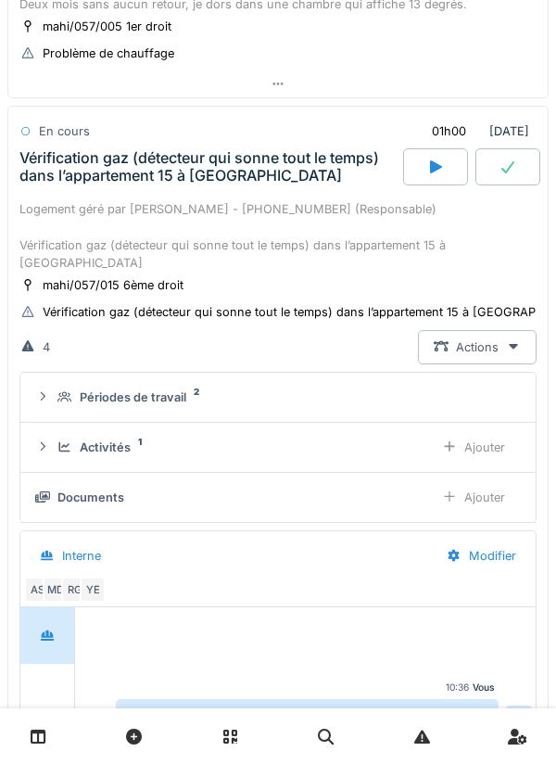
click at [469, 430] on div "Ajouter" at bounding box center [473, 447] width 95 height 34
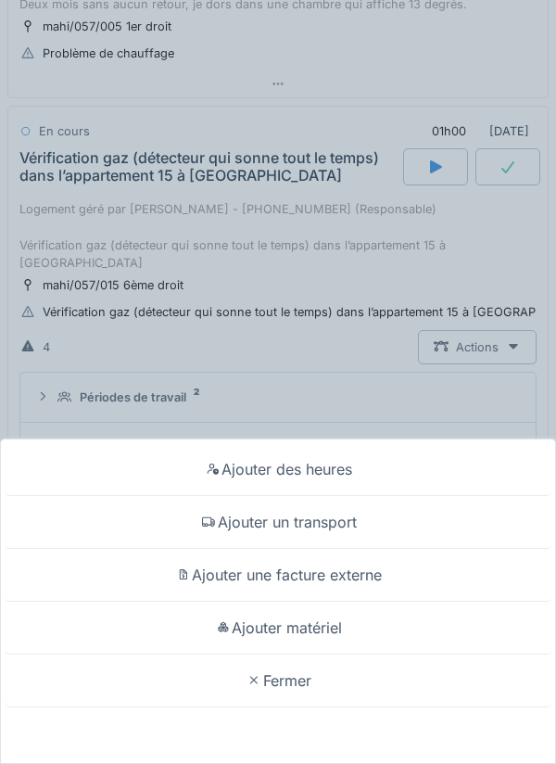
click at [365, 462] on div "Ajouter des heures" at bounding box center [278, 469] width 547 height 53
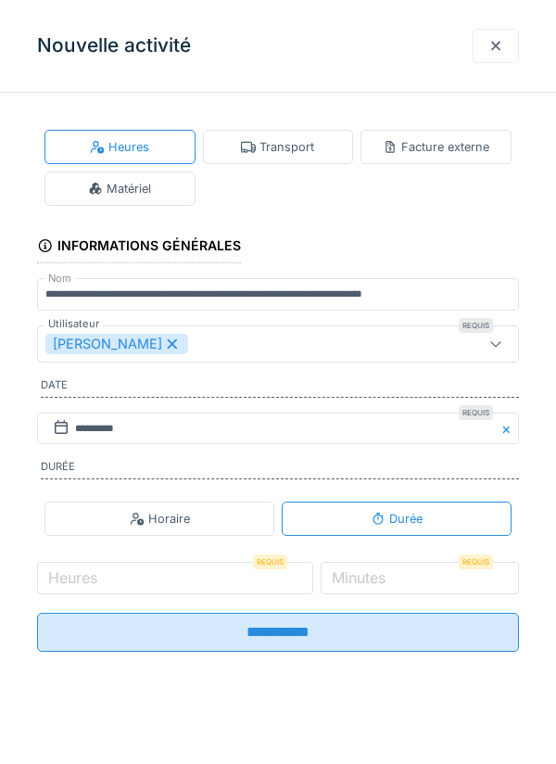
click at [494, 43] on div at bounding box center [496, 46] width 15 height 18
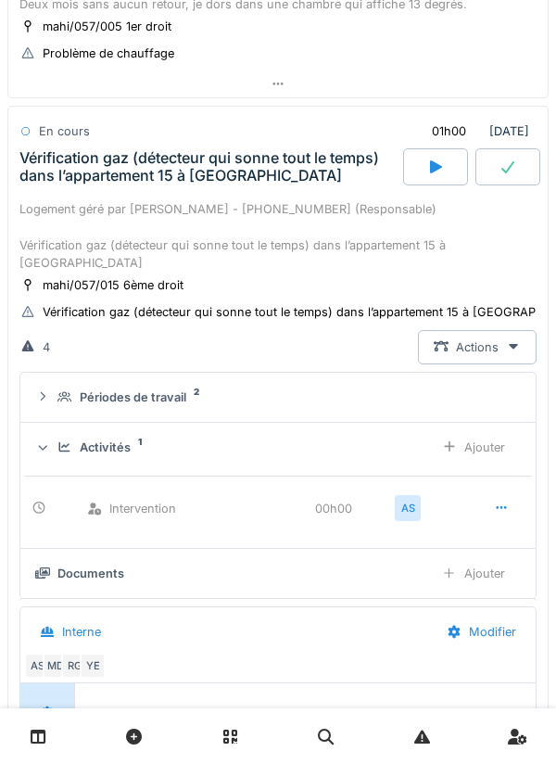
click at [309, 439] on div "Activités 1 Ajouter" at bounding box center [278, 447] width 486 height 34
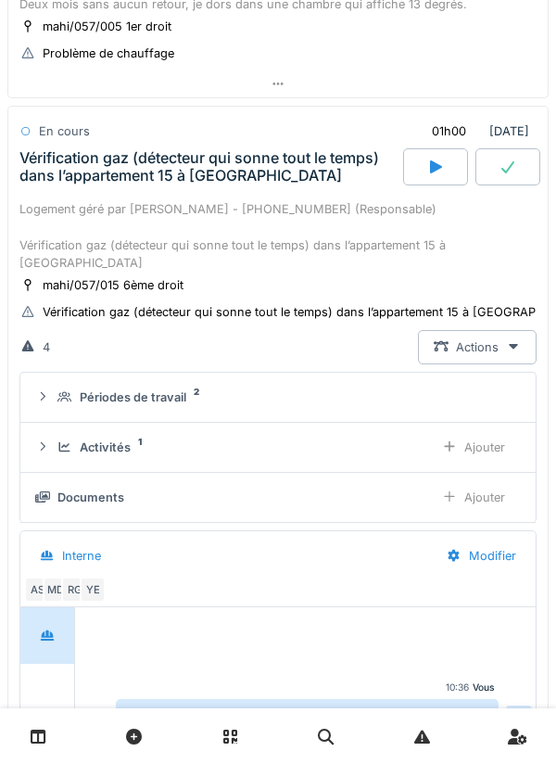
click at [379, 443] on div "Activités 1 Ajouter" at bounding box center [278, 447] width 486 height 34
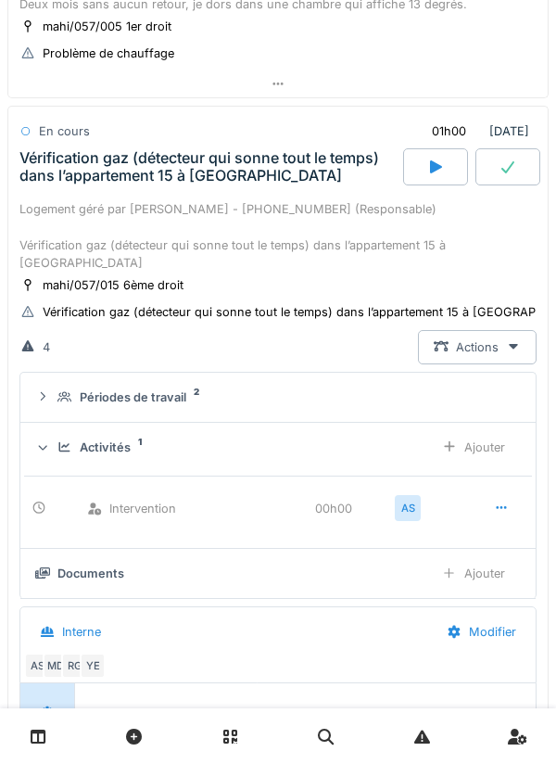
click at [381, 500] on div "00h00" at bounding box center [352, 509] width 74 height 18
click at [485, 495] on div at bounding box center [501, 508] width 46 height 34
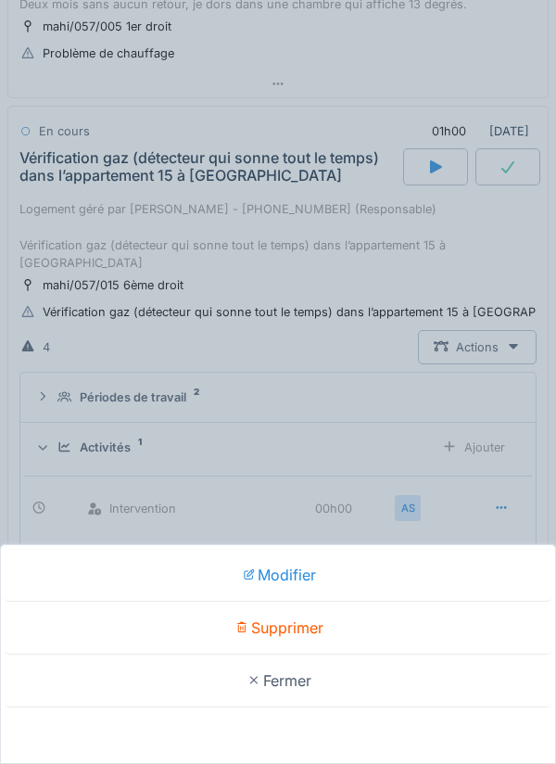
click at [308, 625] on div "Supprimer" at bounding box center [278, 628] width 547 height 53
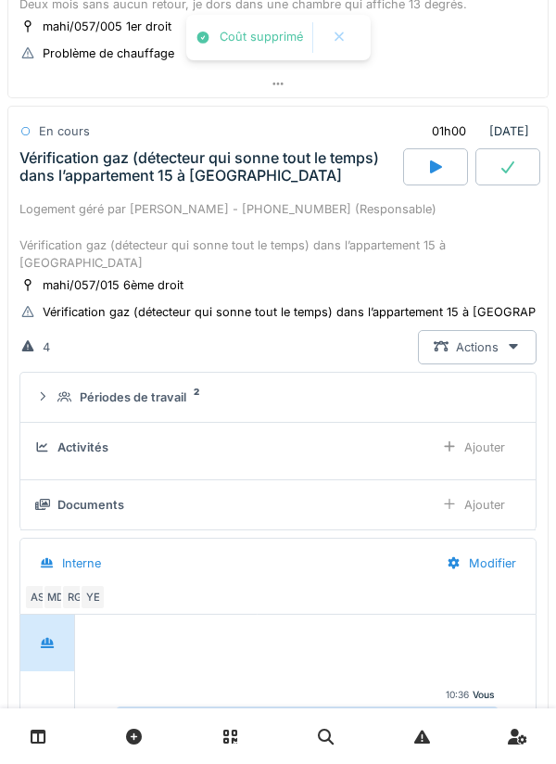
click at [489, 430] on div "Ajouter" at bounding box center [473, 447] width 95 height 34
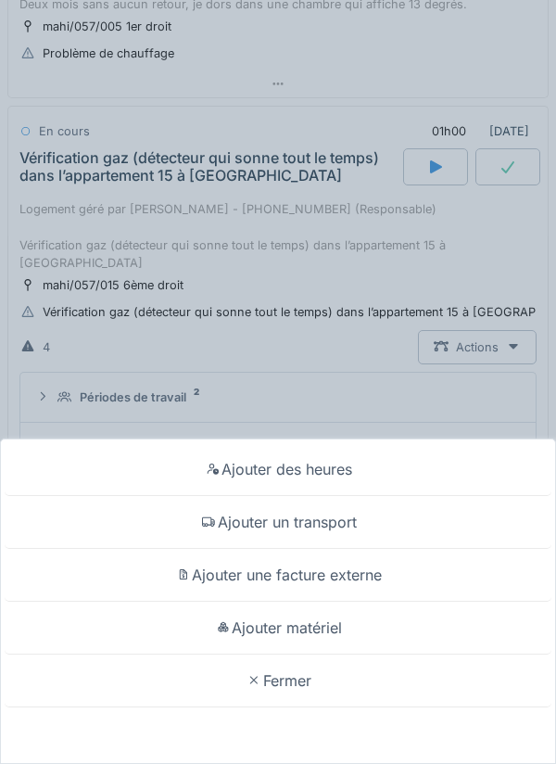
click at [345, 464] on div "Ajouter des heures" at bounding box center [278, 469] width 547 height 53
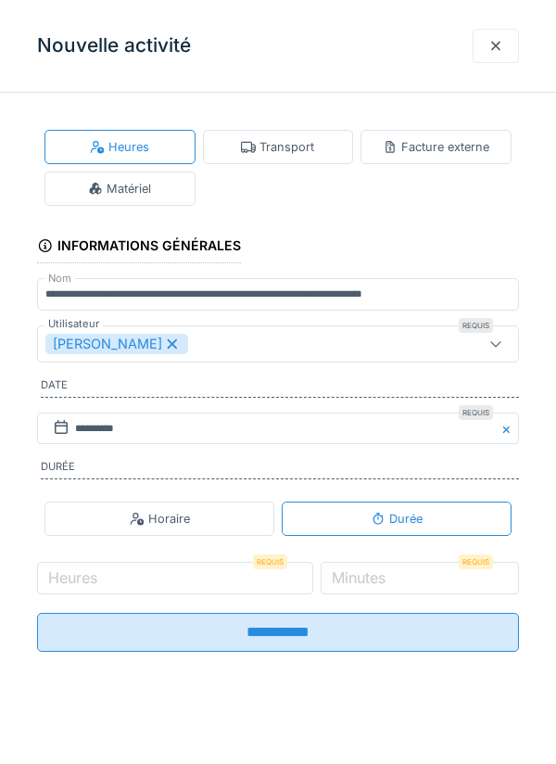
click at [389, 575] on label "Minutes" at bounding box center [358, 577] width 61 height 22
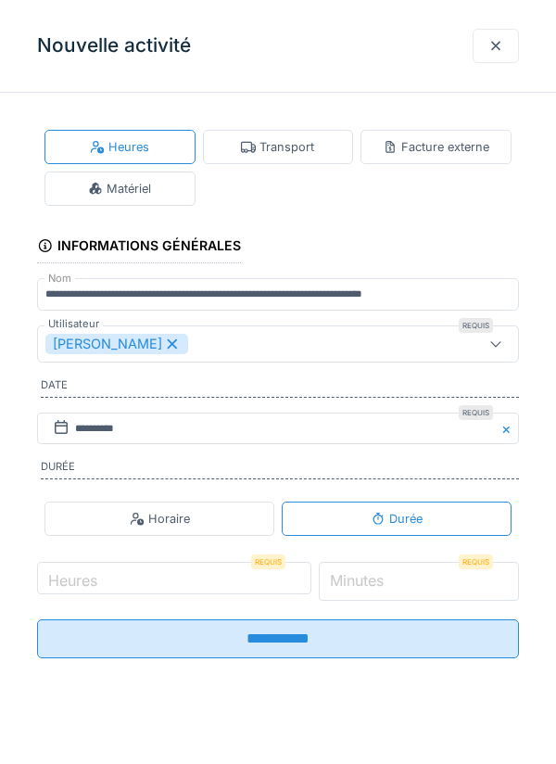
click at [394, 575] on input "*" at bounding box center [419, 581] width 201 height 39
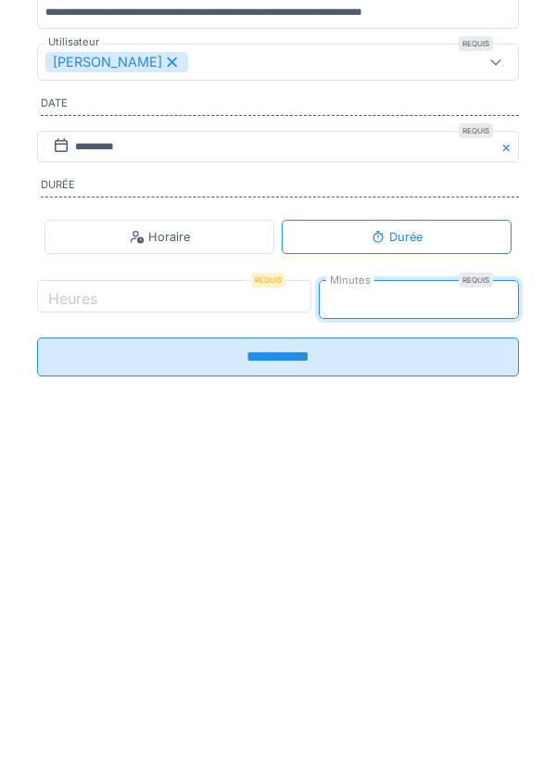
type input "**"
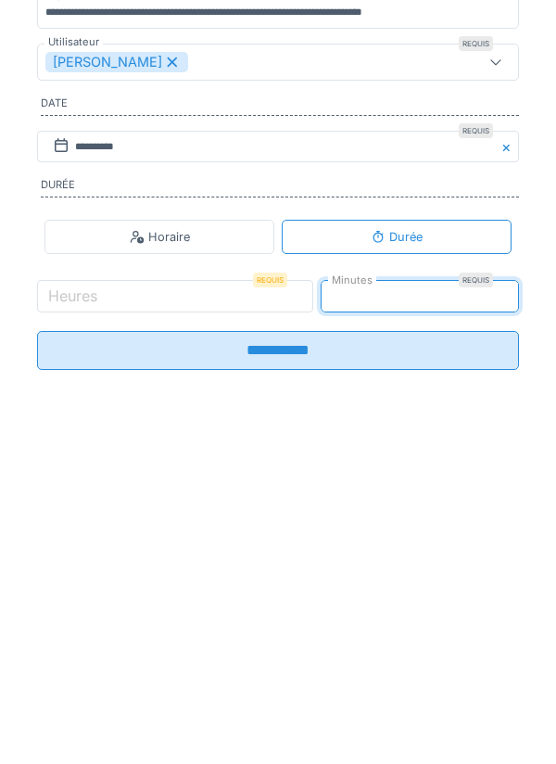
click at [423, 652] on input "**********" at bounding box center [278, 632] width 482 height 39
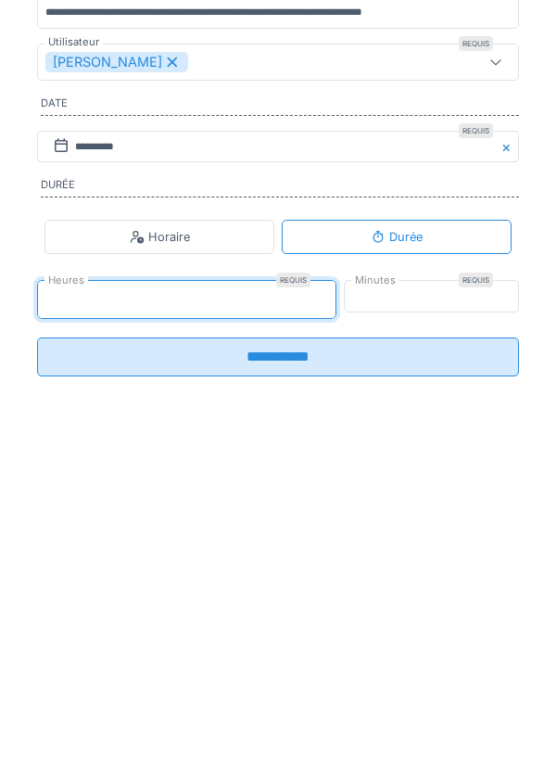
type input "*"
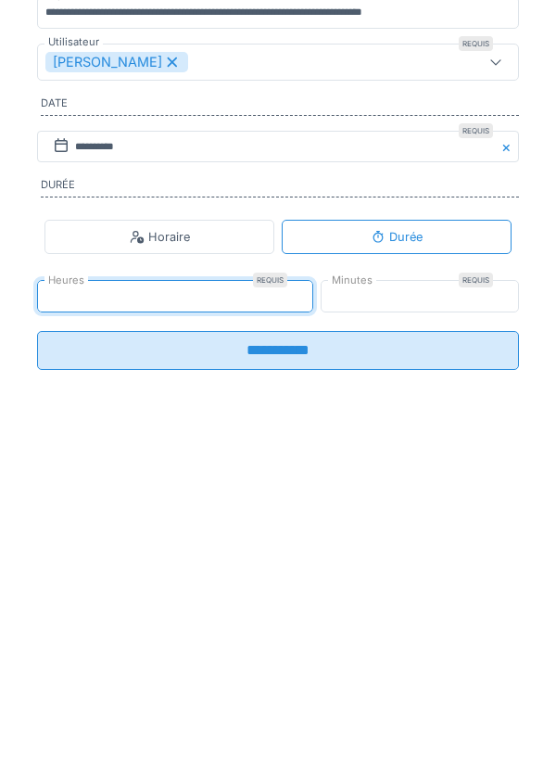
click at [370, 638] on input "**********" at bounding box center [278, 632] width 482 height 39
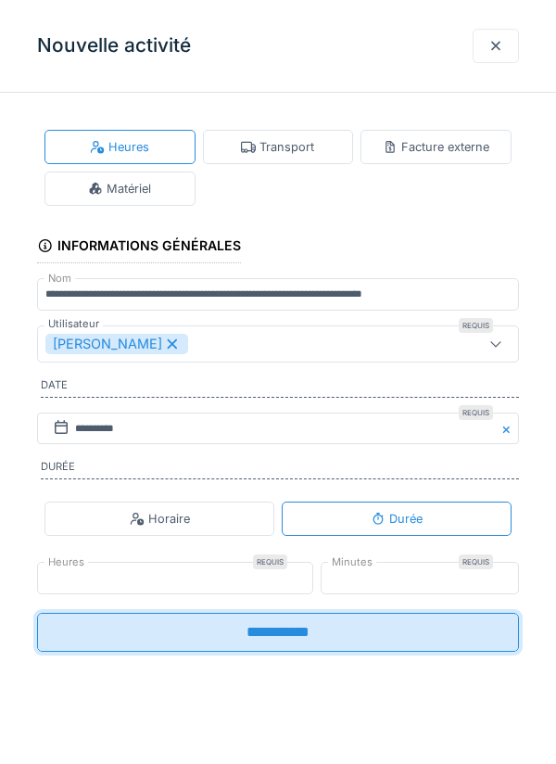
click at [134, 636] on input "**********" at bounding box center [278, 632] width 482 height 39
click at [311, 154] on div "Transport" at bounding box center [277, 147] width 73 height 18
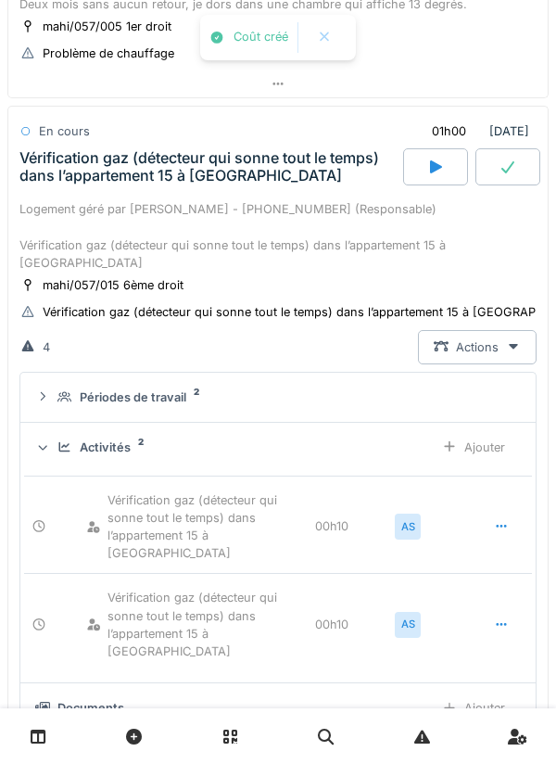
click at [500, 520] on icon at bounding box center [501, 526] width 15 height 12
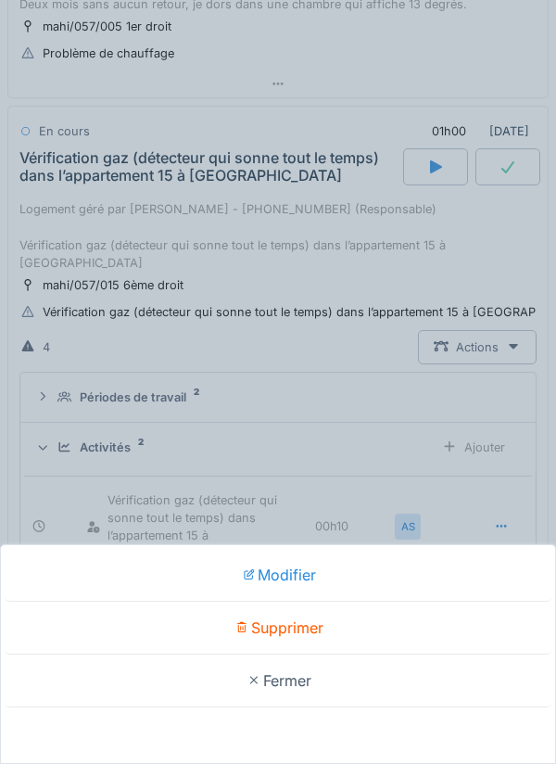
click at [351, 623] on div "Supprimer" at bounding box center [278, 628] width 547 height 53
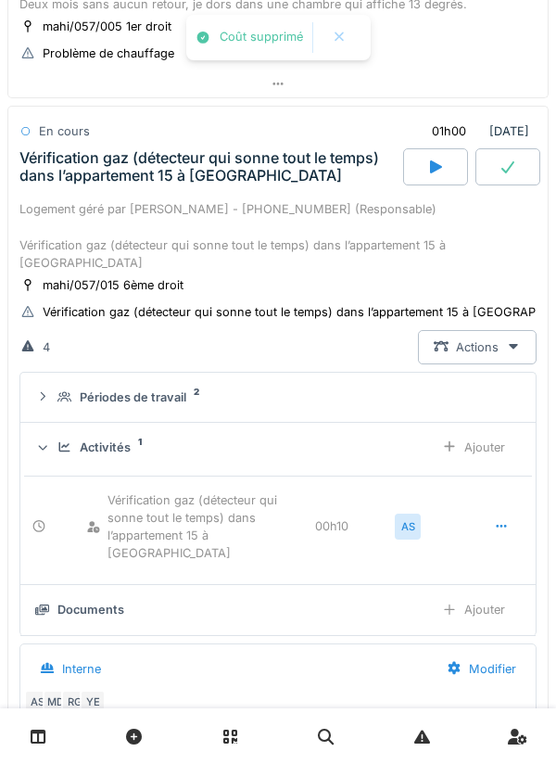
click at [489, 430] on div "Ajouter" at bounding box center [473, 447] width 95 height 34
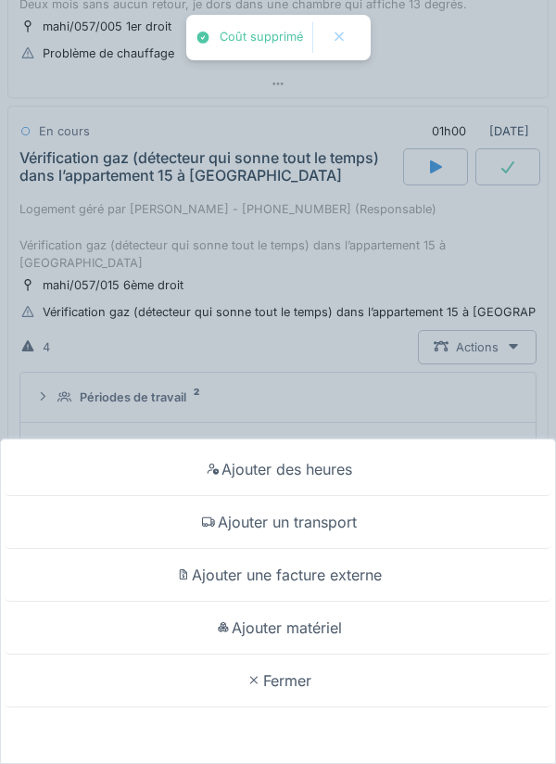
click at [331, 517] on div "Ajouter un transport" at bounding box center [278, 522] width 547 height 53
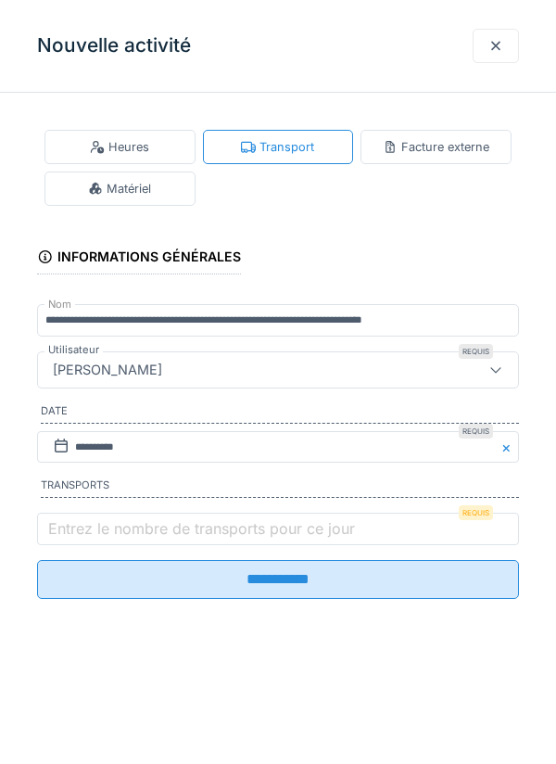
click at [335, 533] on label "Entrez le nombre de transports pour ce jour" at bounding box center [201, 528] width 314 height 22
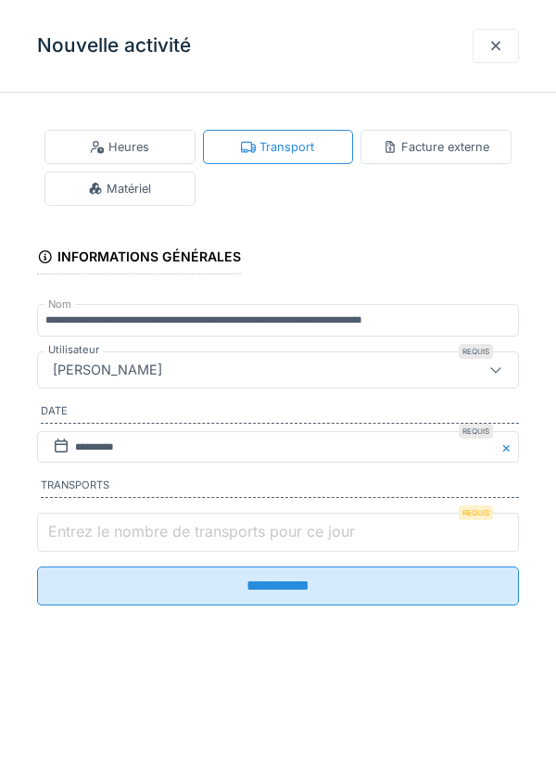
click at [335, 533] on input "Entrez le nombre de transports pour ce jour" at bounding box center [278, 532] width 482 height 39
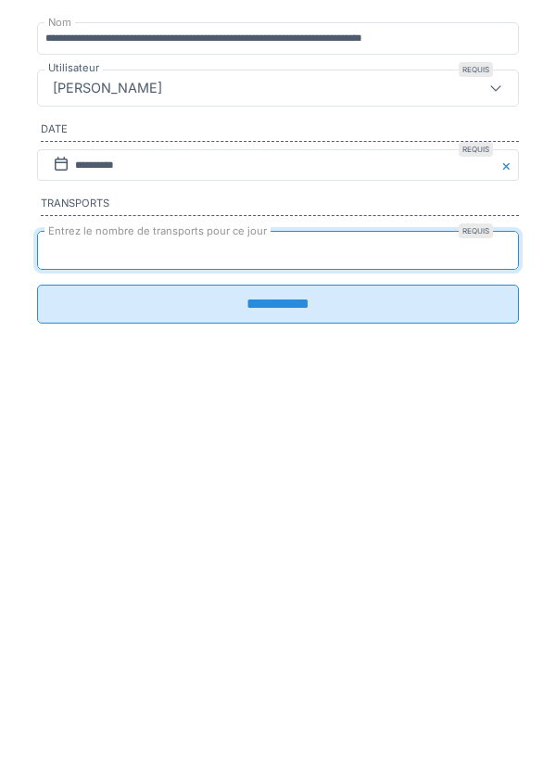
type input "*"
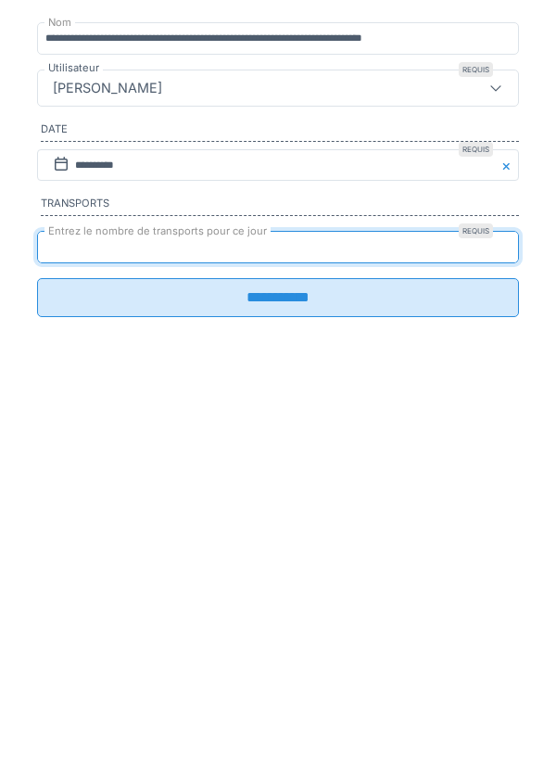
click at [405, 590] on input "**********" at bounding box center [278, 579] width 482 height 39
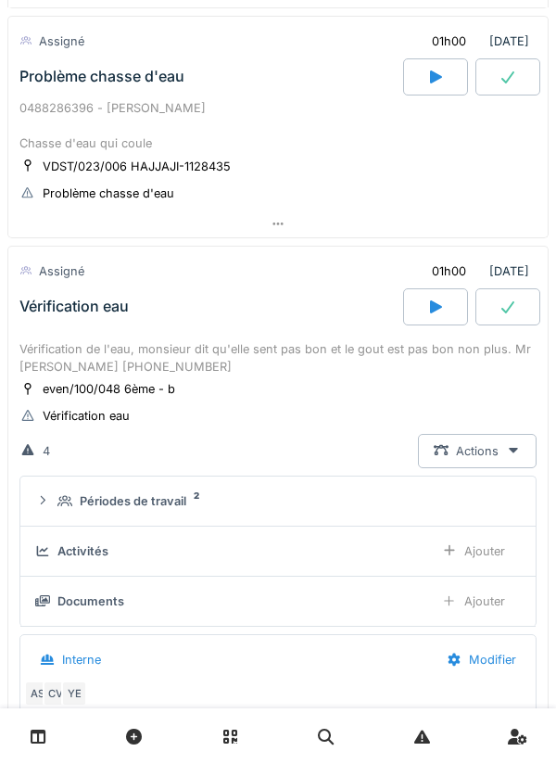
scroll to position [1765, 0]
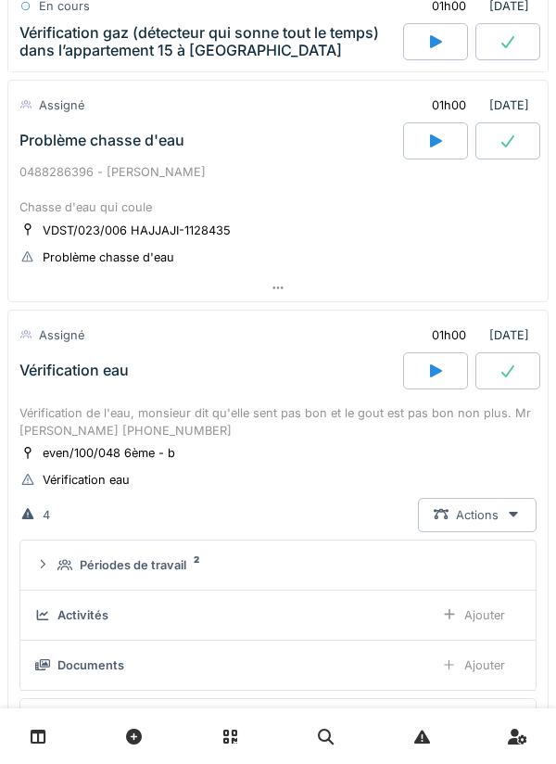
click at [403, 274] on div at bounding box center [278, 287] width 540 height 27
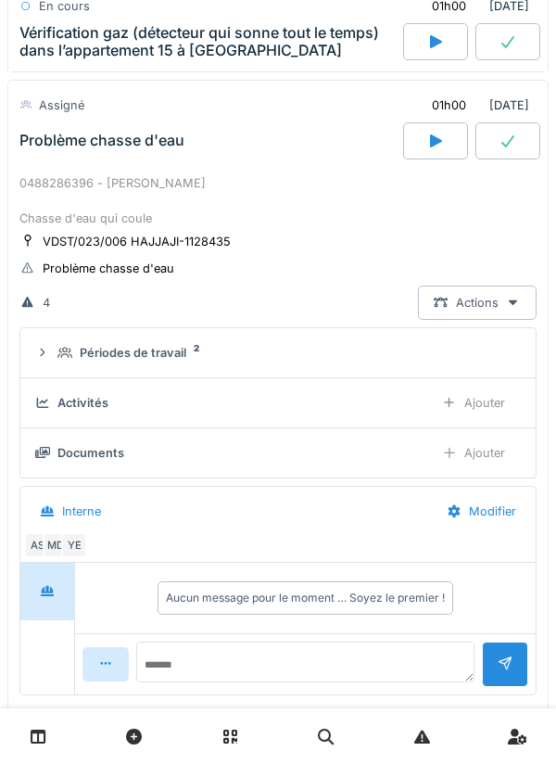
scroll to position [1687, 0]
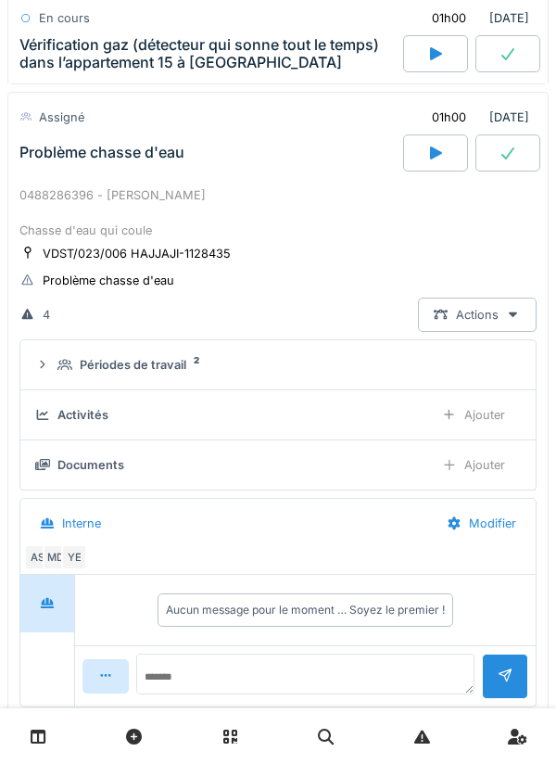
click at [379, 406] on div "Activités" at bounding box center [227, 415] width 384 height 18
click at [416, 356] on div "Périodes de travail 2" at bounding box center [285, 365] width 456 height 18
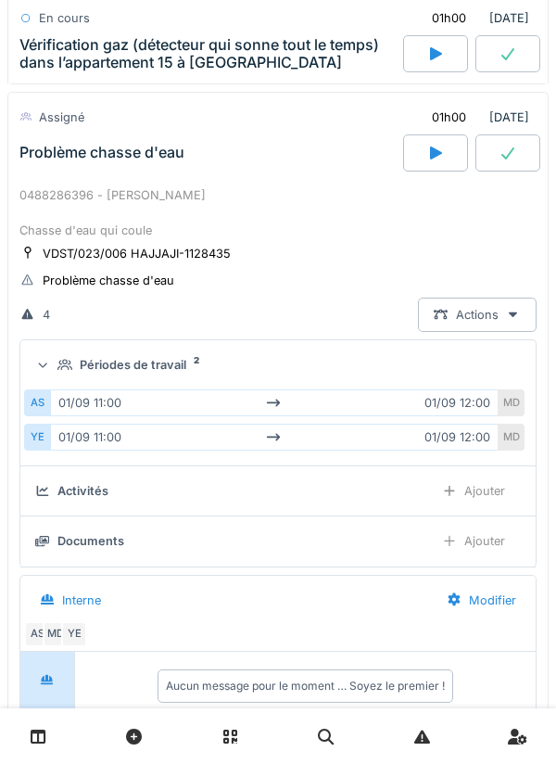
click at [413, 356] on div "Périodes de travail 2" at bounding box center [285, 365] width 456 height 18
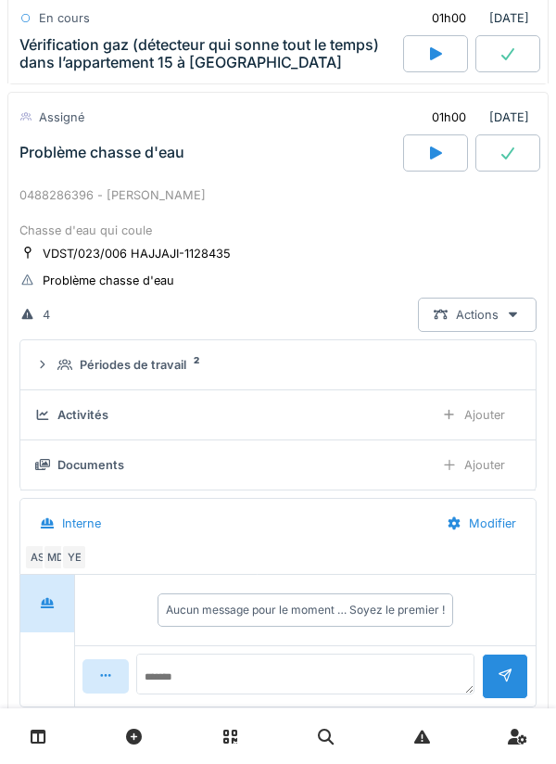
click at [219, 218] on div "0488286396 - [PERSON_NAME] Chasse d'eau qui coule" at bounding box center [277, 213] width 517 height 54
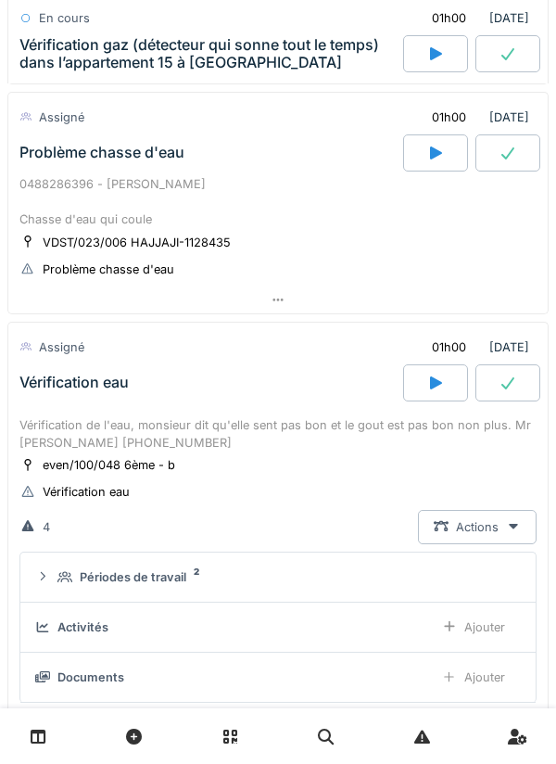
click at [222, 234] on div "VDST/023/006 HAJJAJI-1128435" at bounding box center [137, 243] width 188 height 18
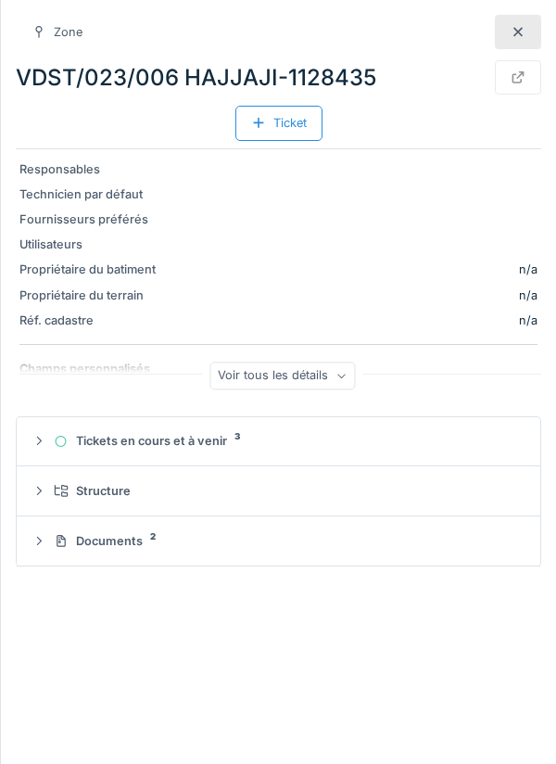
click at [531, 75] on div at bounding box center [518, 77] width 46 height 34
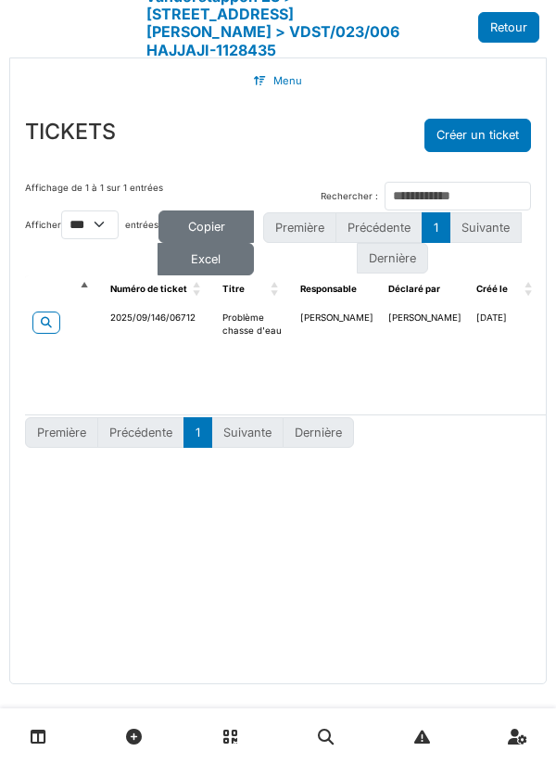
select select "***"
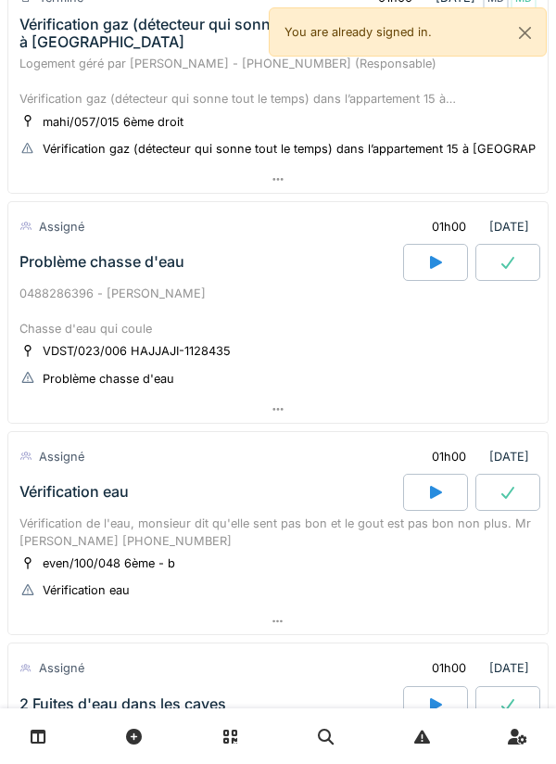
scroll to position [1050, 0]
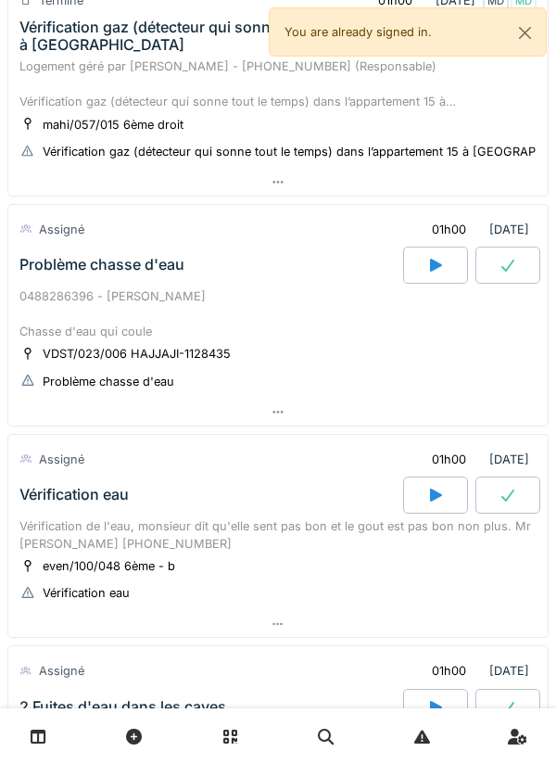
click at [452, 275] on div at bounding box center [435, 265] width 65 height 37
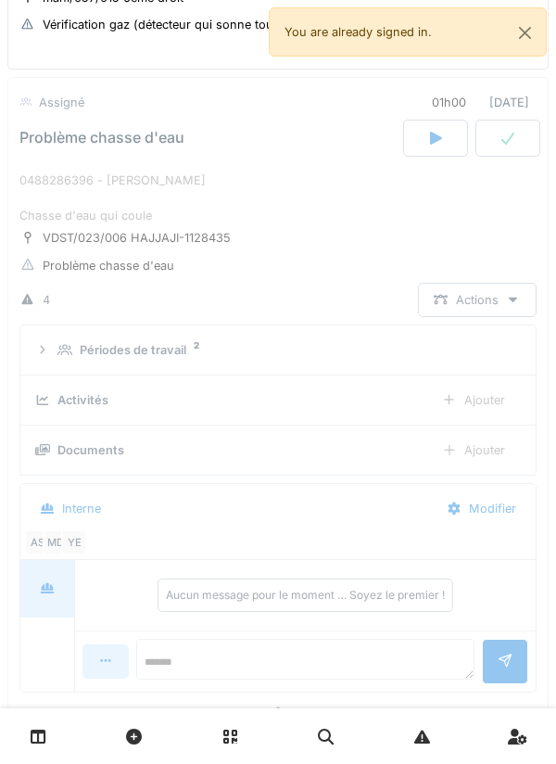
scroll to position [1180, 0]
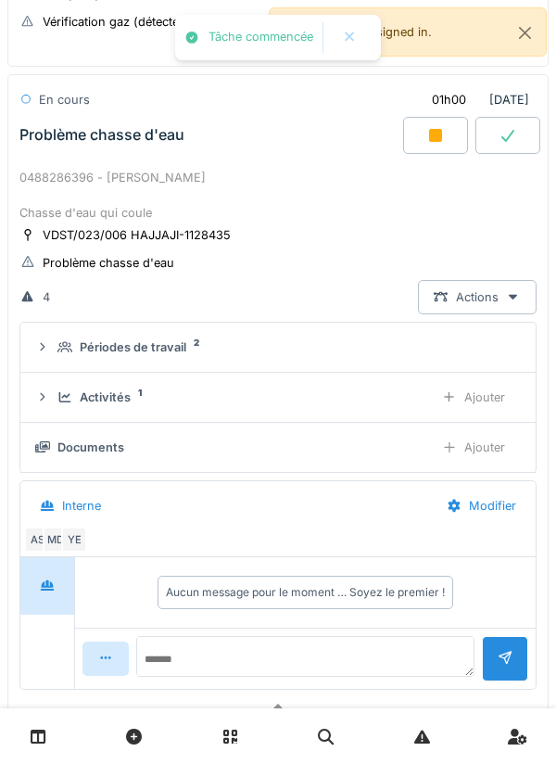
click at [484, 394] on div "Ajouter" at bounding box center [473, 397] width 95 height 34
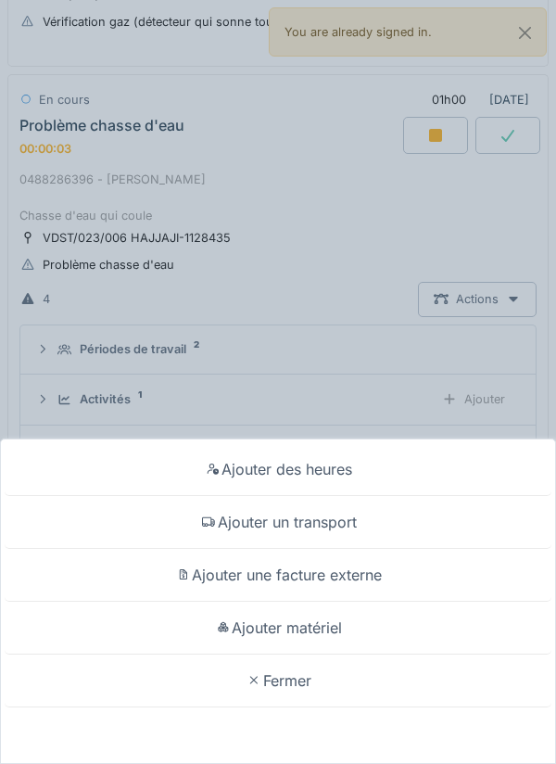
click at [349, 515] on div "Ajouter un transport" at bounding box center [278, 522] width 547 height 53
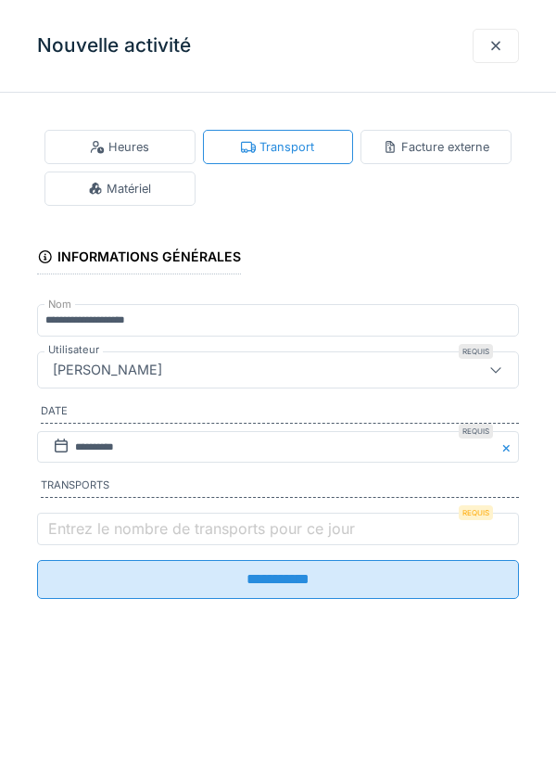
click at [305, 523] on label "Entrez le nombre de transports pour ce jour" at bounding box center [201, 528] width 314 height 22
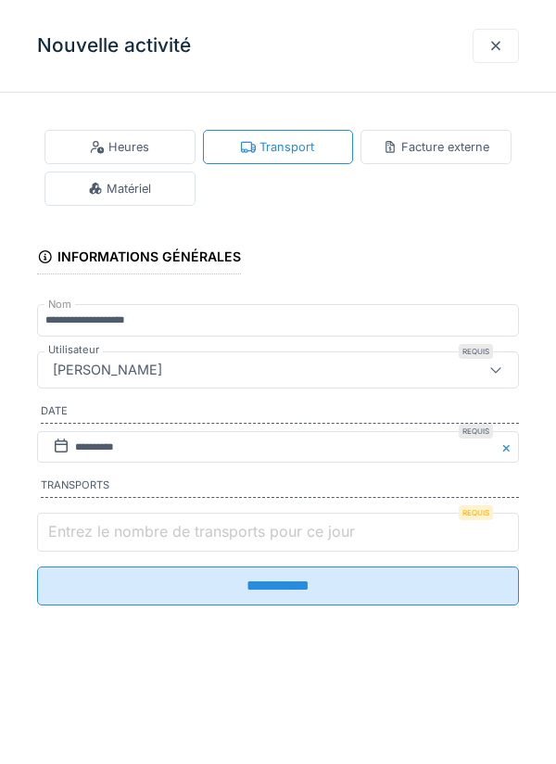
click at [305, 523] on input "Entrez le nombre de transports pour ce jour" at bounding box center [278, 532] width 482 height 39
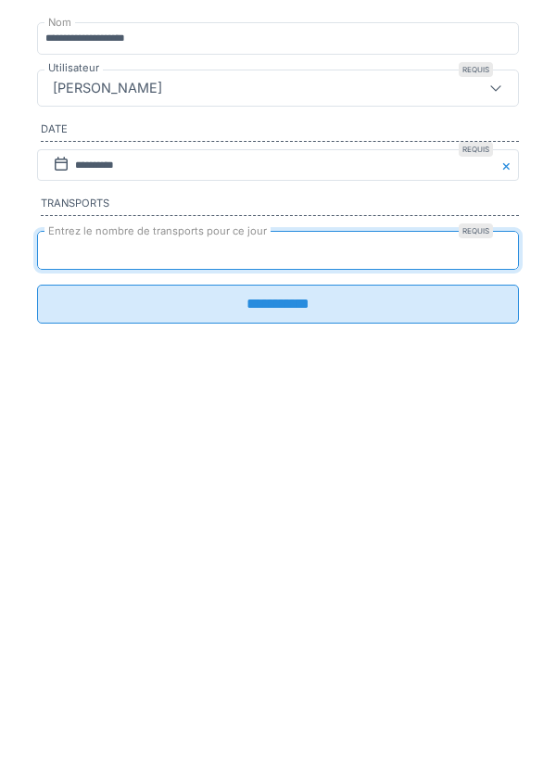
type input "*"
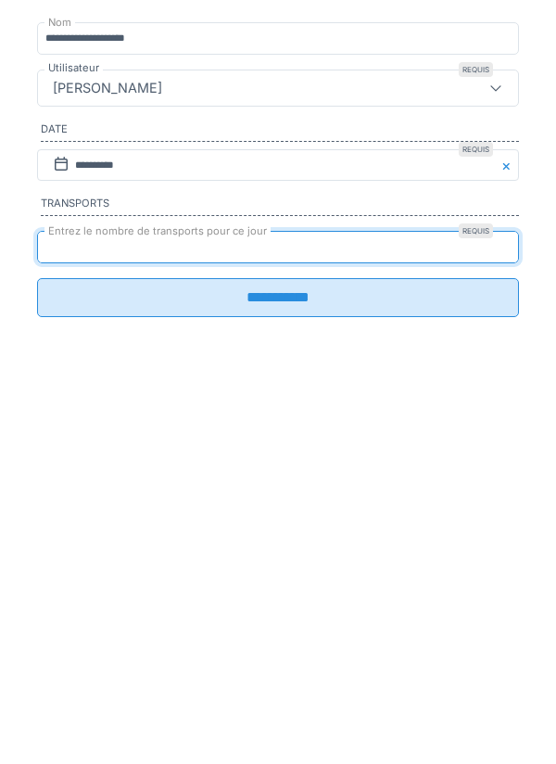
click at [284, 614] on fieldset "**********" at bounding box center [278, 361] width 482 height 506
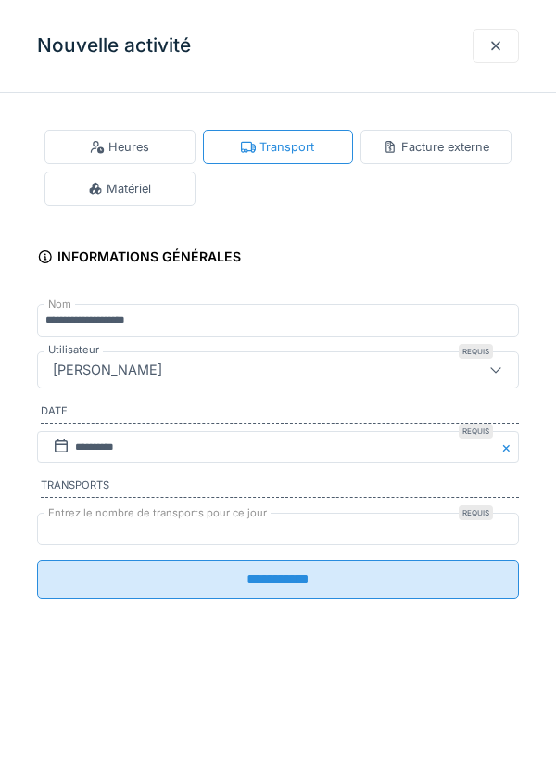
click at [376, 595] on input "**********" at bounding box center [278, 579] width 482 height 39
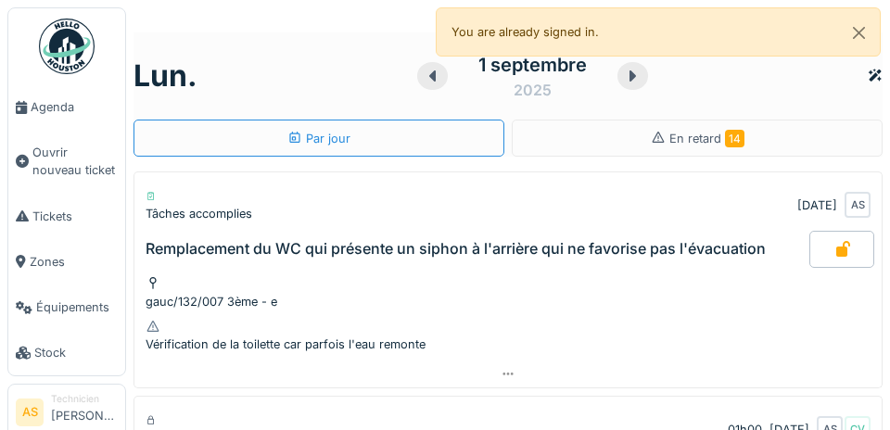
click at [58, 249] on link "Zones" at bounding box center [66, 261] width 117 height 45
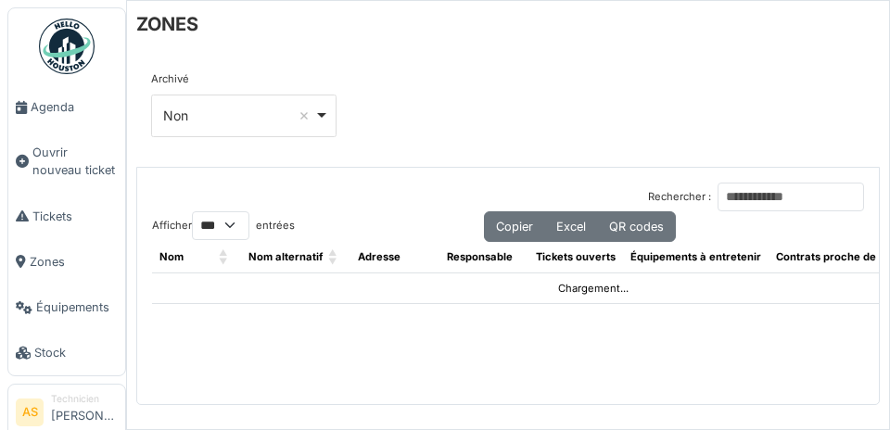
select select "***"
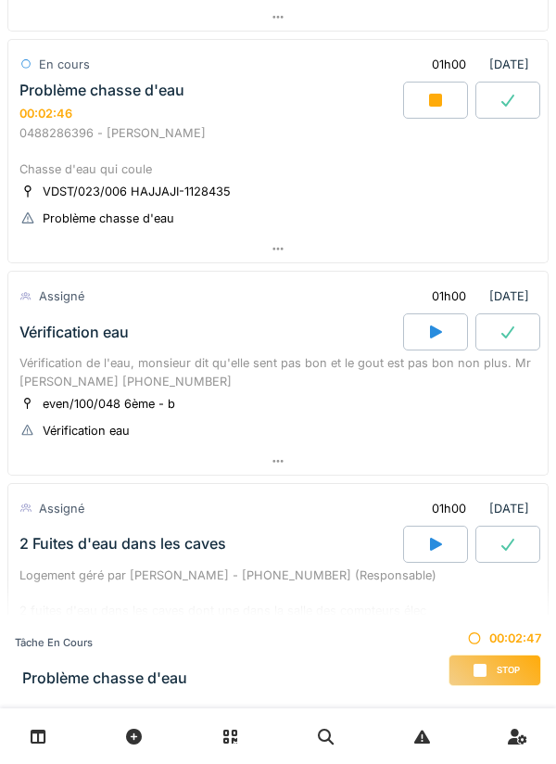
scroll to position [1213, 0]
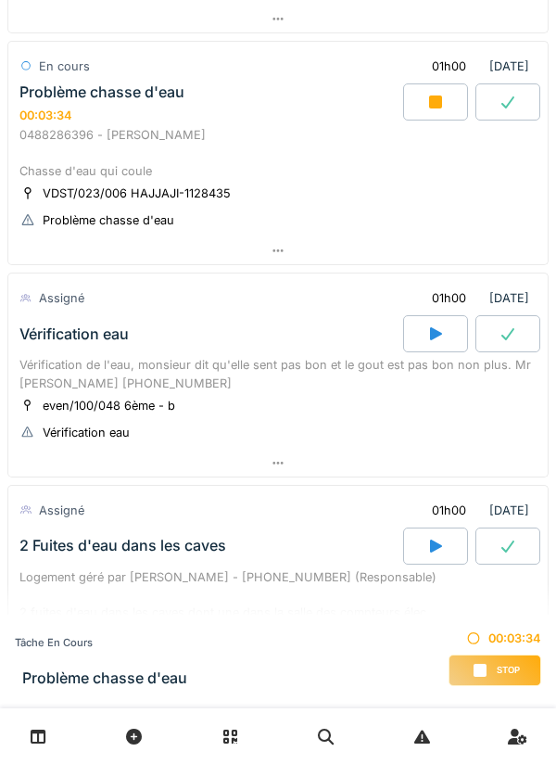
click at [301, 251] on div at bounding box center [278, 250] width 540 height 27
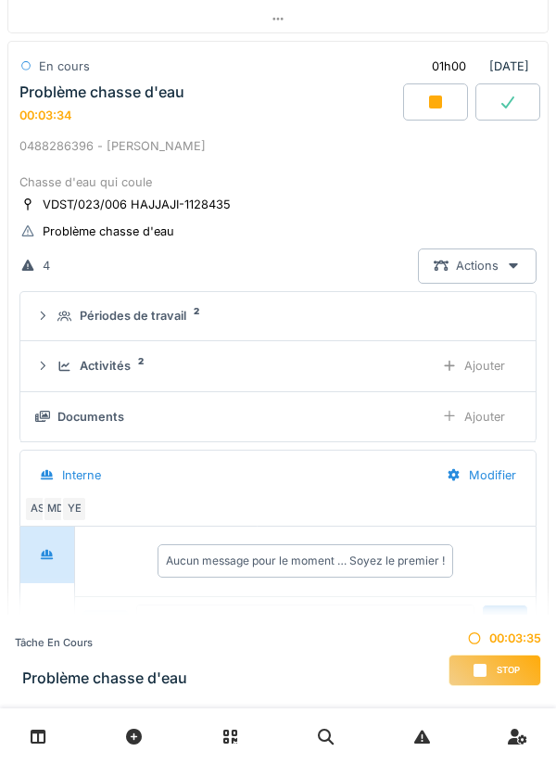
scroll to position [1180, 0]
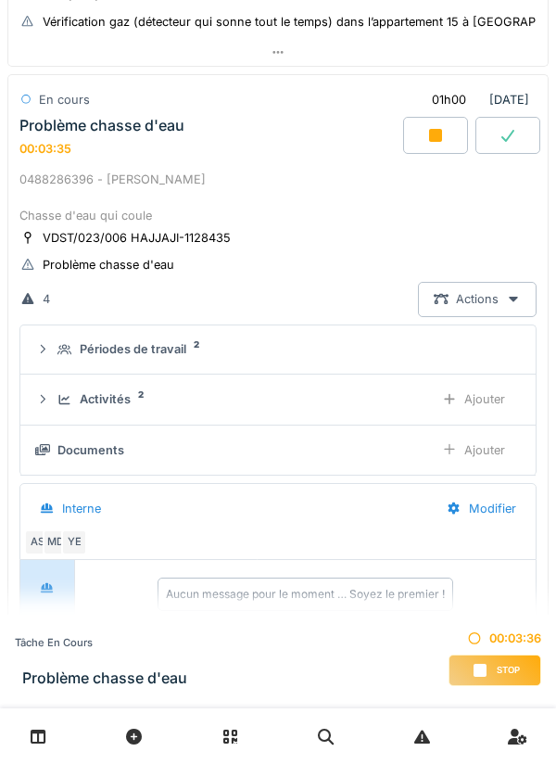
click at [479, 296] on div "Actions" at bounding box center [477, 299] width 119 height 34
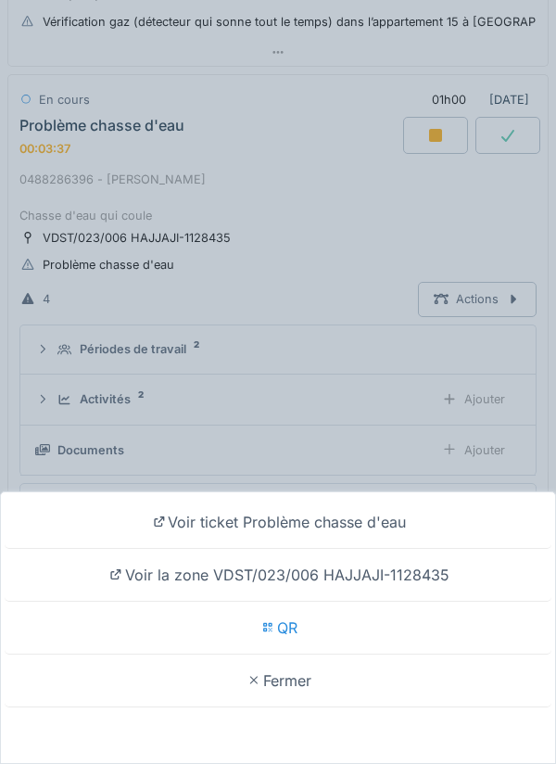
click at [348, 526] on div "Voir ticket Problème chasse d'eau" at bounding box center [278, 522] width 547 height 53
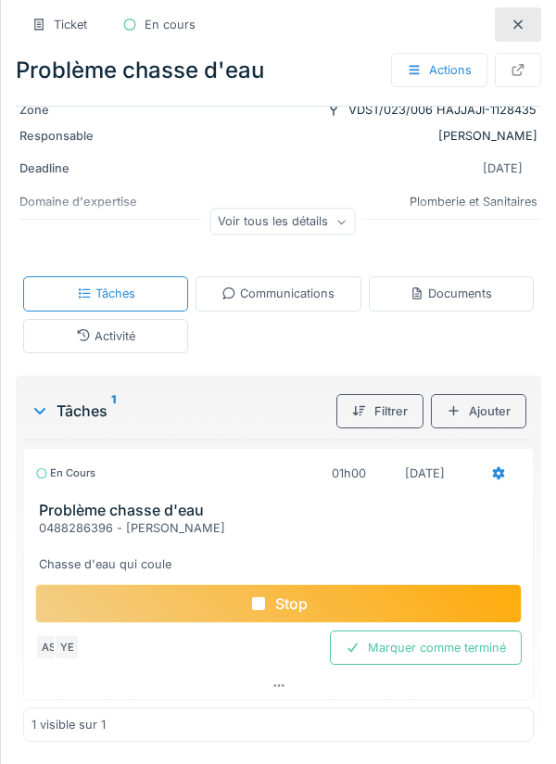
scroll to position [151, 0]
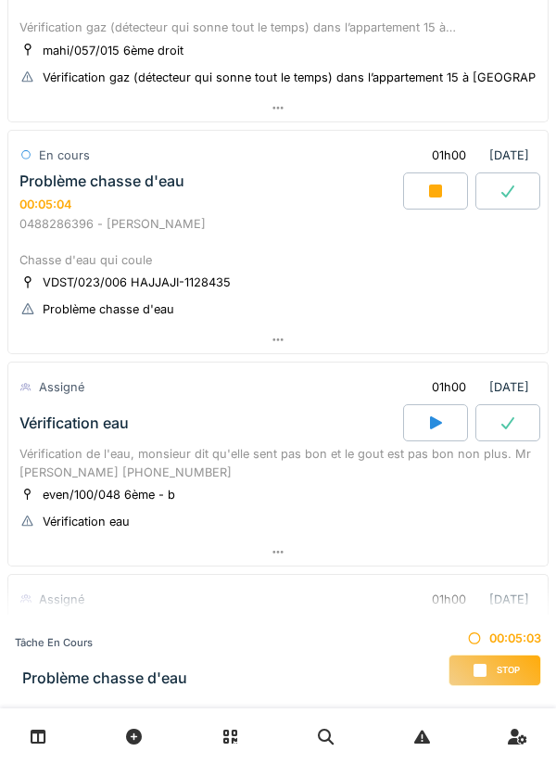
scroll to position [1124, 0]
click at [479, 188] on div at bounding box center [508, 190] width 65 height 37
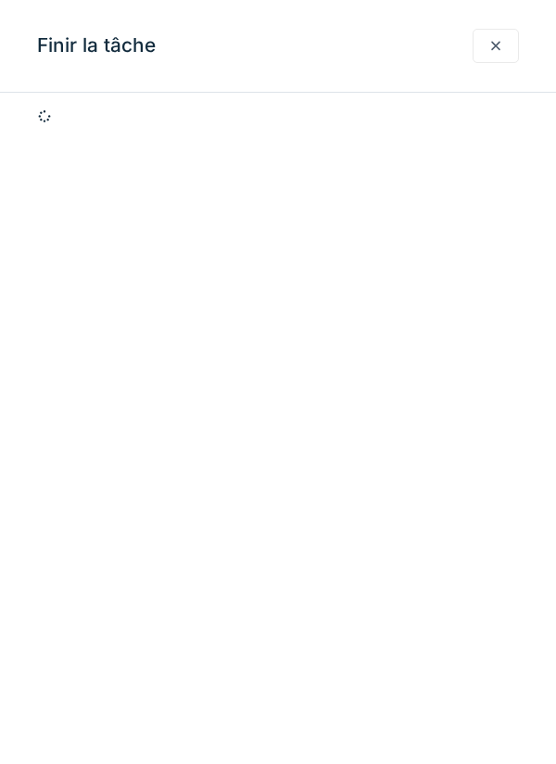
scroll to position [1180, 0]
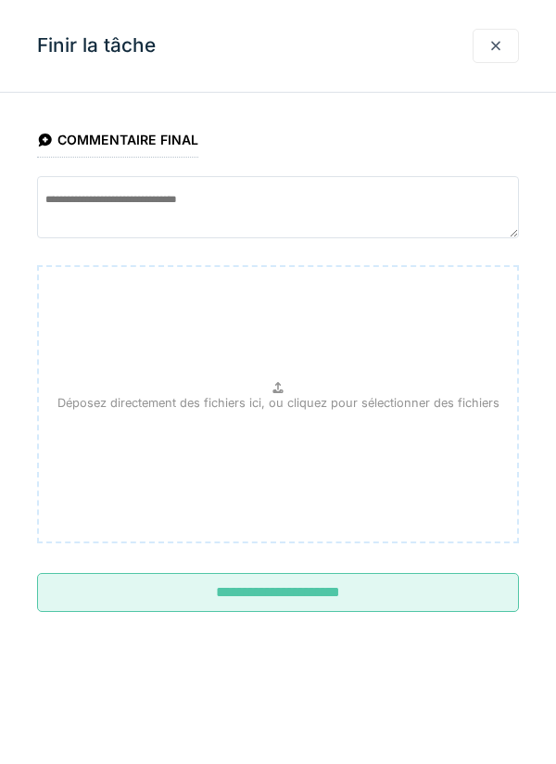
click at [507, 40] on div at bounding box center [496, 46] width 46 height 34
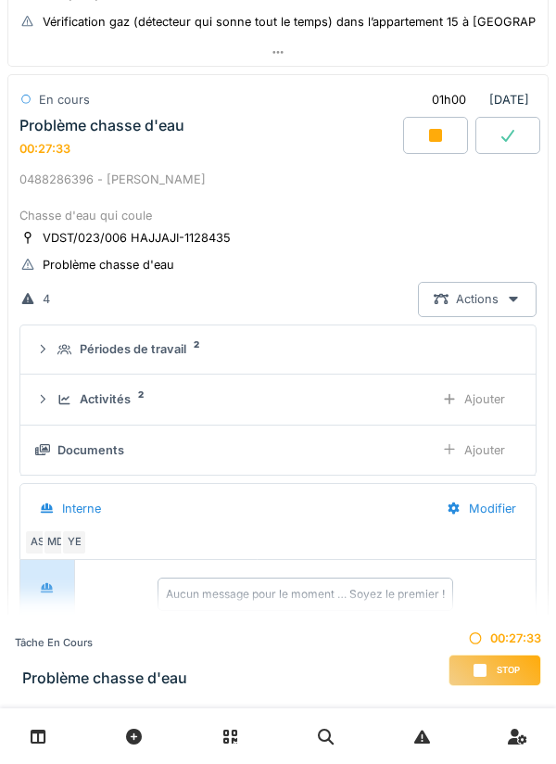
click at [414, 134] on div at bounding box center [435, 135] width 65 height 37
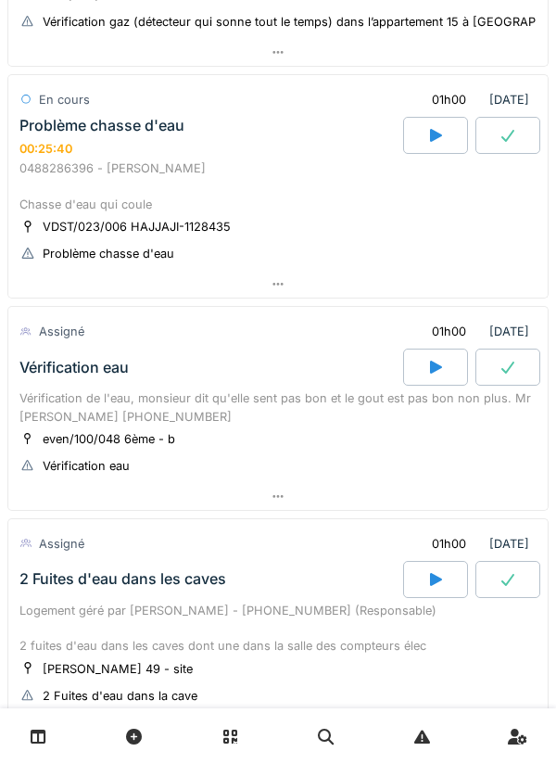
click at [375, 298] on div at bounding box center [278, 284] width 540 height 27
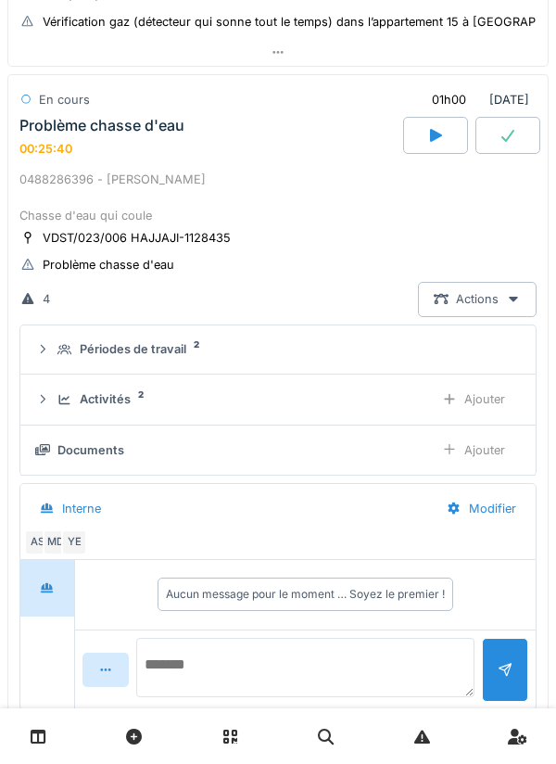
click at [339, 667] on textarea at bounding box center [305, 667] width 338 height 59
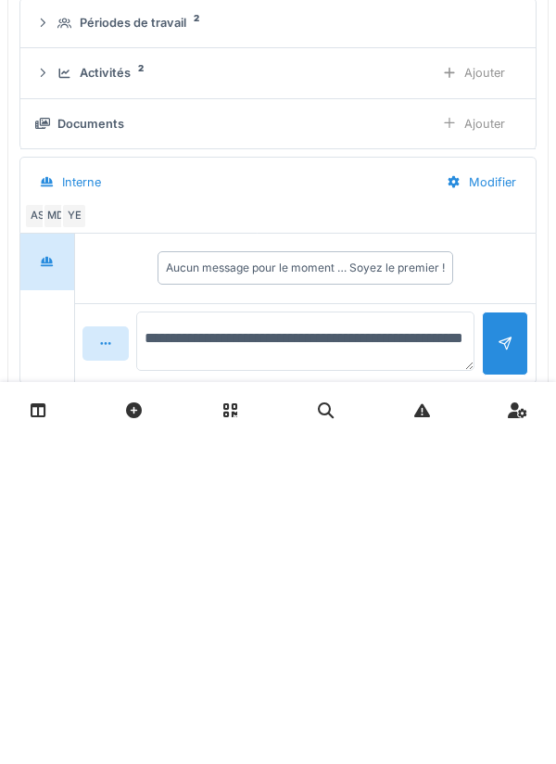
type textarea "**********"
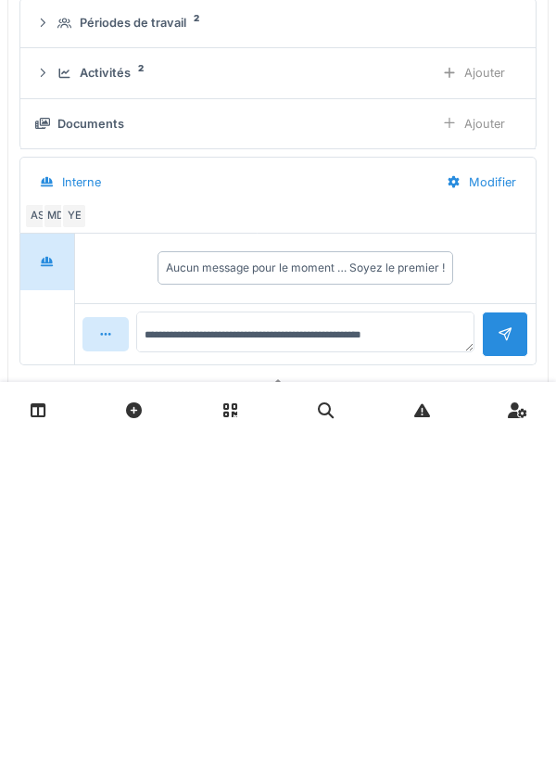
click at [493, 664] on div at bounding box center [505, 660] width 46 height 45
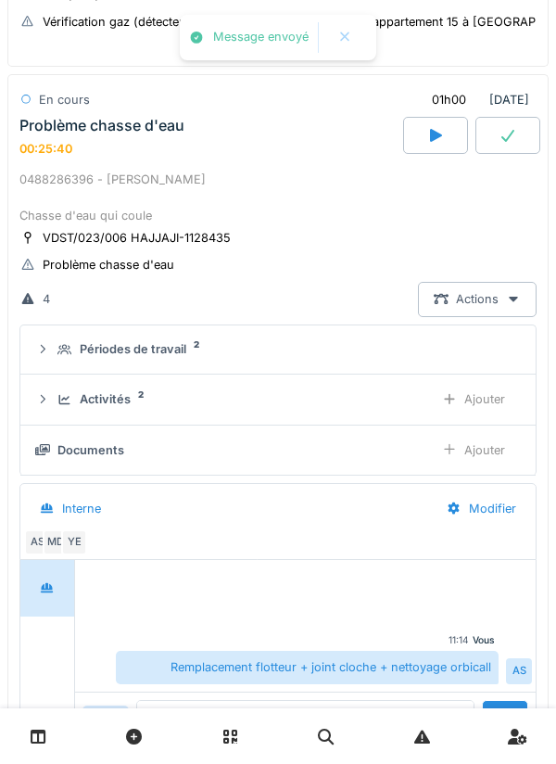
click at [465, 456] on div "Ajouter" at bounding box center [473, 450] width 95 height 34
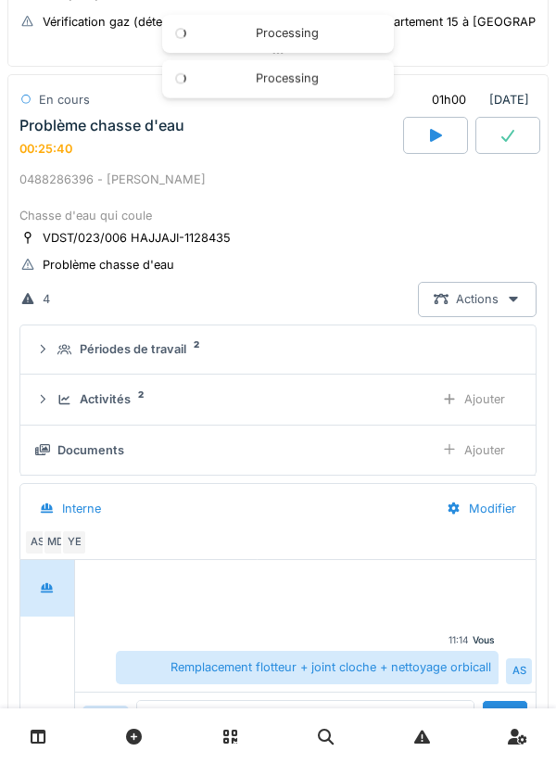
click at [487, 406] on div "Ajouter" at bounding box center [473, 399] width 95 height 34
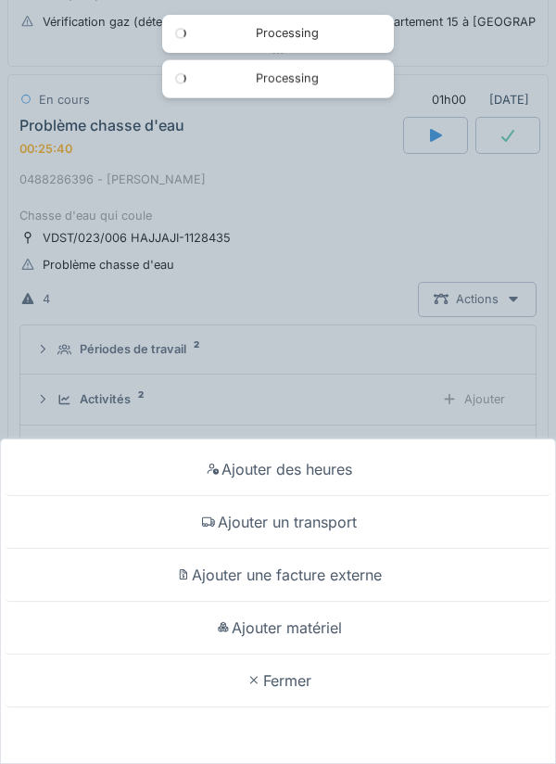
click at [364, 629] on div "Ajouter matériel" at bounding box center [278, 628] width 547 height 53
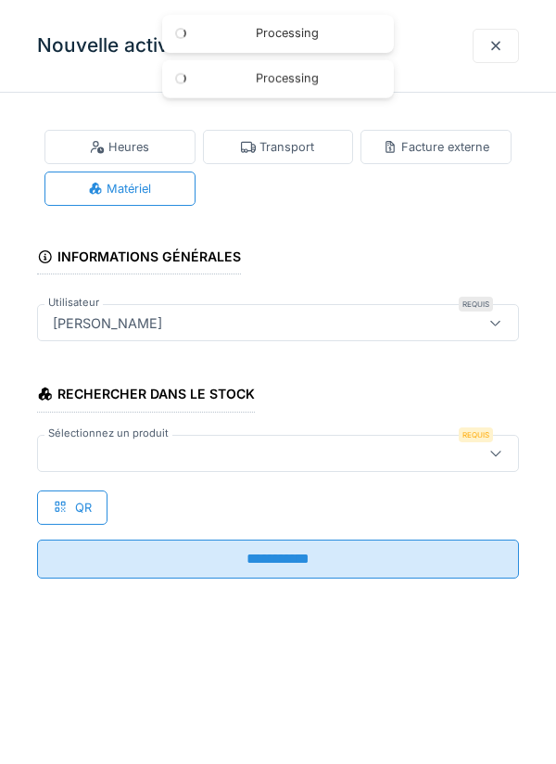
click at [340, 437] on div at bounding box center [278, 453] width 482 height 37
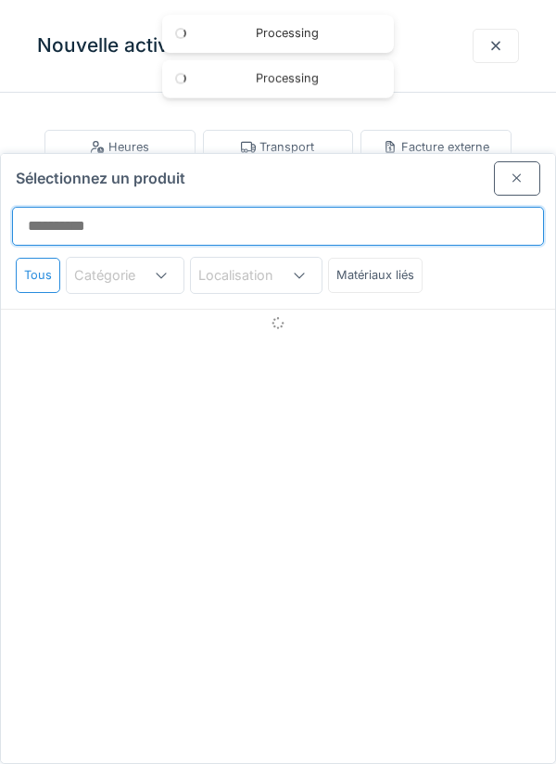
click at [414, 207] on input "Sélectionnez un produit" at bounding box center [278, 226] width 532 height 39
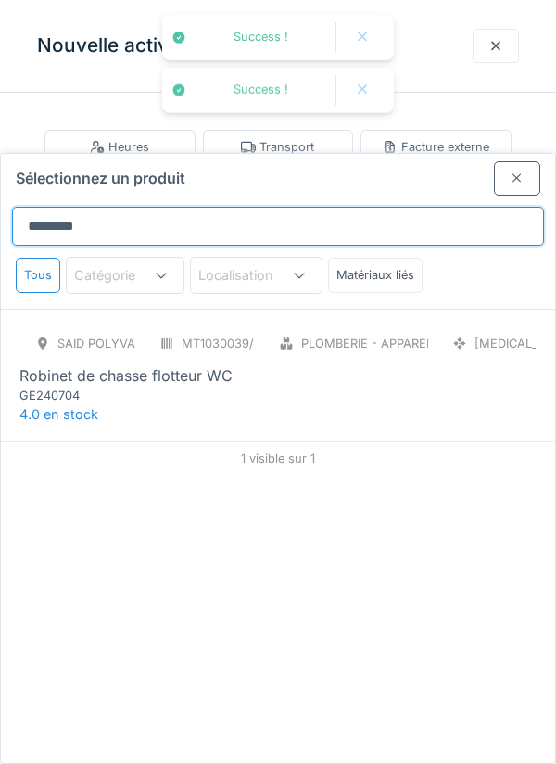
type input "********"
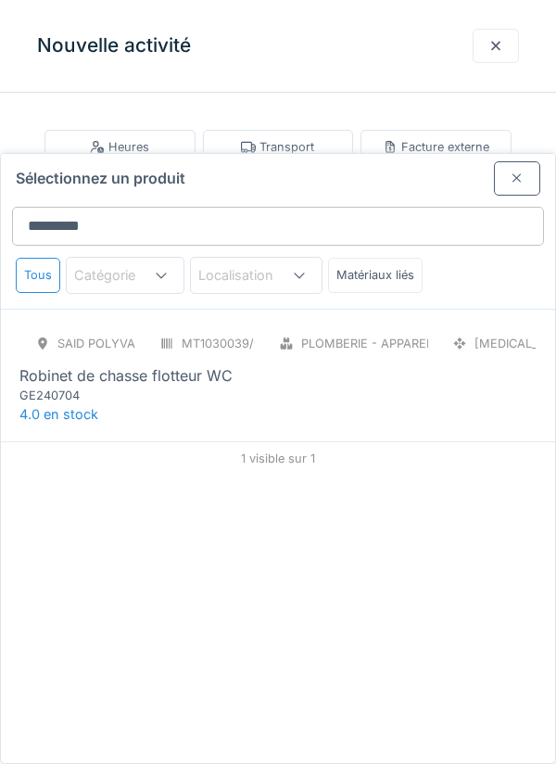
click at [246, 326] on div "SAID polyvalent RE MT1030039/999/012 Plomberie - Appareils sanitaires PCE Robin…" at bounding box center [277, 365] width 517 height 78
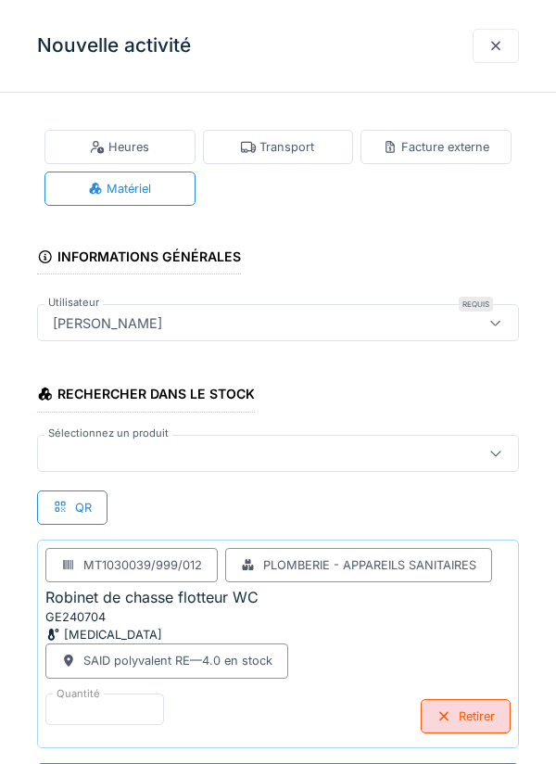
click at [276, 447] on div at bounding box center [247, 453] width 404 height 20
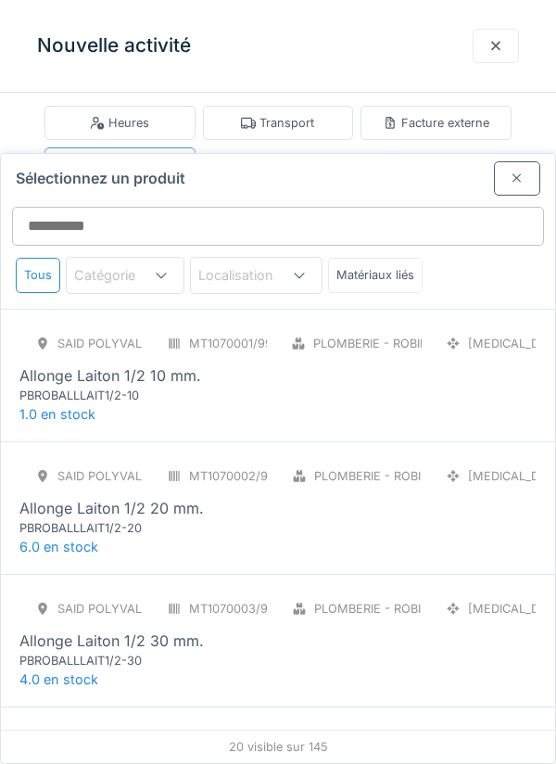
scroll to position [70, 0]
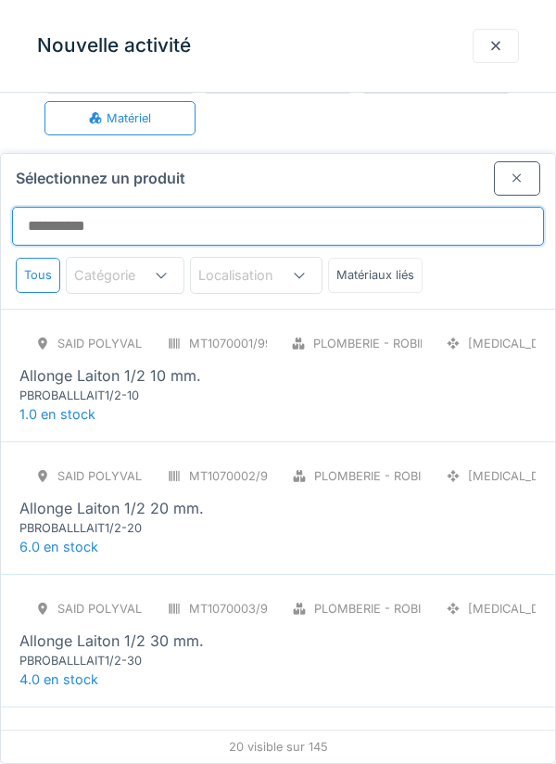
click at [413, 207] on input "Sélectionnez un produit" at bounding box center [278, 226] width 532 height 39
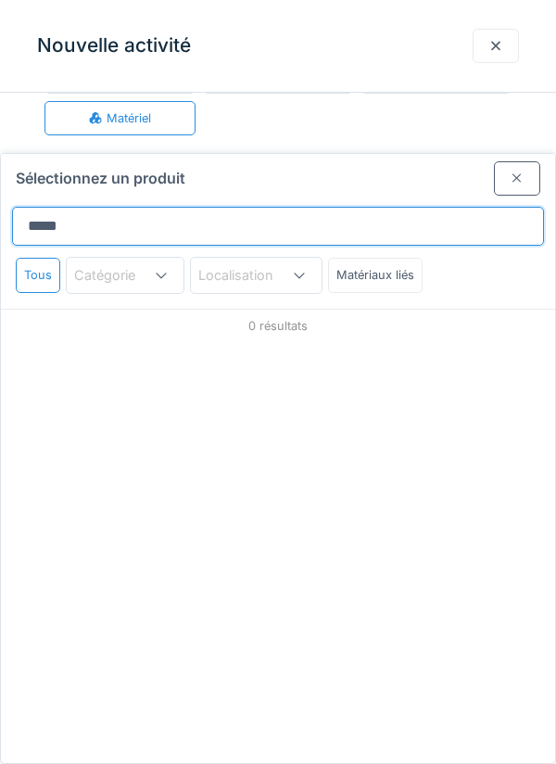
type input "******"
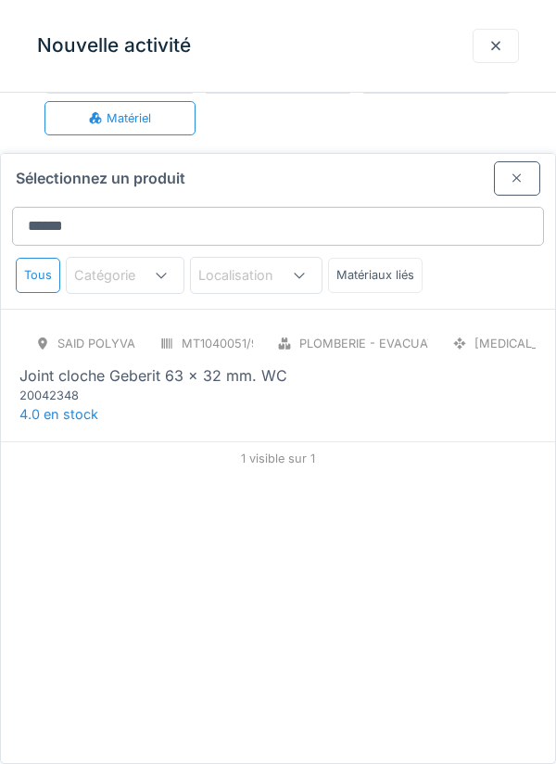
click at [329, 327] on div "SAID polyvalent RE MT1040051/999/012 Plomberie - Evacuation raccord PCE Joint c…" at bounding box center [277, 365] width 517 height 78
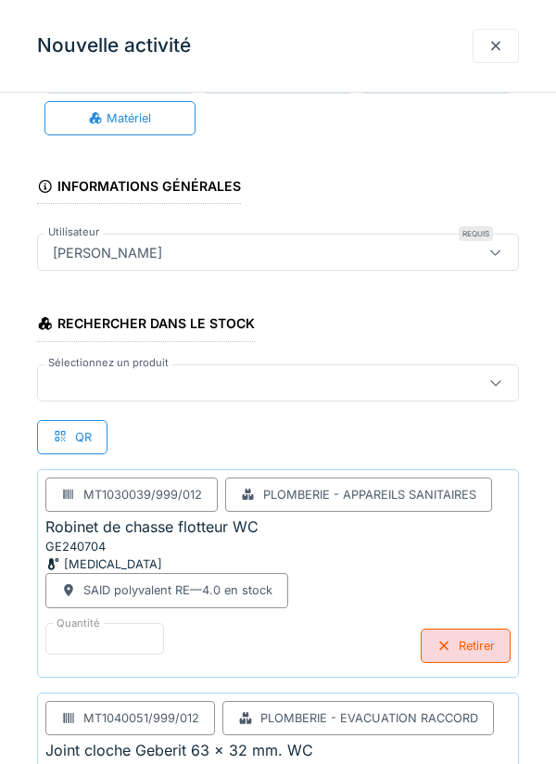
click at [307, 387] on div at bounding box center [247, 383] width 404 height 20
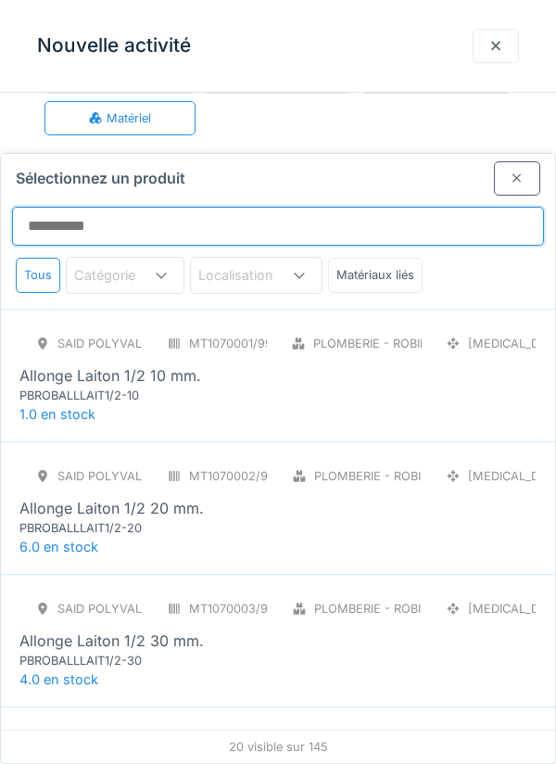
click at [453, 207] on input "Sélectionnez un produit" at bounding box center [278, 226] width 532 height 39
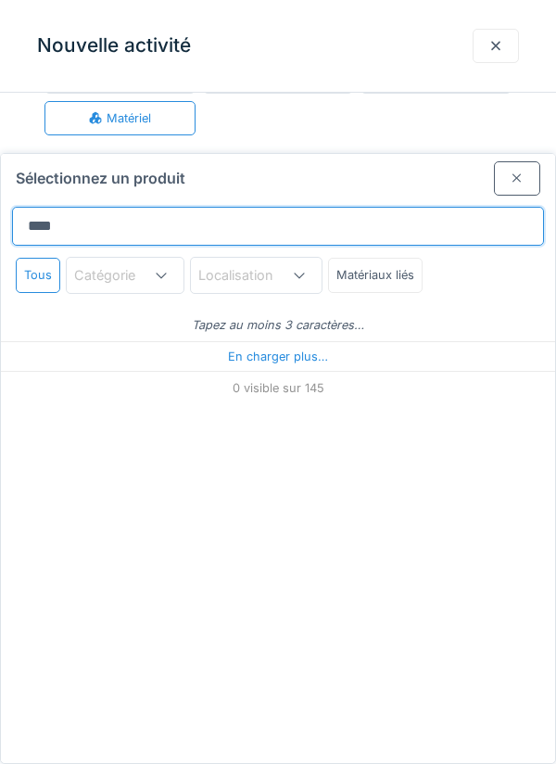
type input "****"
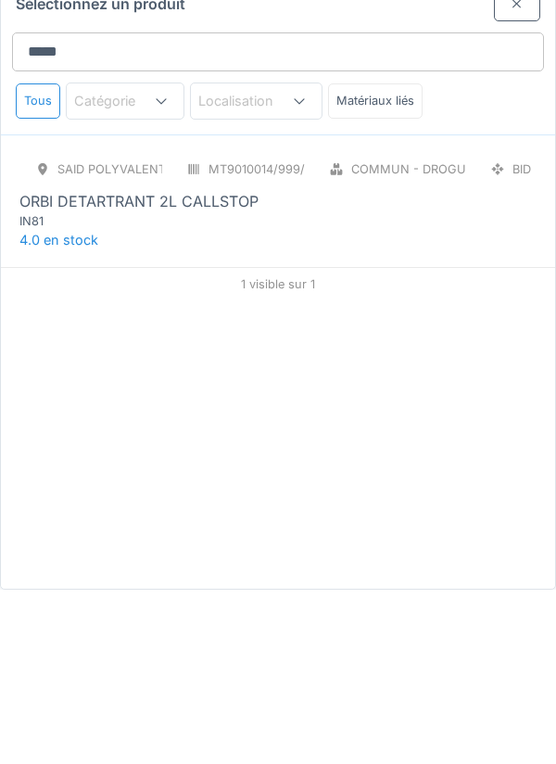
click at [383, 332] on div "SAID polyvalent RE MT9010014/999/012 Commun - Droguerie BID ORBI DETARTRANT 2L …" at bounding box center [277, 365] width 517 height 78
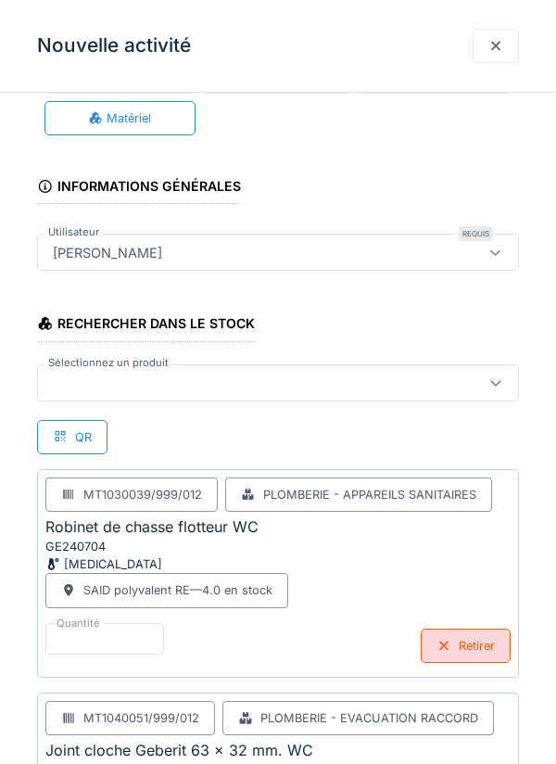
click at [460, 132] on div "Heures Transport Facture externe Matériel" at bounding box center [278, 97] width 482 height 91
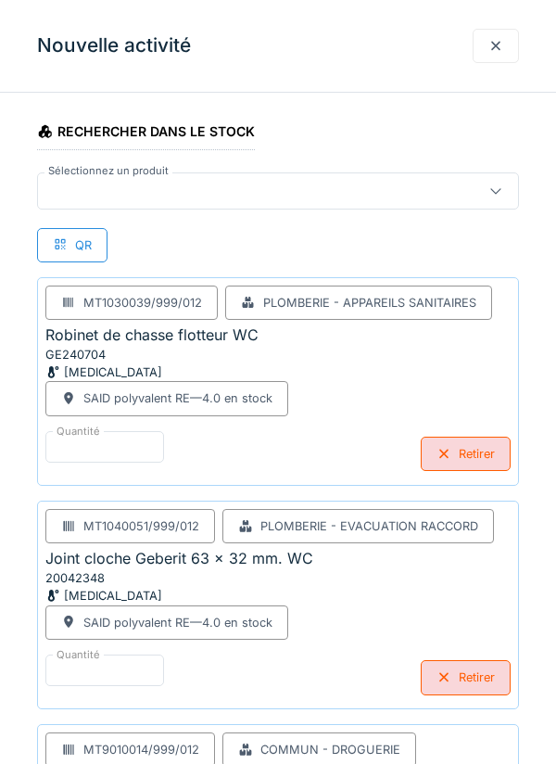
scroll to position [448, 0]
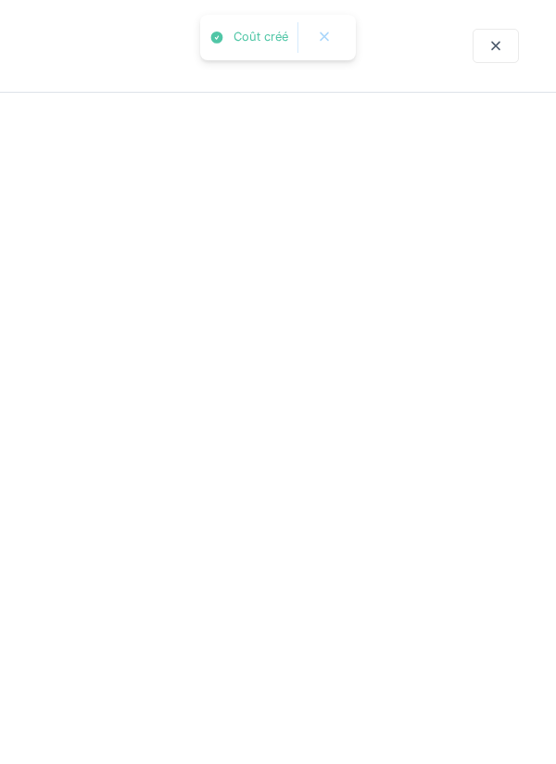
scroll to position [0, 0]
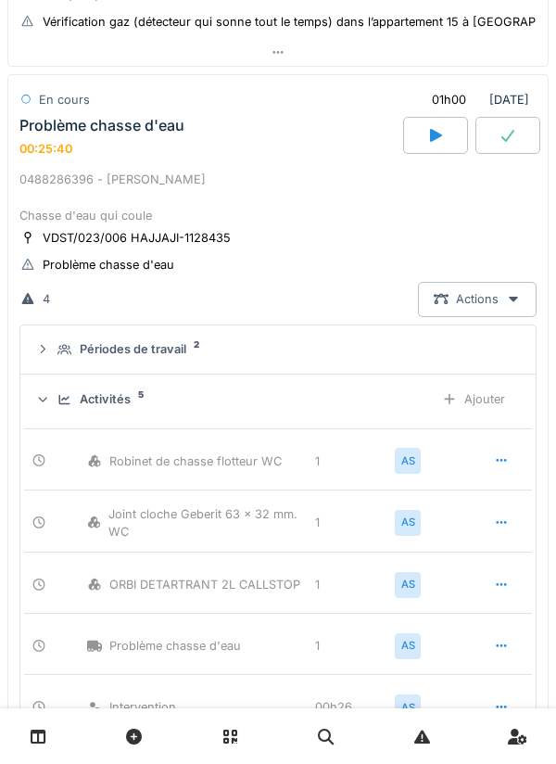
click at [1, 200] on div "lun. 1 septembre 2025 Par jour En retard 14 Tâches accomplies 01/09/2025 AS Rem…" at bounding box center [278, 382] width 556 height 764
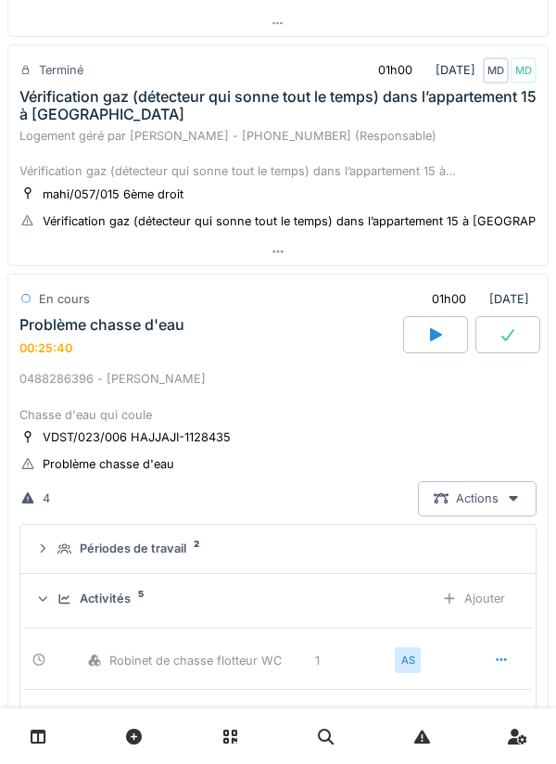
scroll to position [994, 0]
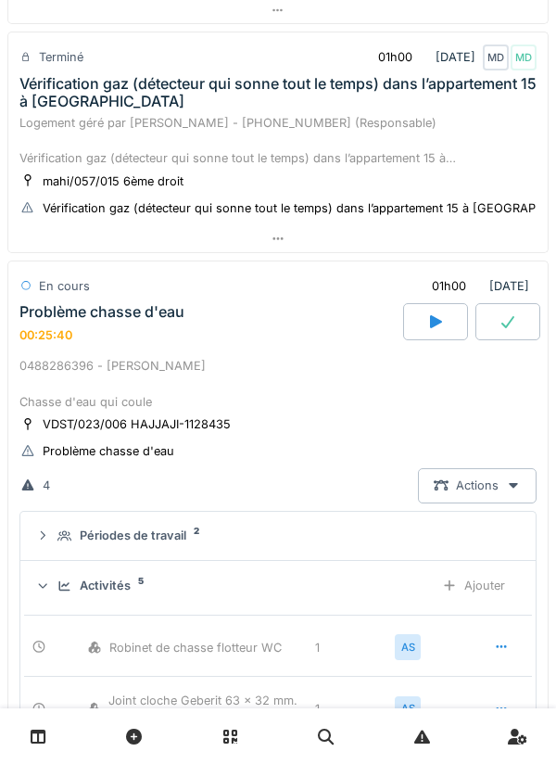
click at [500, 312] on div at bounding box center [508, 321] width 65 height 37
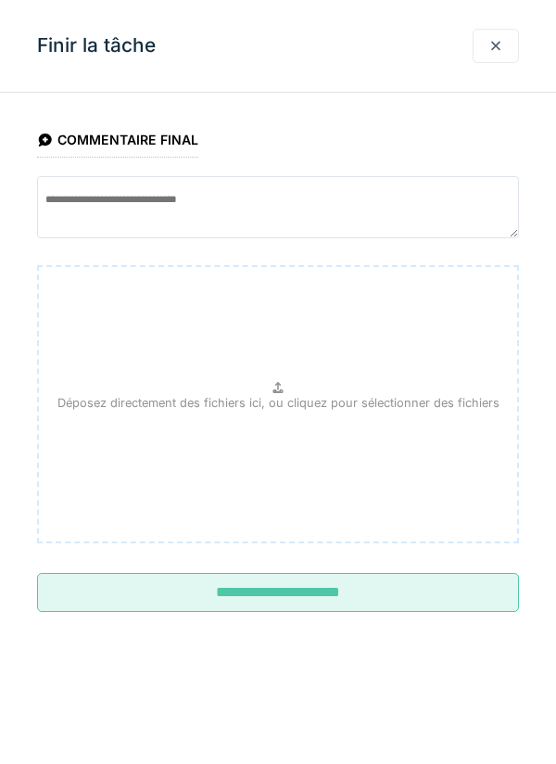
click at [326, 543] on div "Déposez directement des fichiers ici, ou cliquez pour sélectionner des fichiers" at bounding box center [278, 404] width 482 height 278
click at [339, 606] on input "**********" at bounding box center [278, 592] width 482 height 39
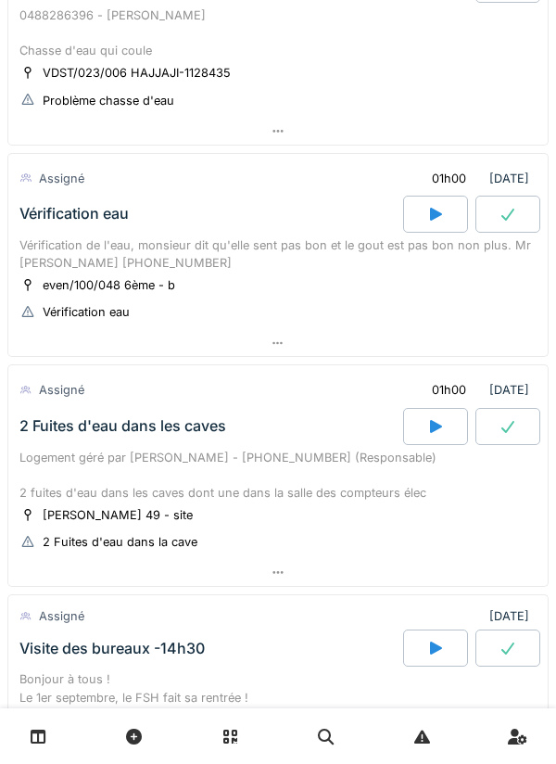
scroll to position [1333, 0]
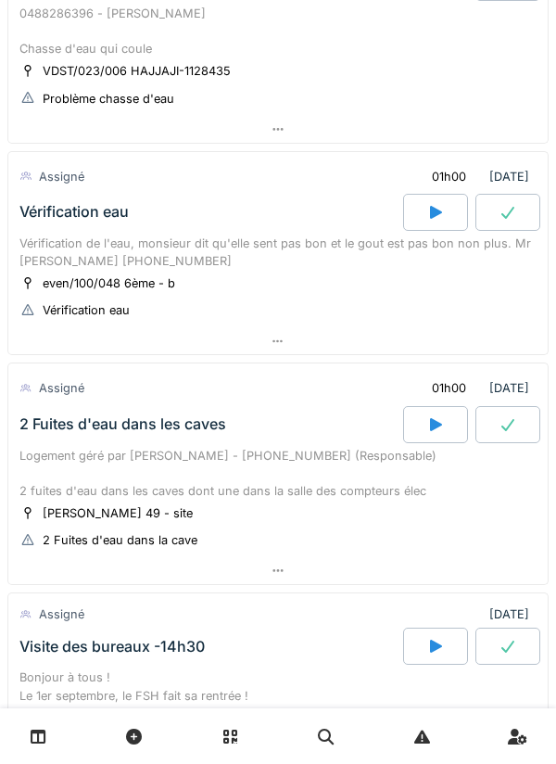
click at [45, 349] on div at bounding box center [278, 341] width 540 height 27
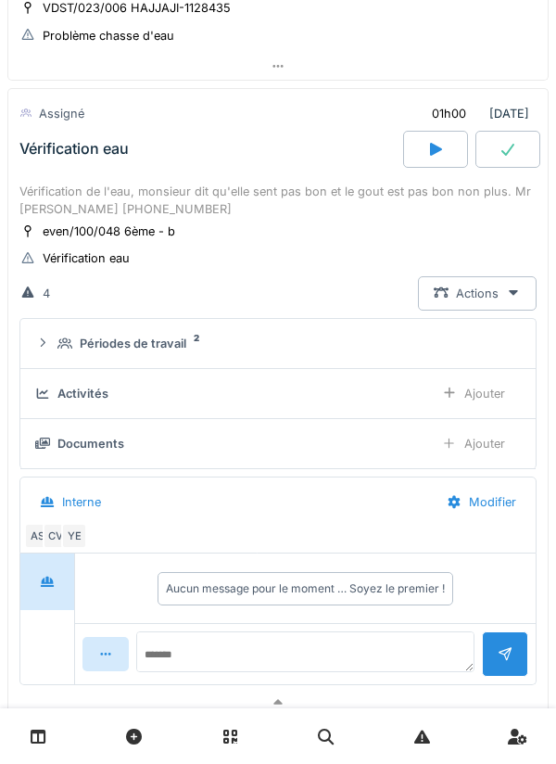
scroll to position [1410, 0]
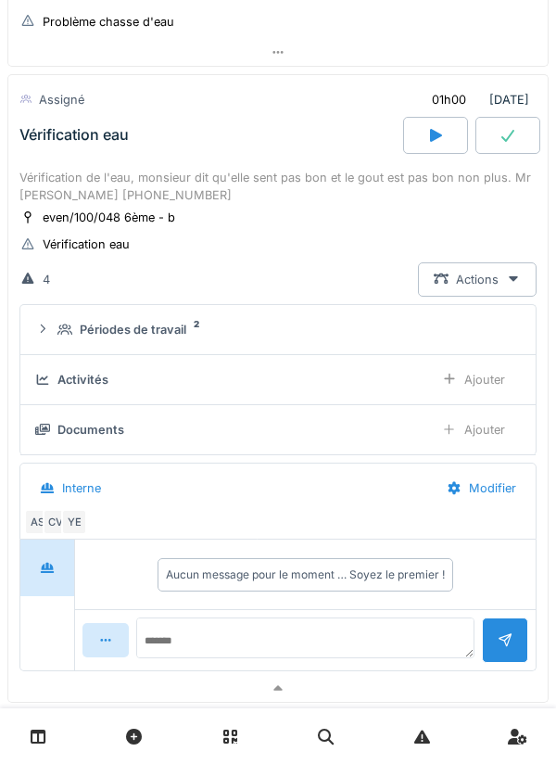
click at [61, 365] on div "Activités Ajouter" at bounding box center [278, 379] width 486 height 34
click at [61, 375] on div "Activités" at bounding box center [82, 380] width 51 height 18
click at [82, 424] on div "Documents" at bounding box center [90, 430] width 67 height 18
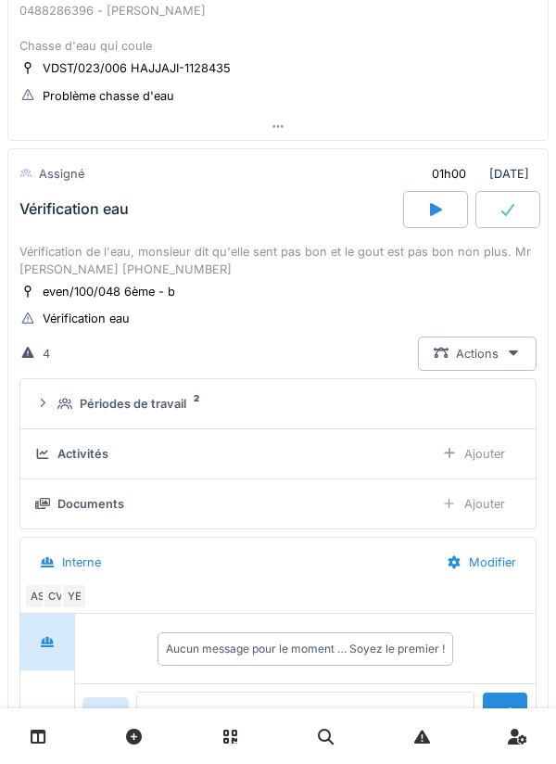
scroll to position [1336, 0]
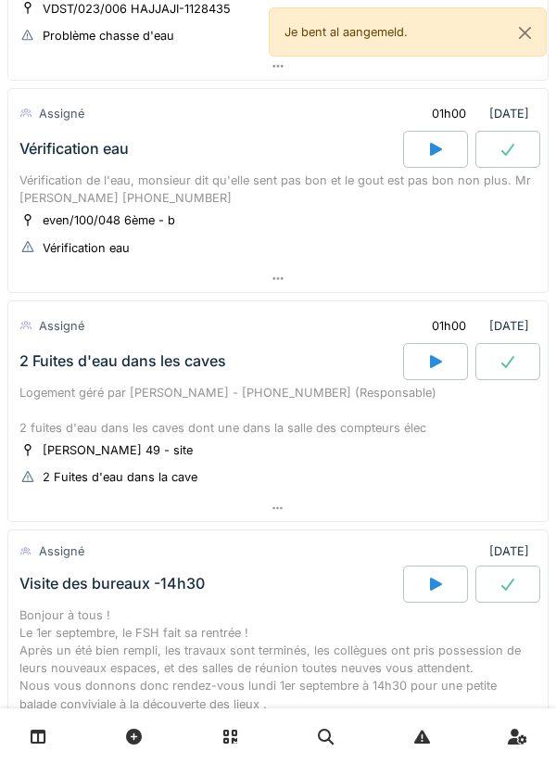
scroll to position [1362, 0]
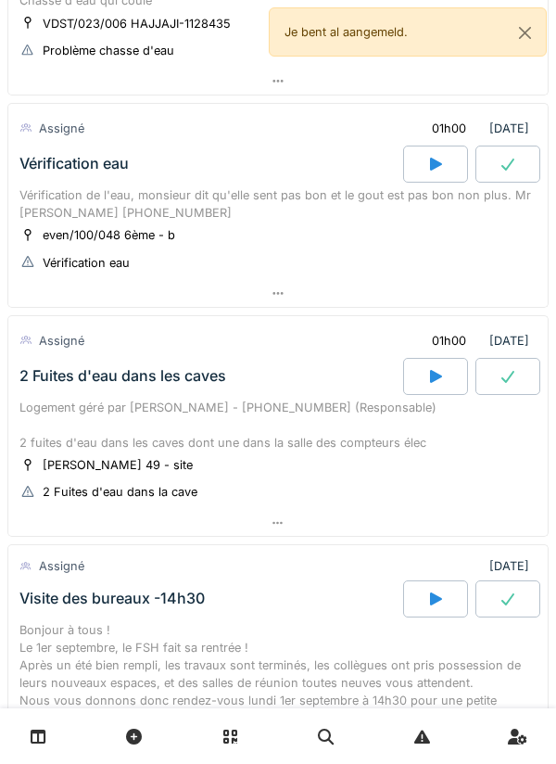
click at [430, 154] on div at bounding box center [435, 164] width 65 height 37
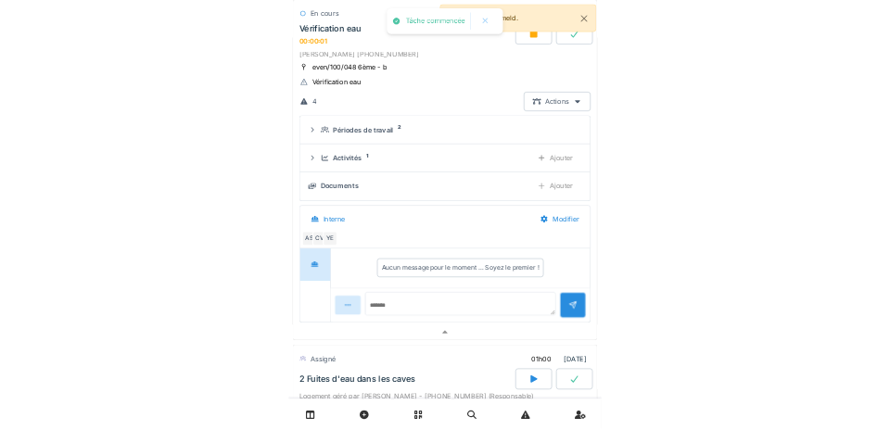
scroll to position [1491, 0]
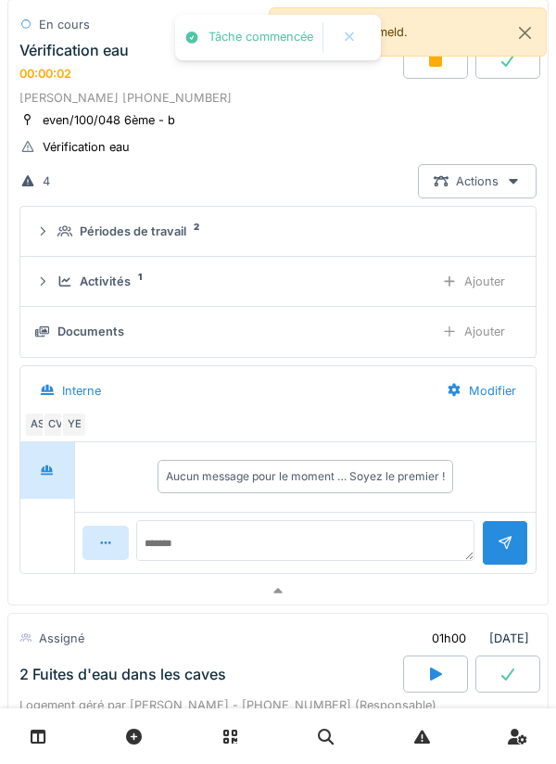
click at [467, 284] on div "Ajouter" at bounding box center [473, 281] width 95 height 34
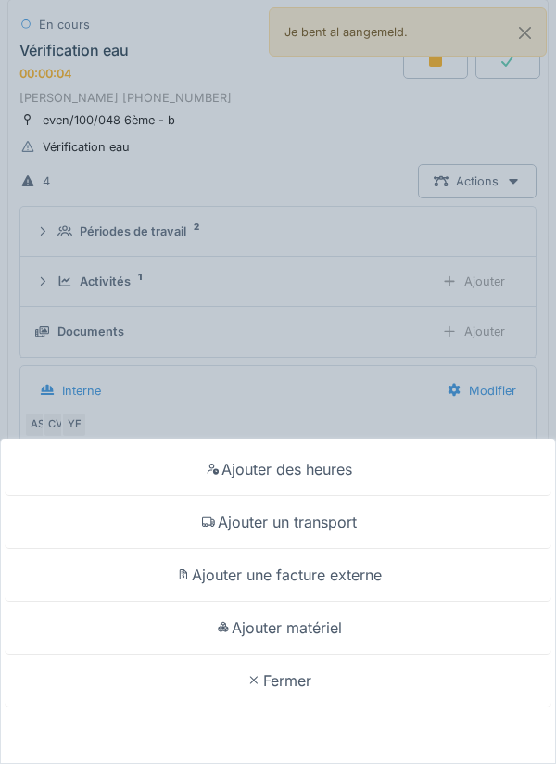
click at [345, 516] on div "Ajouter un transport" at bounding box center [278, 522] width 547 height 53
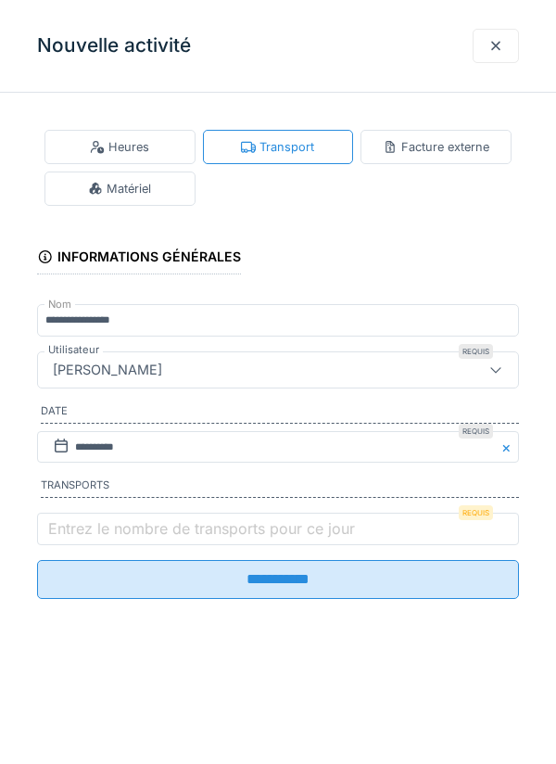
click at [264, 525] on label "Entrez le nombre de transports pour ce jour" at bounding box center [201, 528] width 314 height 22
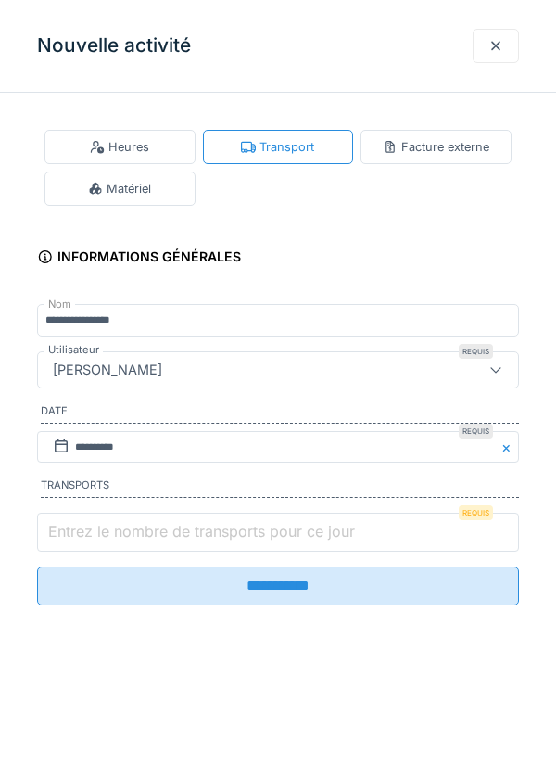
click at [264, 525] on input "Entrez le nombre de transports pour ce jour" at bounding box center [278, 532] width 482 height 39
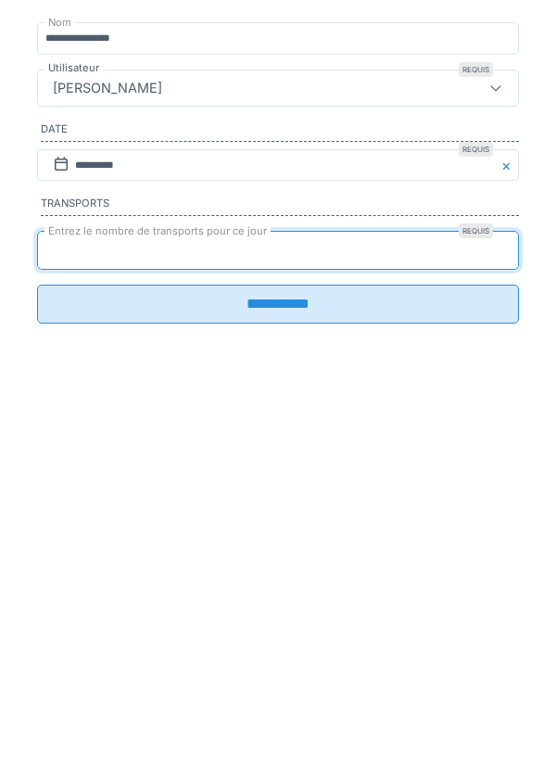
type input "*"
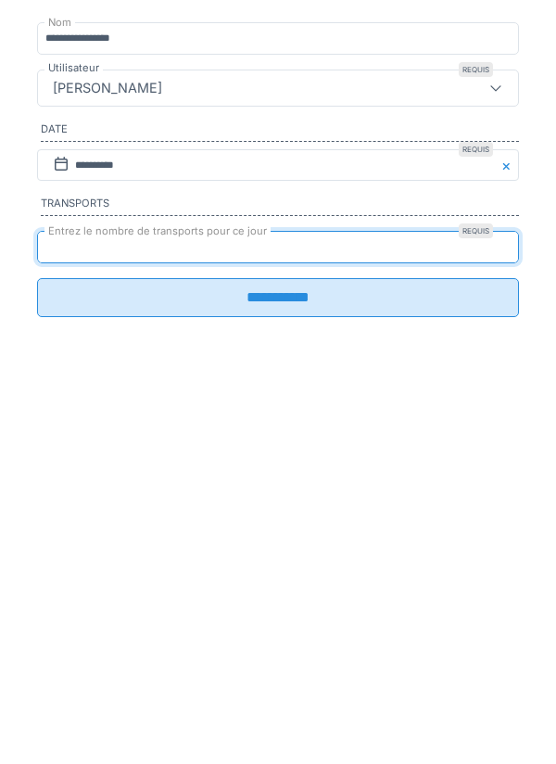
click at [262, 587] on input "**********" at bounding box center [278, 579] width 482 height 39
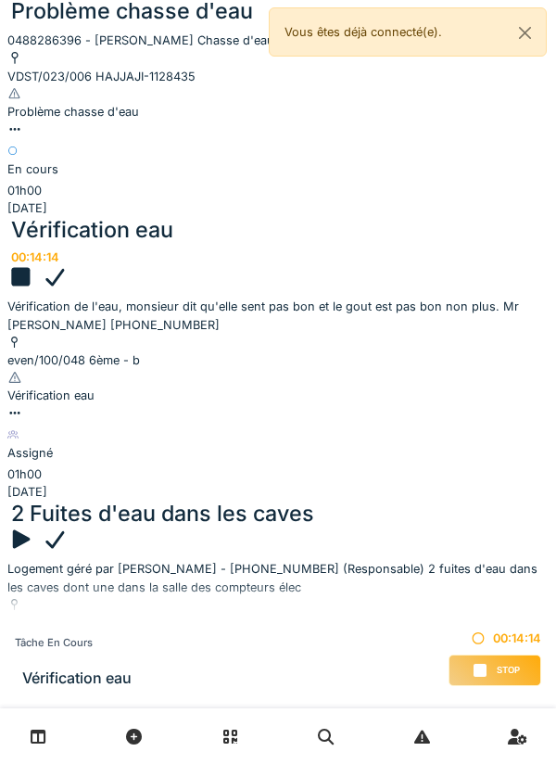
scroll to position [1696, 0]
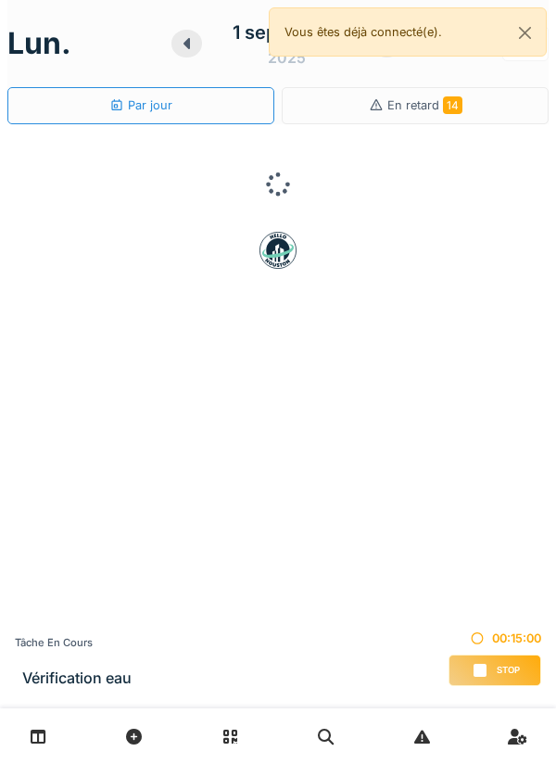
click at [489, 665] on icon at bounding box center [480, 670] width 19 height 15
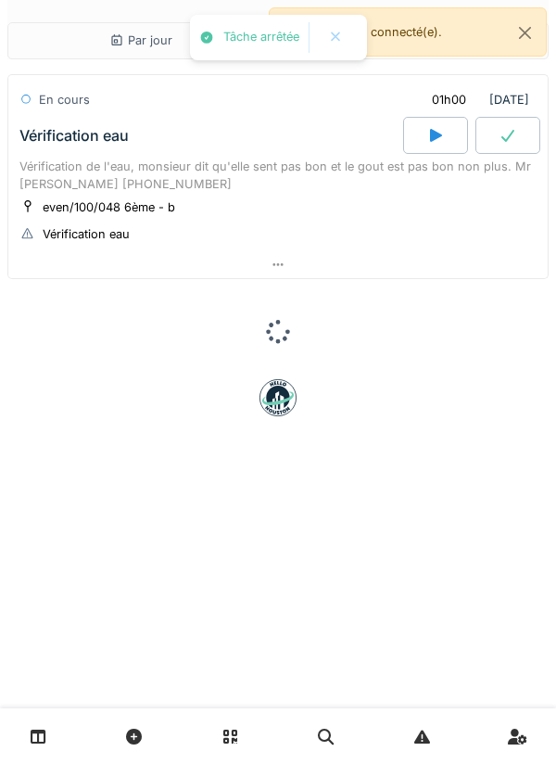
click at [323, 251] on div at bounding box center [278, 264] width 540 height 27
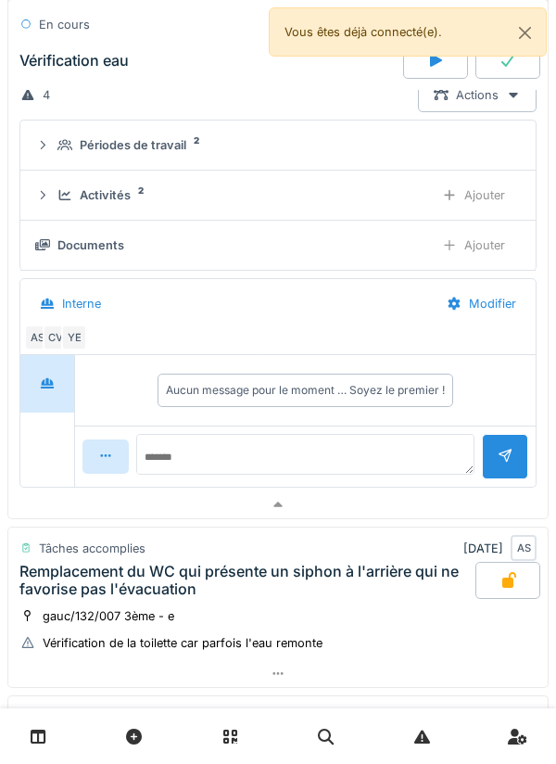
scroll to position [185, 0]
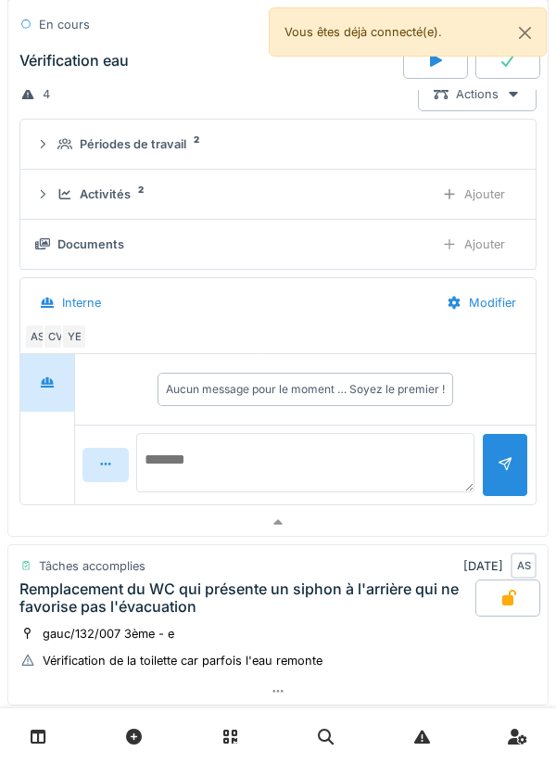
click at [354, 464] on textarea at bounding box center [305, 462] width 338 height 59
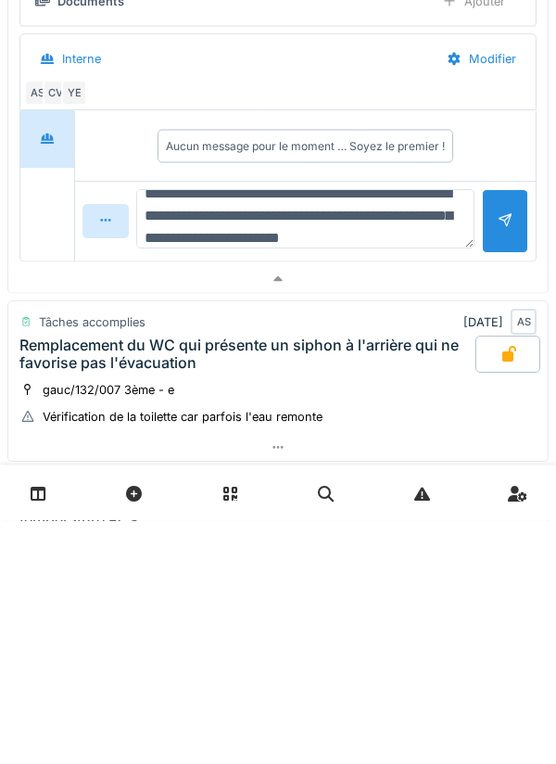
scroll to position [44, 0]
type textarea "**********"
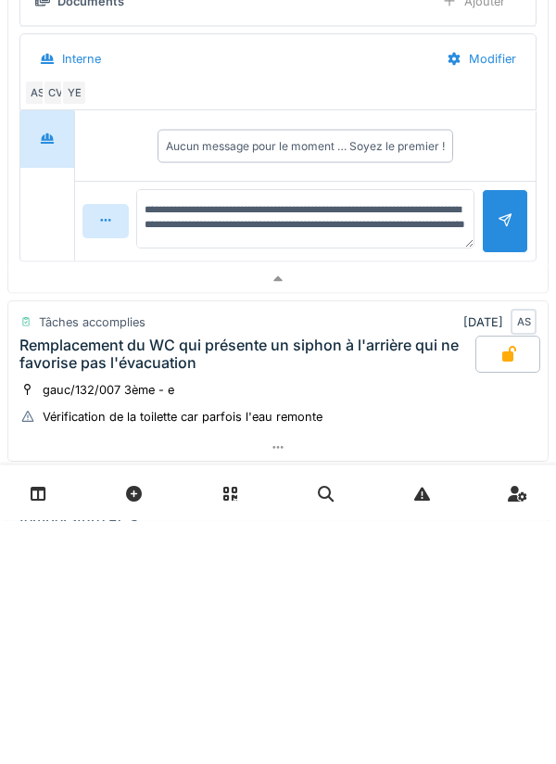
click at [502, 483] on div at bounding box center [505, 465] width 46 height 64
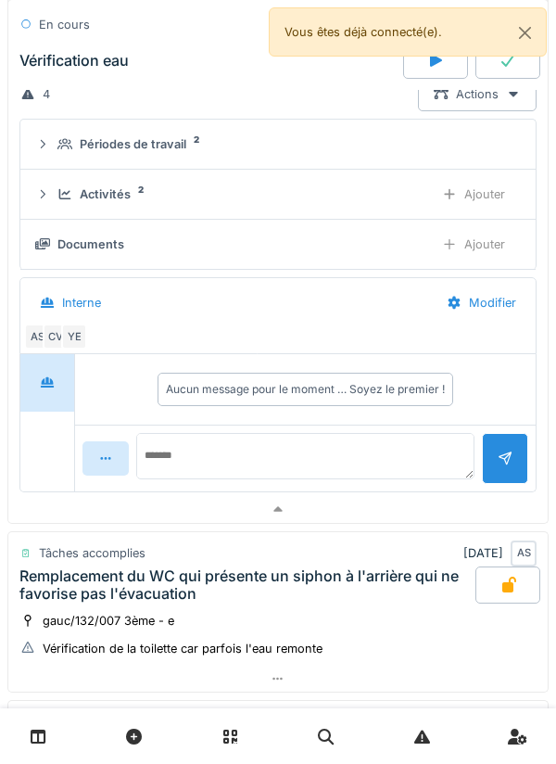
scroll to position [0, 0]
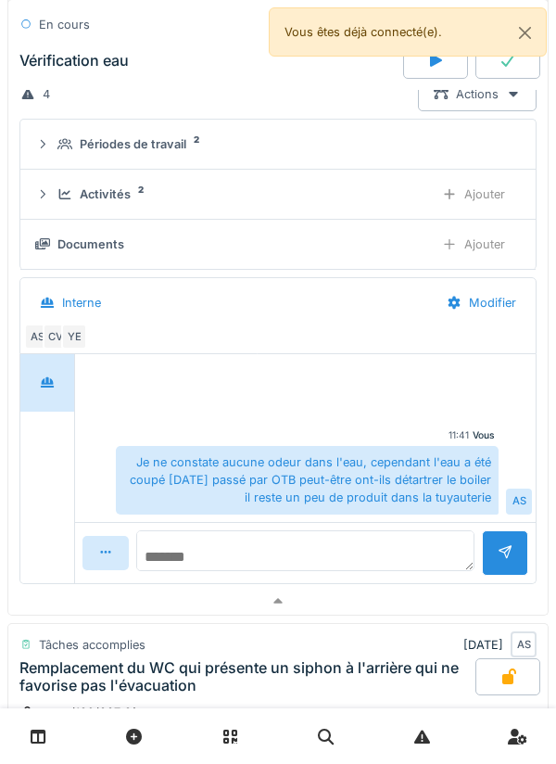
click at [411, 532] on textarea at bounding box center [305, 550] width 338 height 41
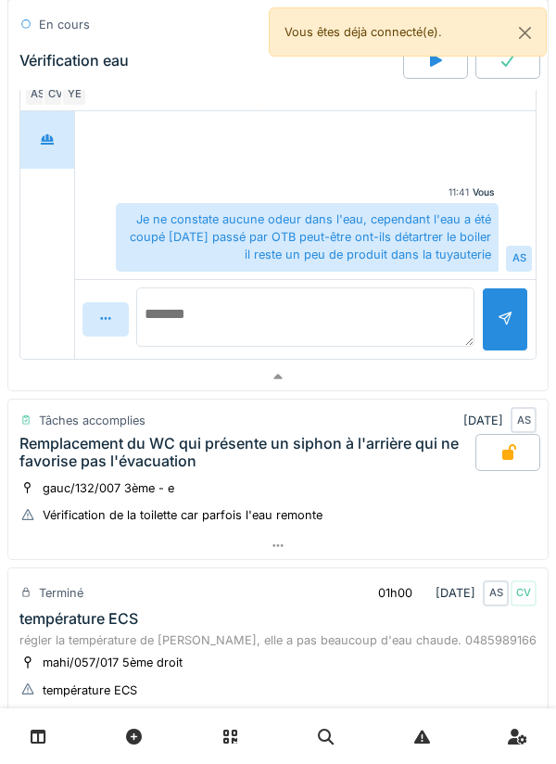
scroll to position [430, 0]
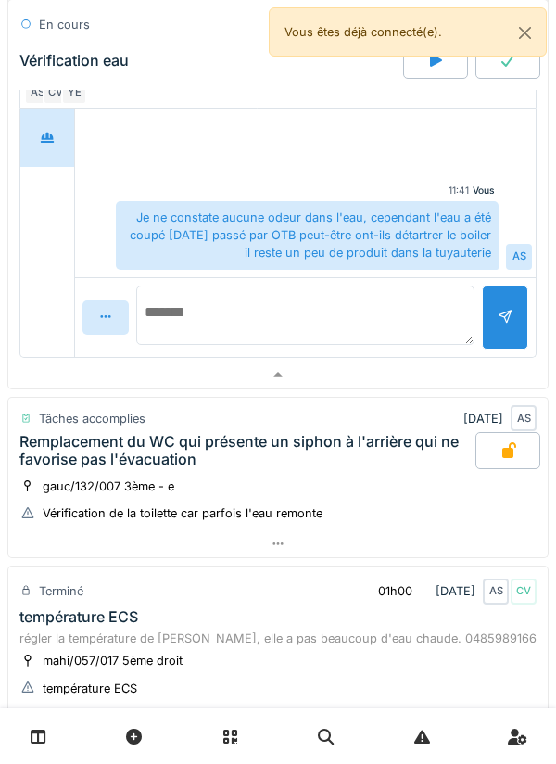
click at [403, 322] on textarea at bounding box center [305, 315] width 338 height 59
type textarea "**********"
click at [509, 315] on div at bounding box center [505, 318] width 15 height 18
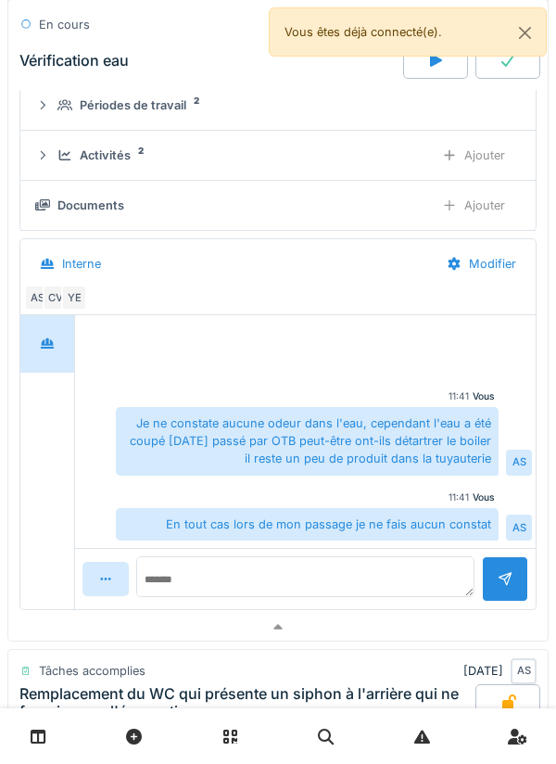
click at [507, 70] on div at bounding box center [508, 60] width 65 height 37
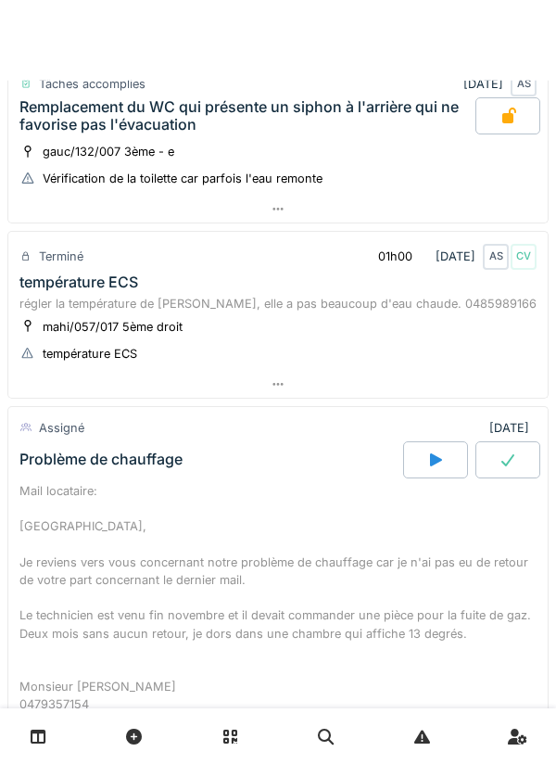
scroll to position [213, 0]
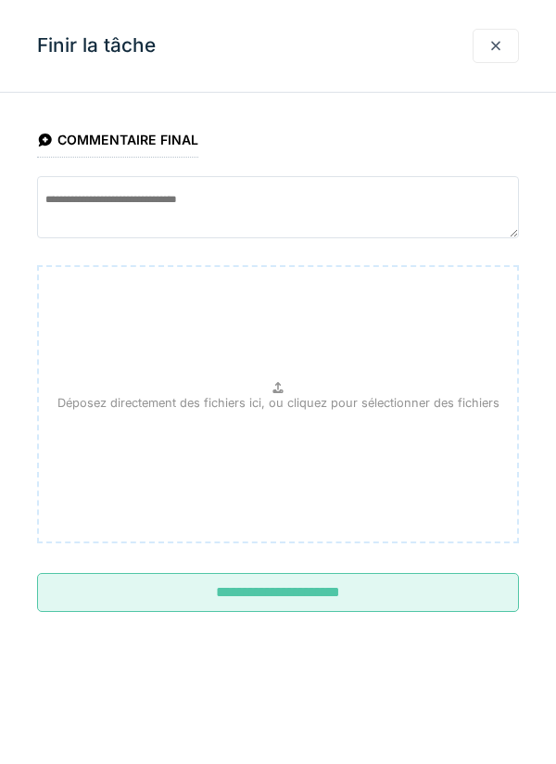
click at [390, 600] on input "**********" at bounding box center [278, 592] width 482 height 39
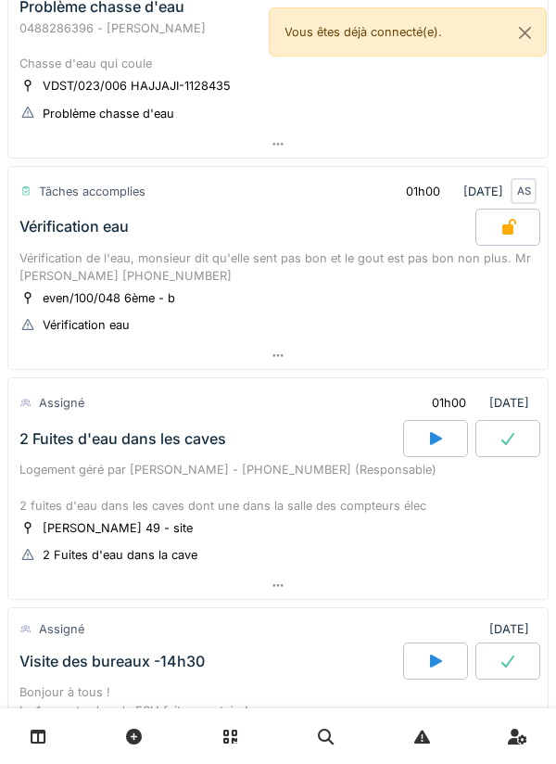
scroll to position [1502, 0]
